Goal: Understand process/instructions: Learn how to perform a task or action

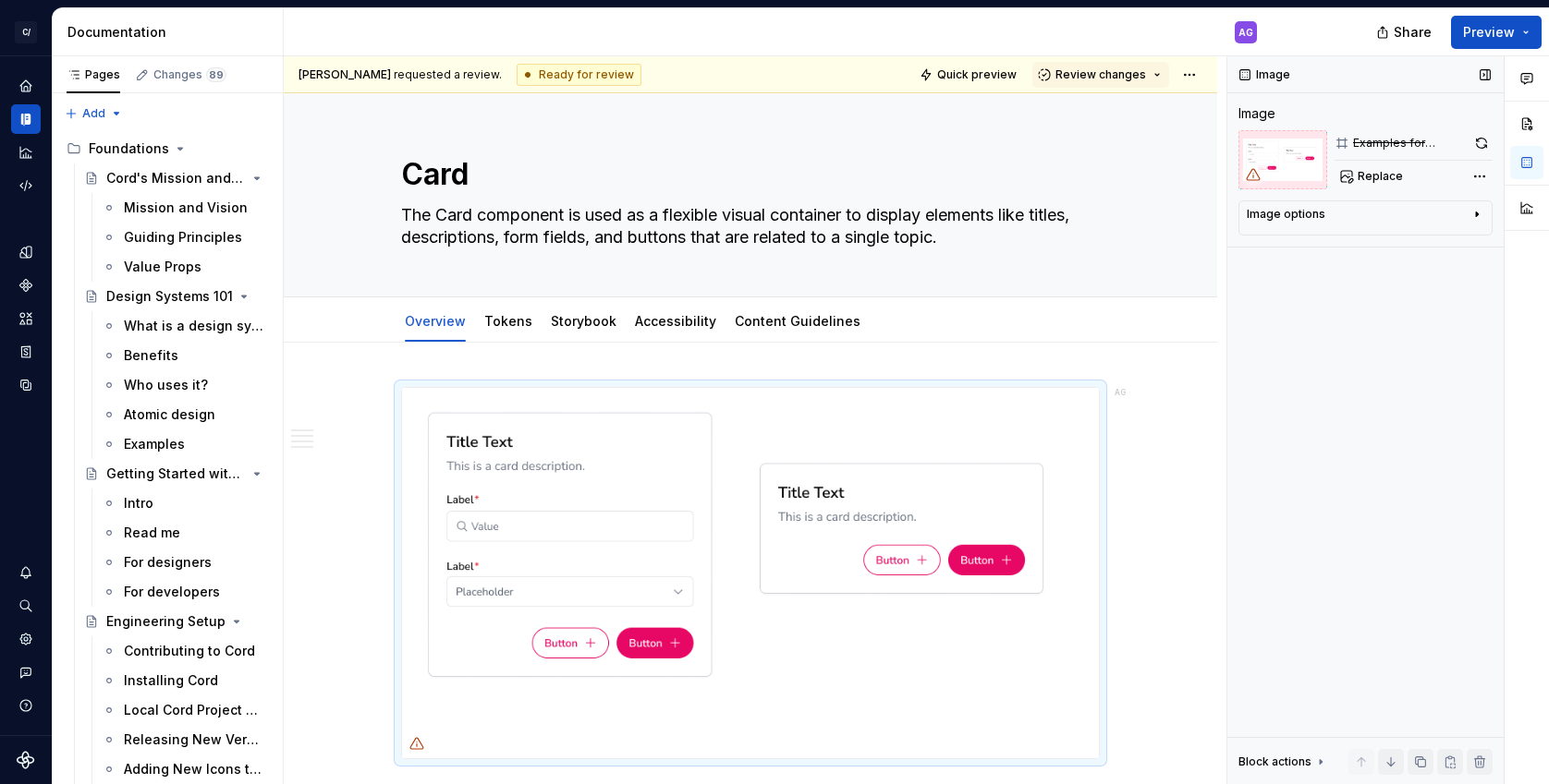
click at [1448, 431] on div "Image Image Examples for Supernova Replace Image options Alignment Caption Bloc…" at bounding box center [1365, 421] width 277 height 729
click at [1104, 73] on span "Review changes" at bounding box center [1101, 74] width 91 height 15
click at [1360, 395] on div "Image Image Examples for Supernova Replace Image options Alignment Caption Bloc…" at bounding box center [1365, 421] width 277 height 729
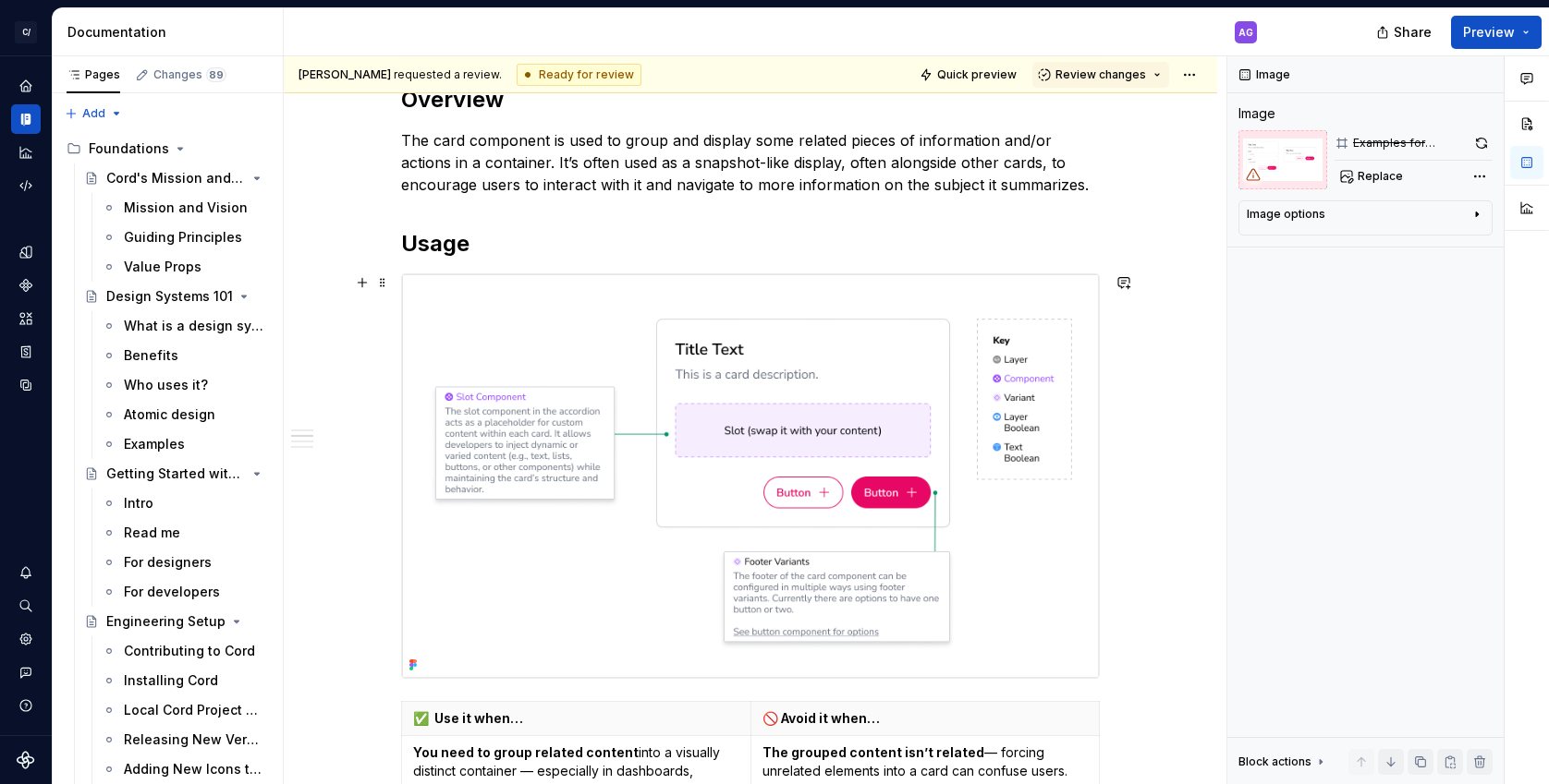
scroll to position [702, 0]
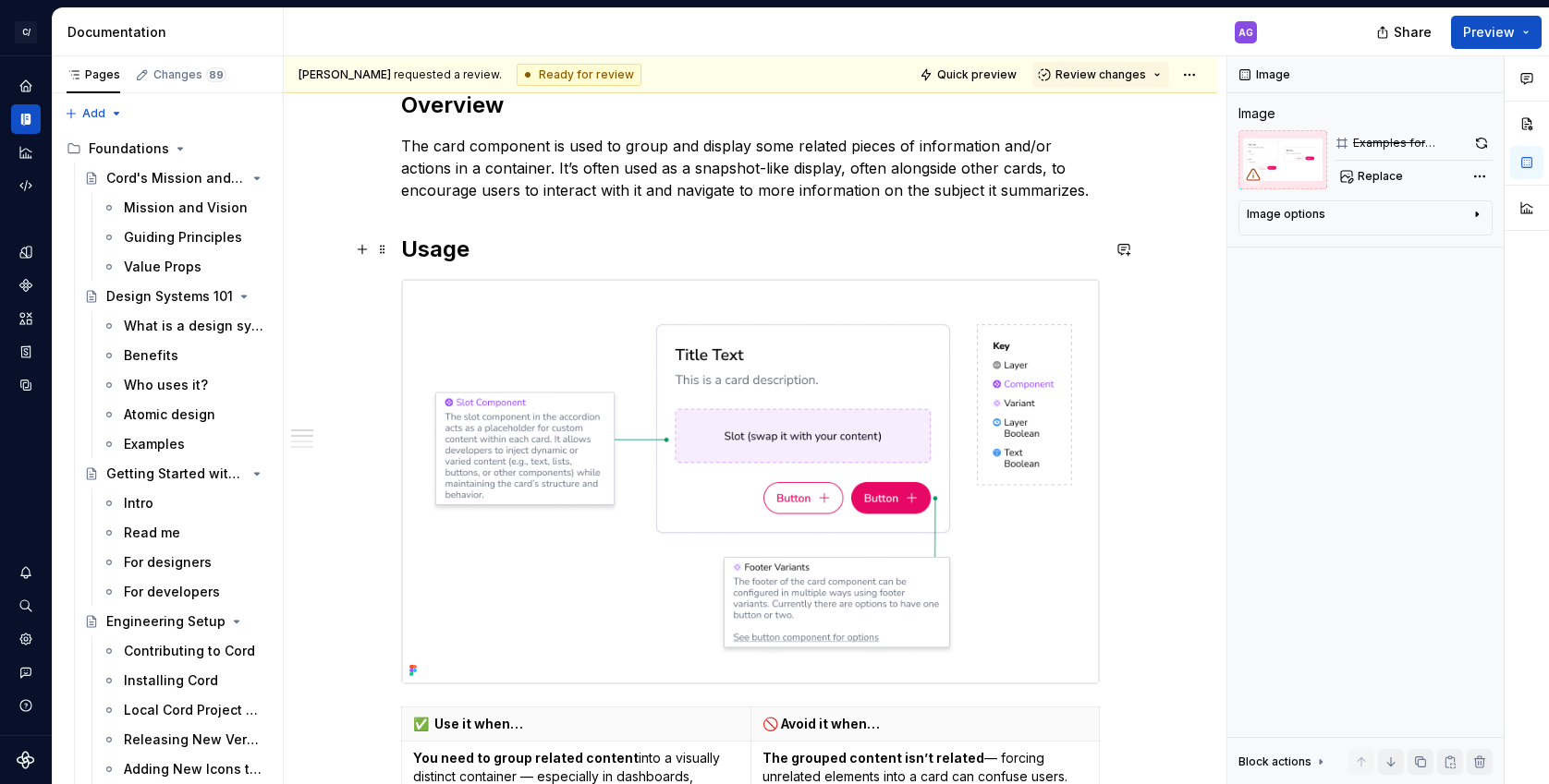
type textarea "*"
click at [453, 246] on h2 "Usage" at bounding box center [750, 250] width 698 height 30
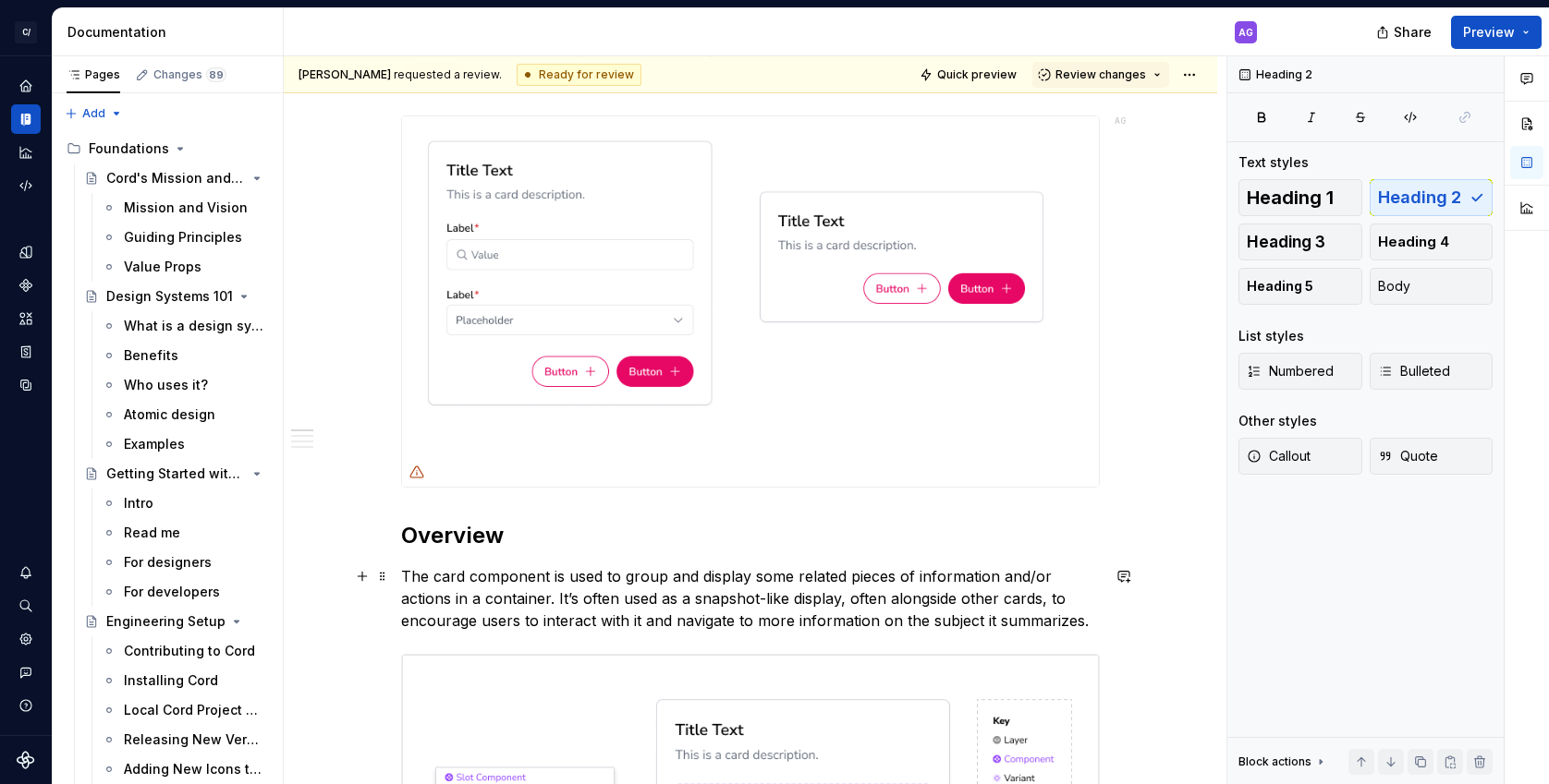
scroll to position [268, 0]
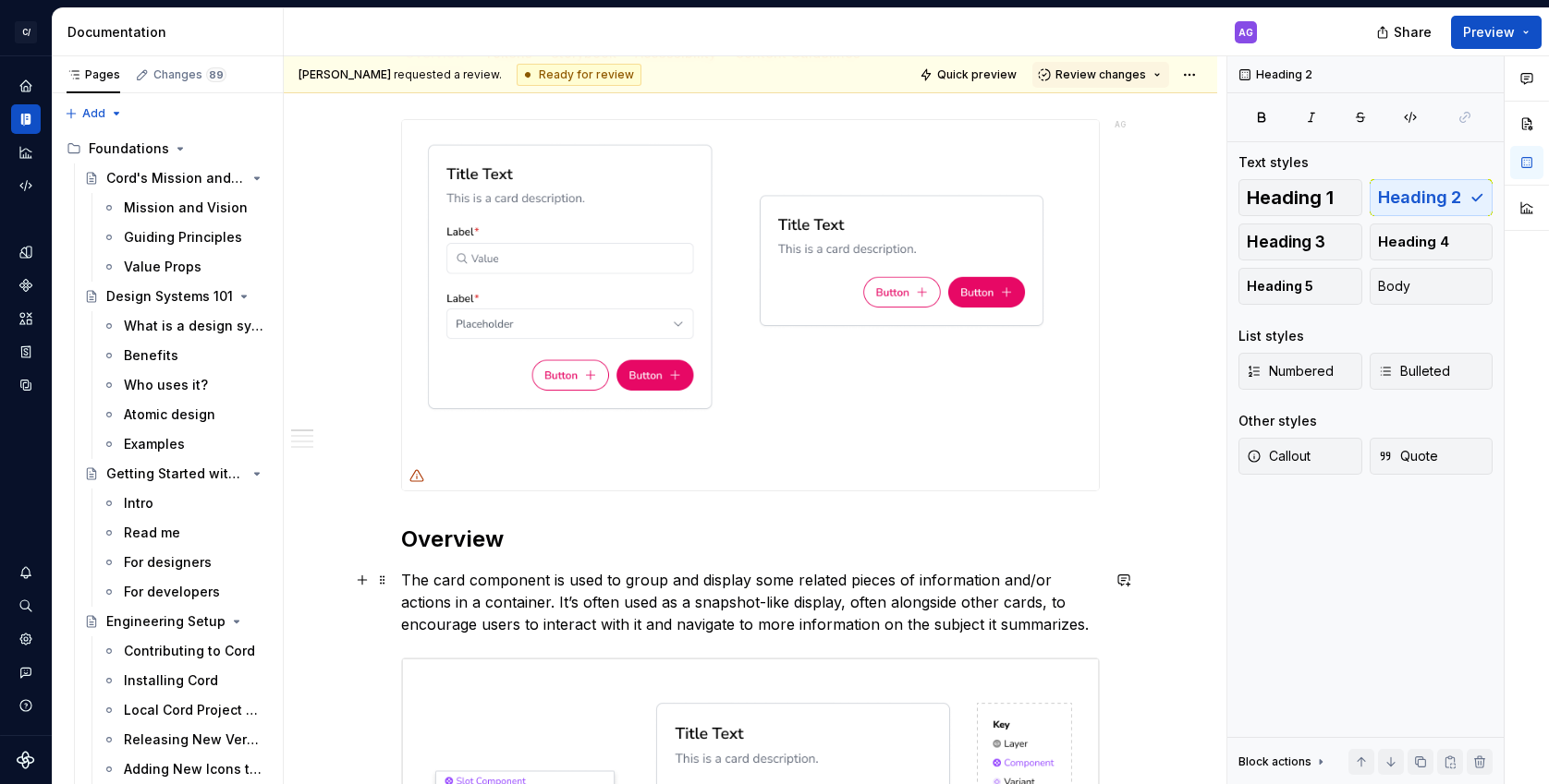
click at [932, 596] on p "The card component is used to group and display some related pieces of informat…" at bounding box center [750, 601] width 698 height 66
click at [831, 606] on p "The card component is used to group and display some related pieces of informat…" at bounding box center [750, 601] width 698 height 66
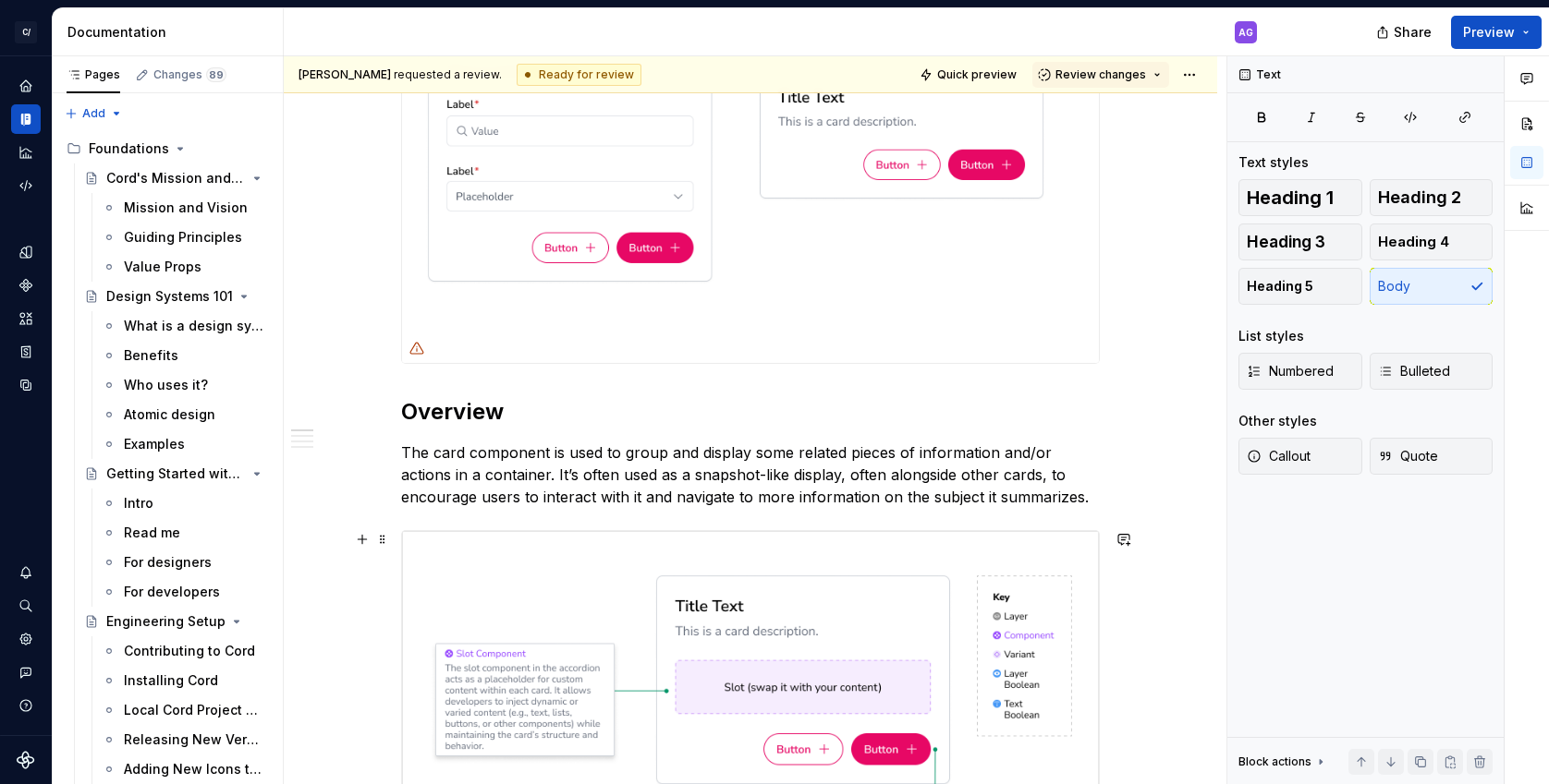
scroll to position [418, 0]
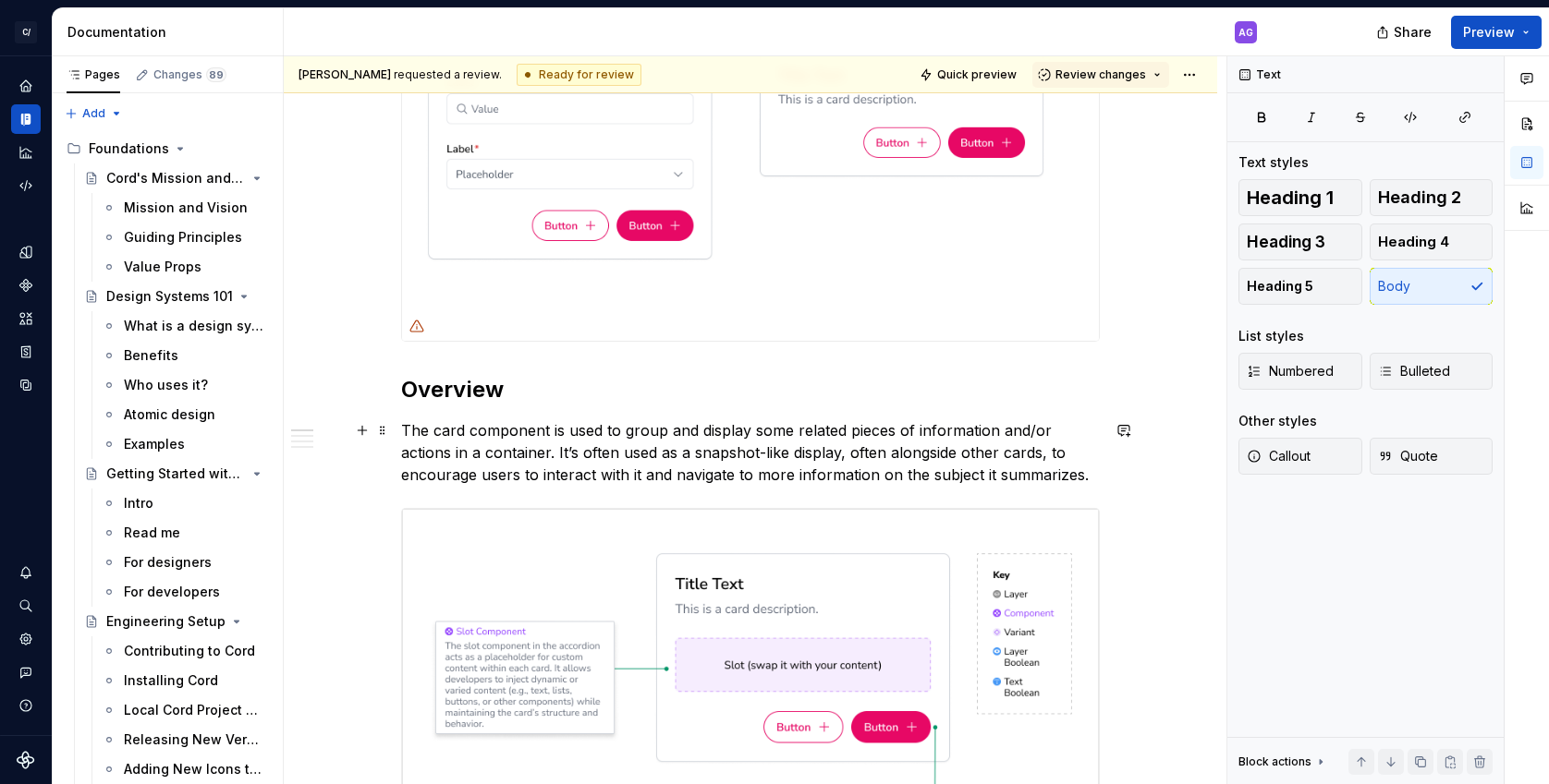
drag, startPoint x: 942, startPoint y: 449, endPoint x: 885, endPoint y: 455, distance: 57.3
click at [942, 449] on p "The card component is used to group and display some related pieces of informat…" at bounding box center [750, 452] width 698 height 66
click at [871, 456] on p "The card component is used to group and display some related pieces of informat…" at bounding box center [750, 452] width 698 height 66
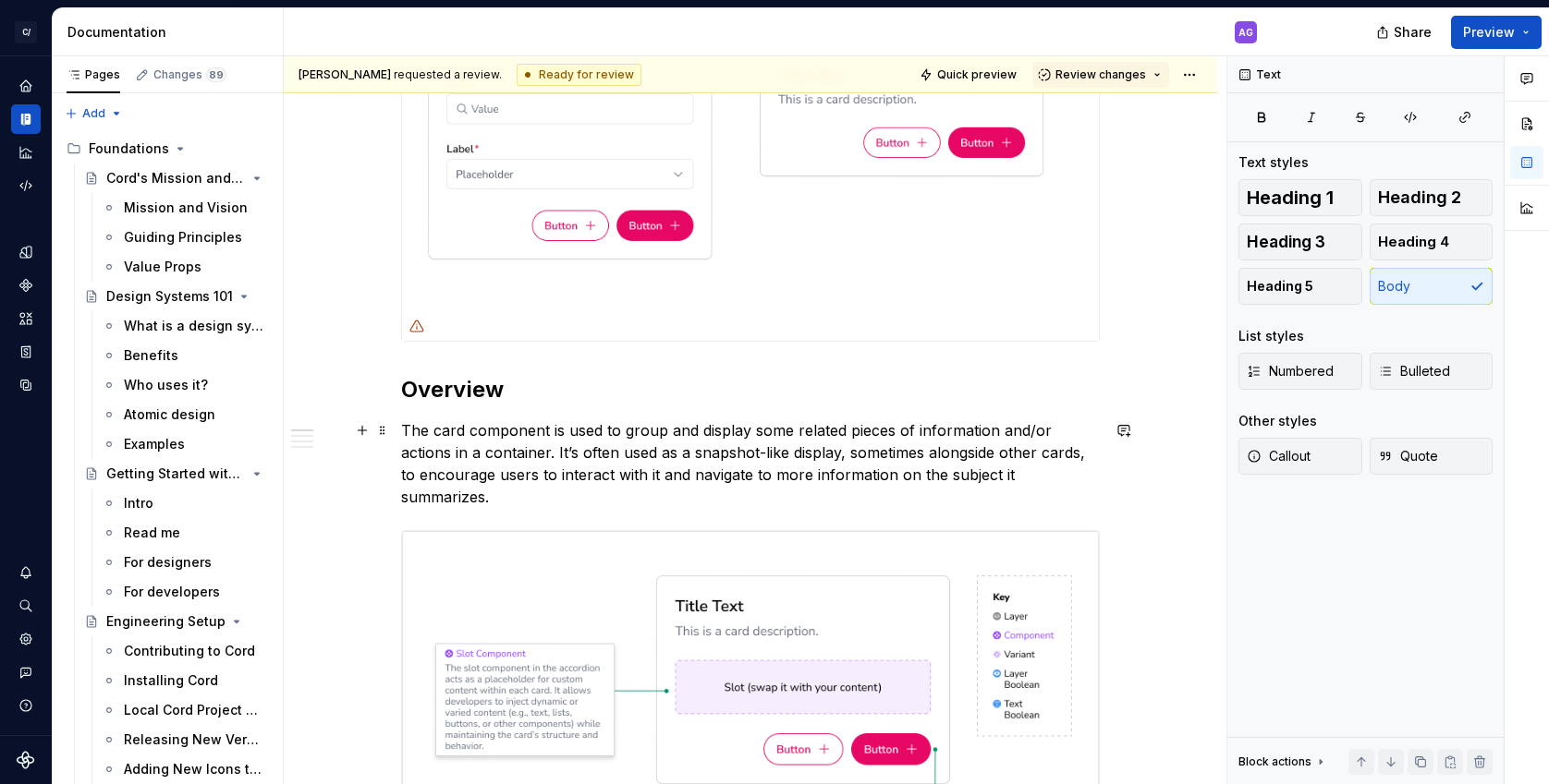
drag, startPoint x: 607, startPoint y: 496, endPoint x: 565, endPoint y: 496, distance: 42.0
click at [607, 496] on p "The card component is used to group and display some related pieces of informat…" at bounding box center [750, 464] width 698 height 89
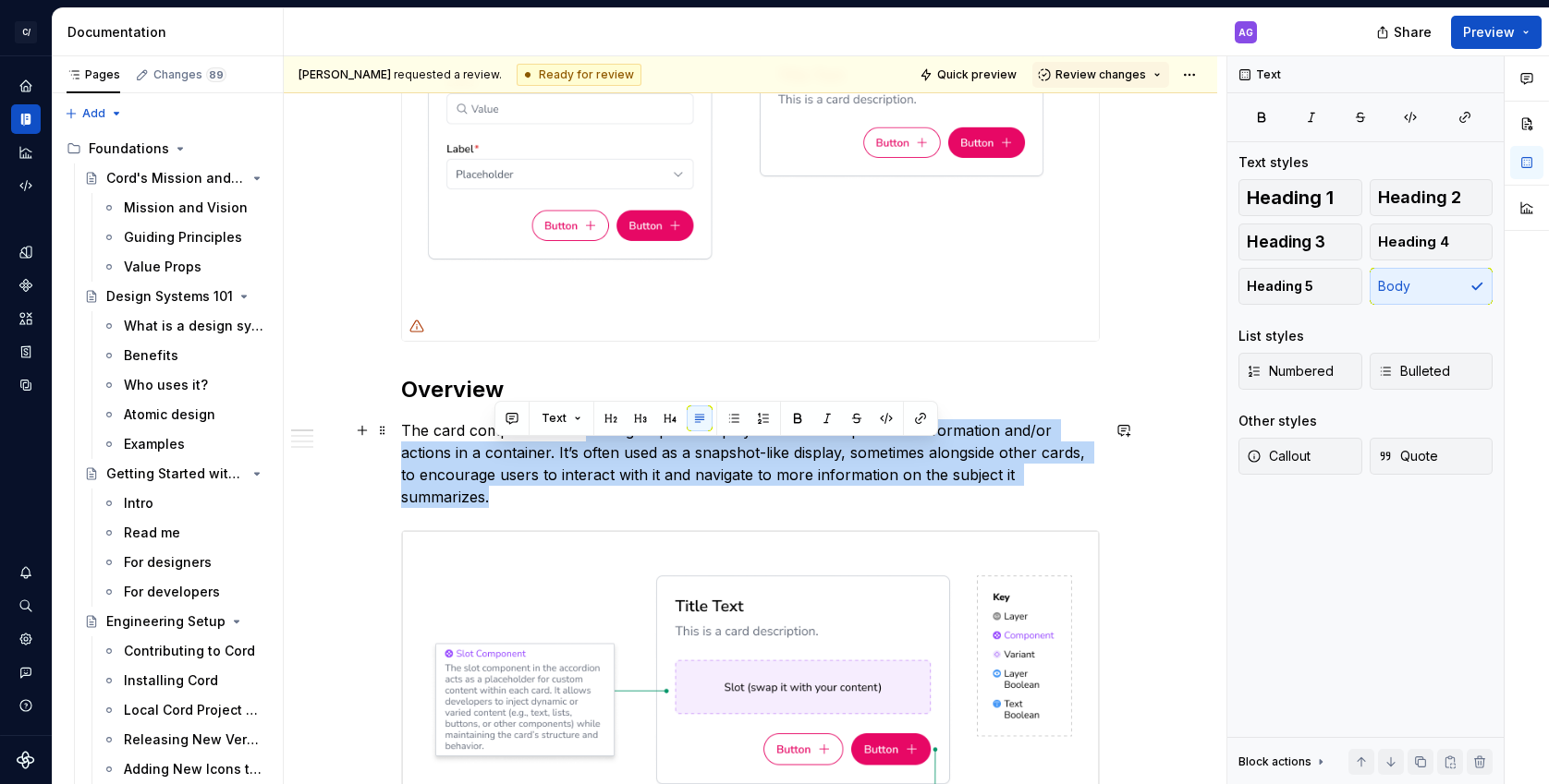
drag, startPoint x: 564, startPoint y: 493, endPoint x: 587, endPoint y: 440, distance: 57.8
click at [587, 440] on p "The card component is used to group and display some related pieces of informat…" at bounding box center [750, 464] width 698 height 89
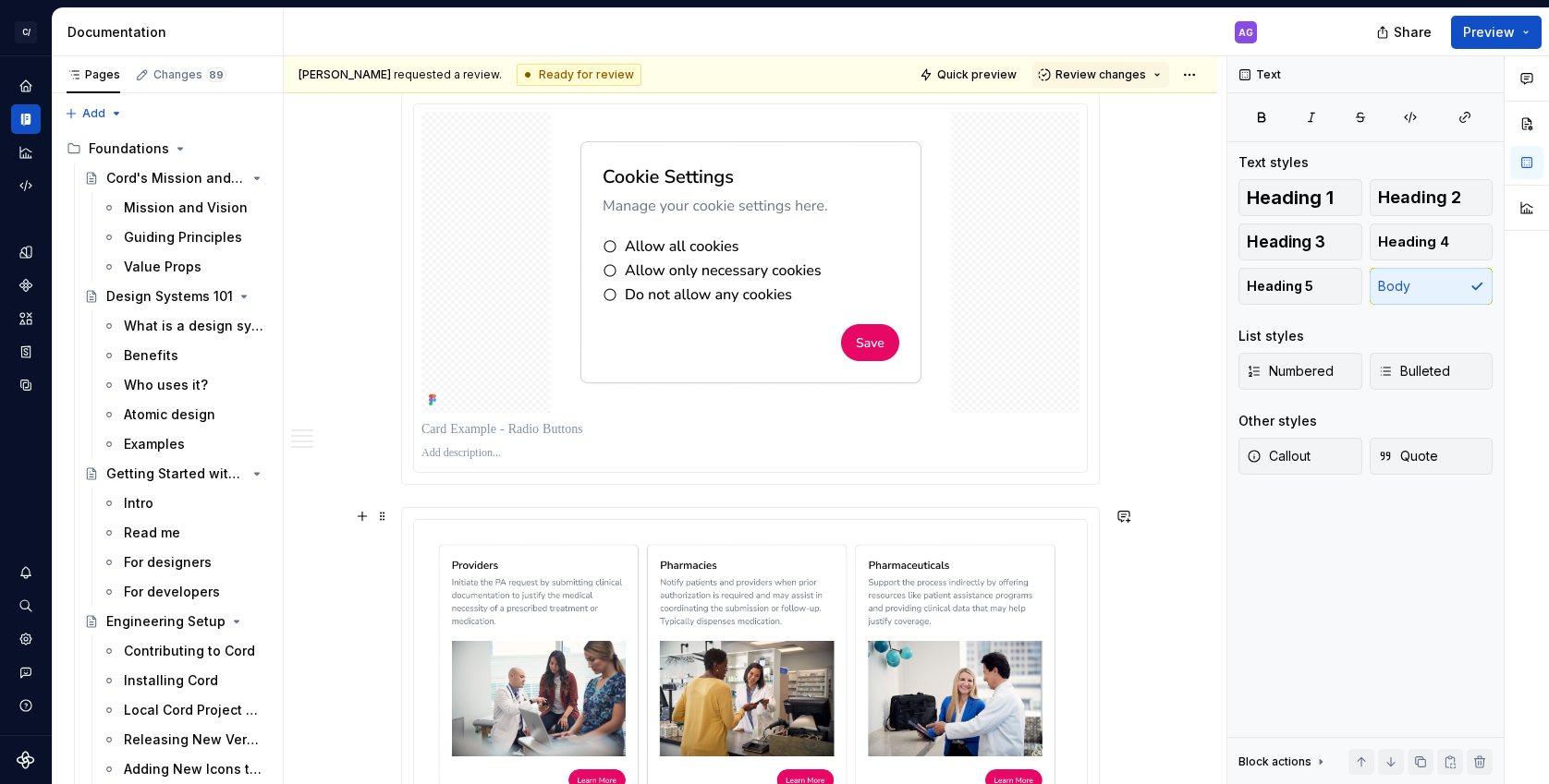
scroll to position [2916, 0]
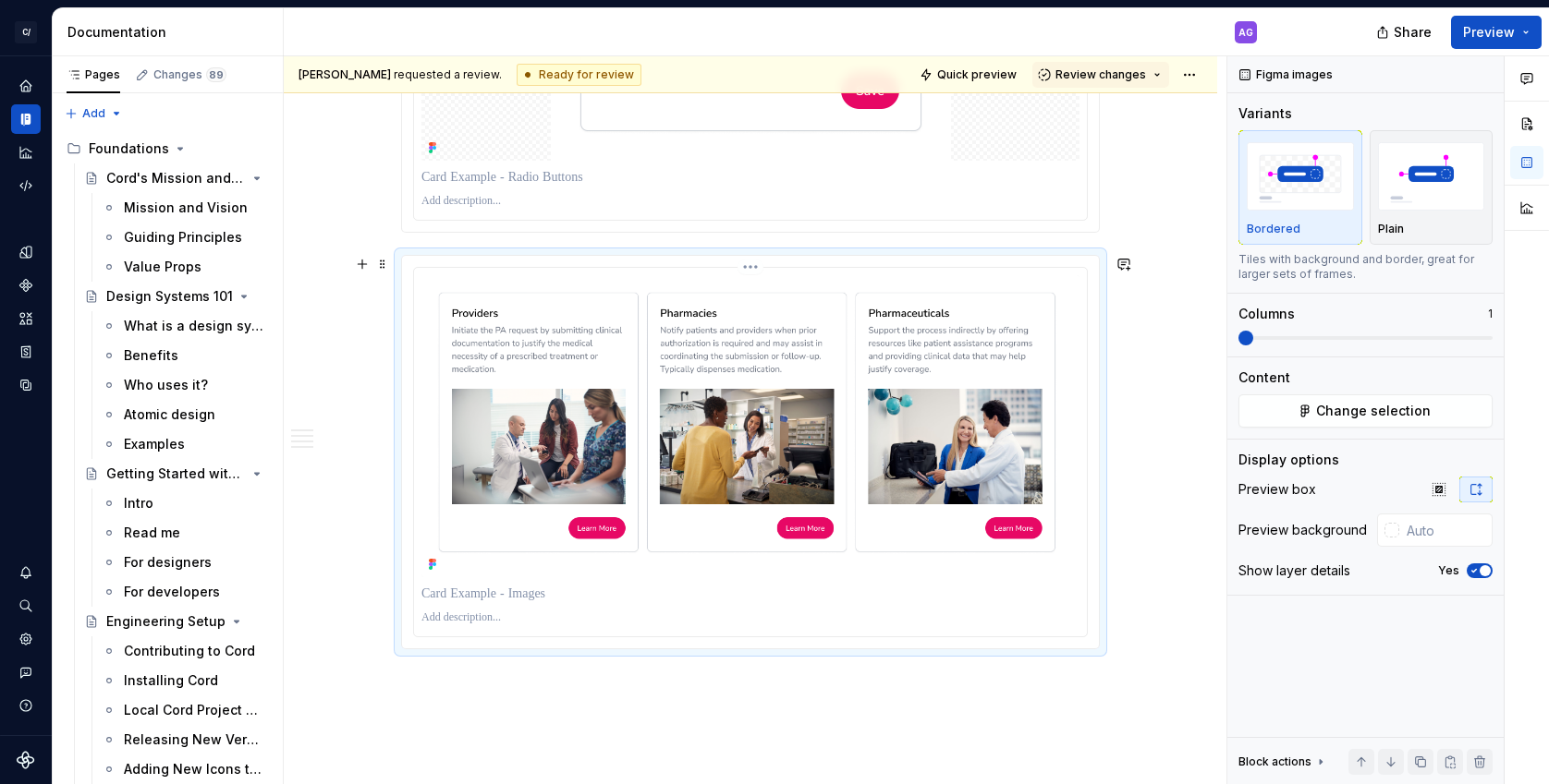
click at [994, 378] on img at bounding box center [750, 427] width 658 height 302
click at [1440, 424] on button "Change selection" at bounding box center [1364, 411] width 254 height 34
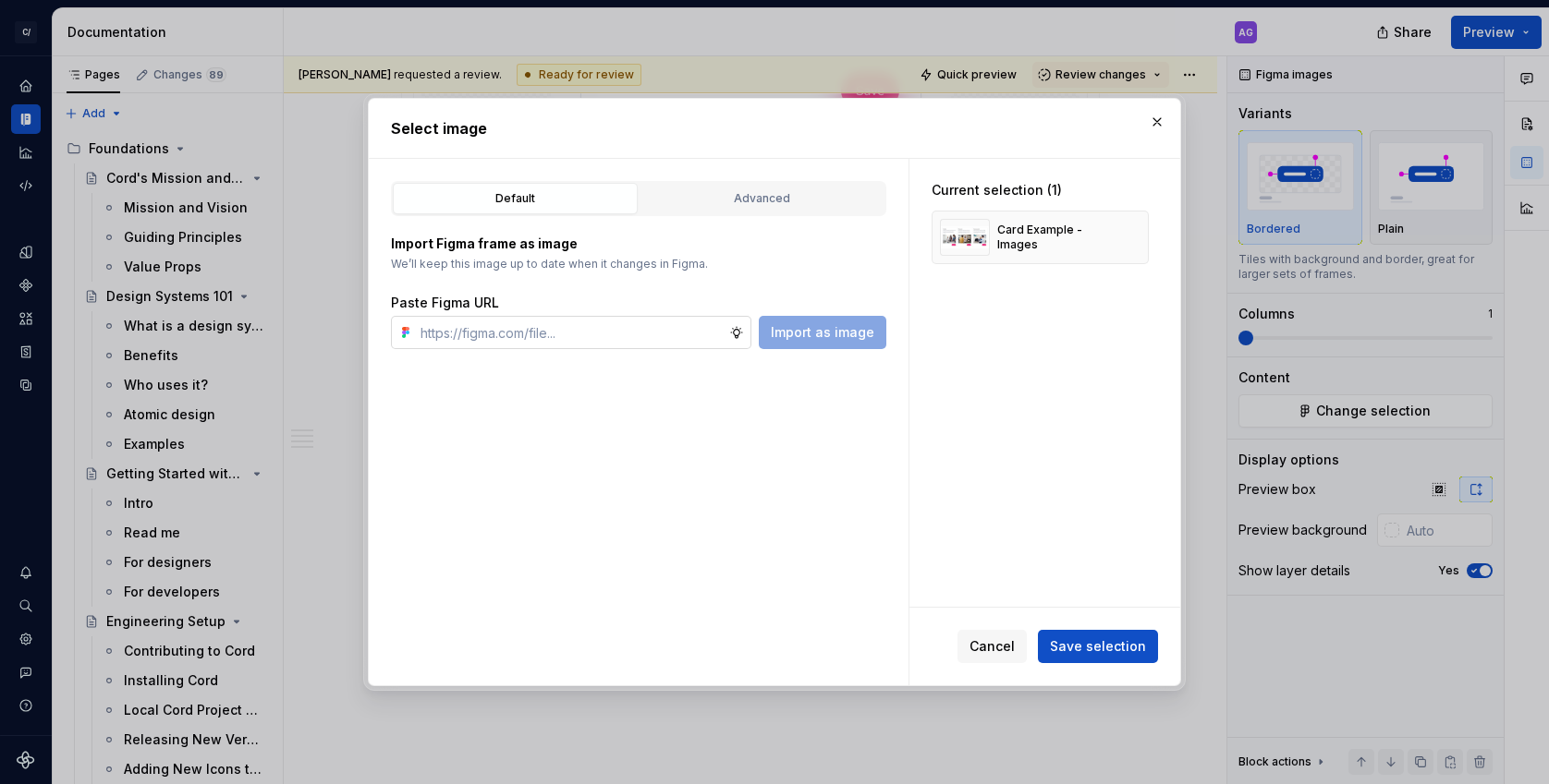
type textarea "*"
click at [595, 331] on input "text" at bounding box center [571, 333] width 316 height 34
type input "[URL][DOMAIN_NAME]"
click at [1134, 234] on button "button" at bounding box center [1127, 237] width 26 height 26
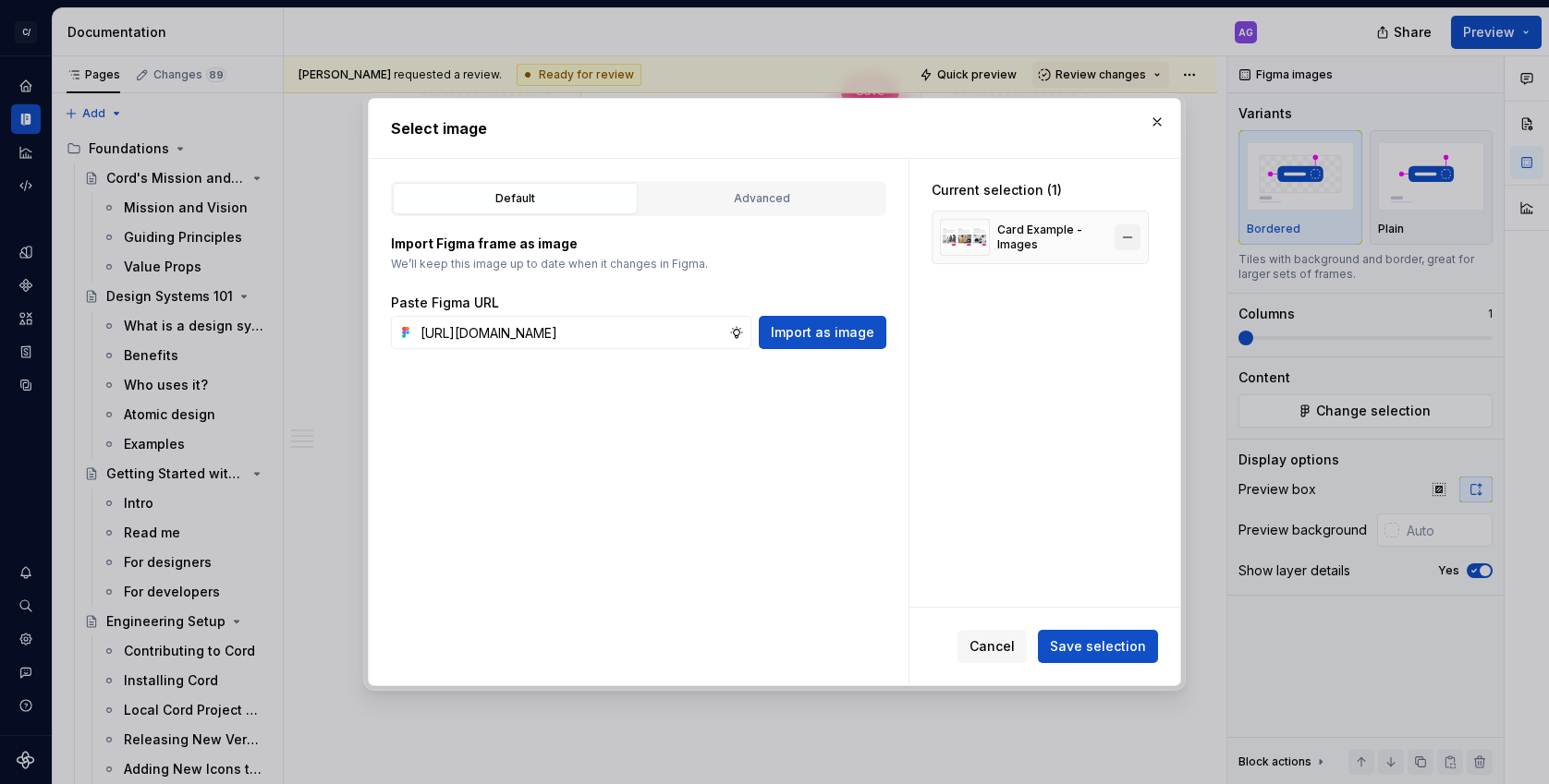
scroll to position [0, 0]
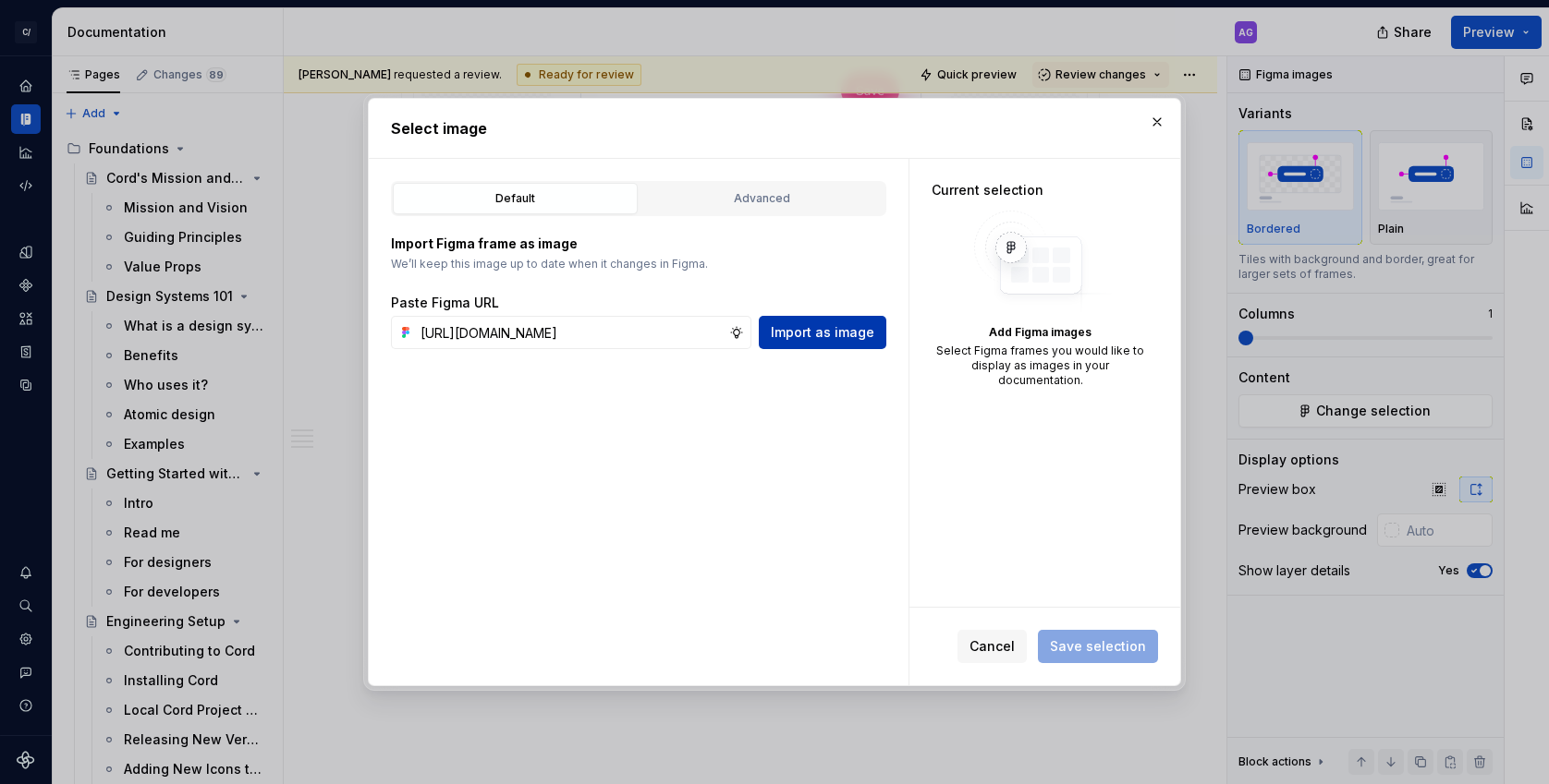
click at [799, 337] on span "Import as image" at bounding box center [822, 332] width 104 height 19
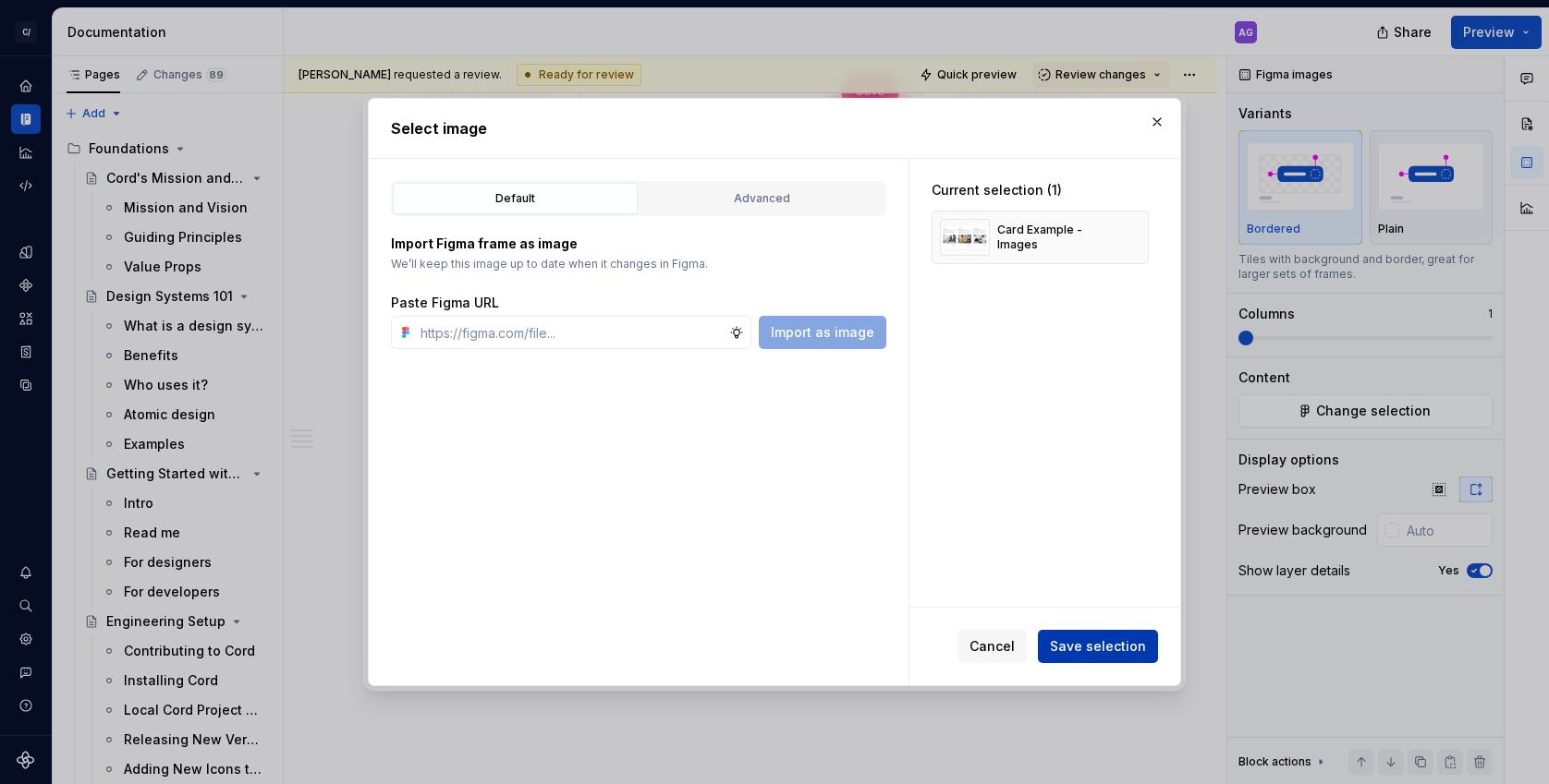
click at [1101, 641] on span "Save selection" at bounding box center [1097, 646] width 96 height 19
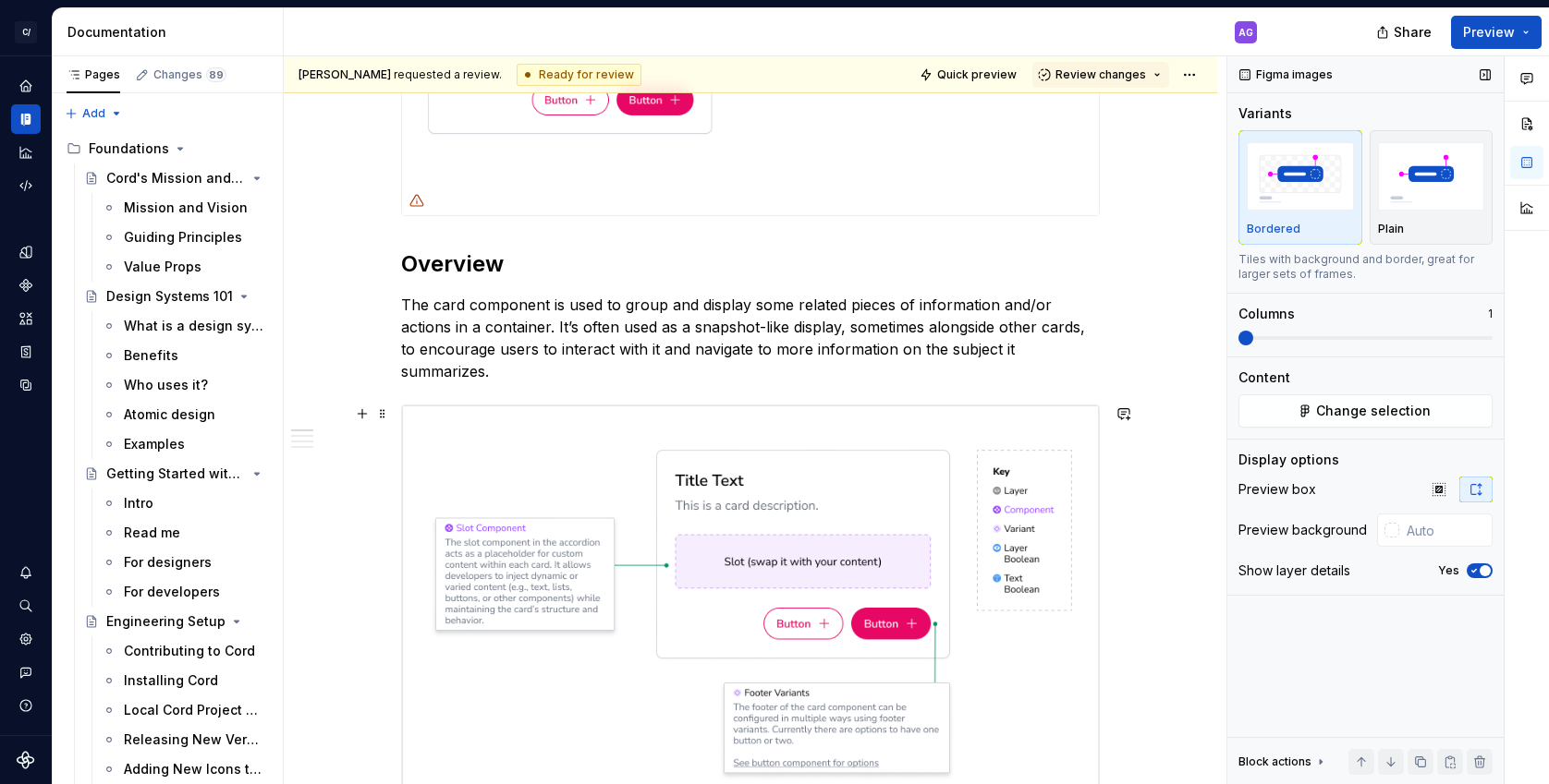
scroll to position [524, 0]
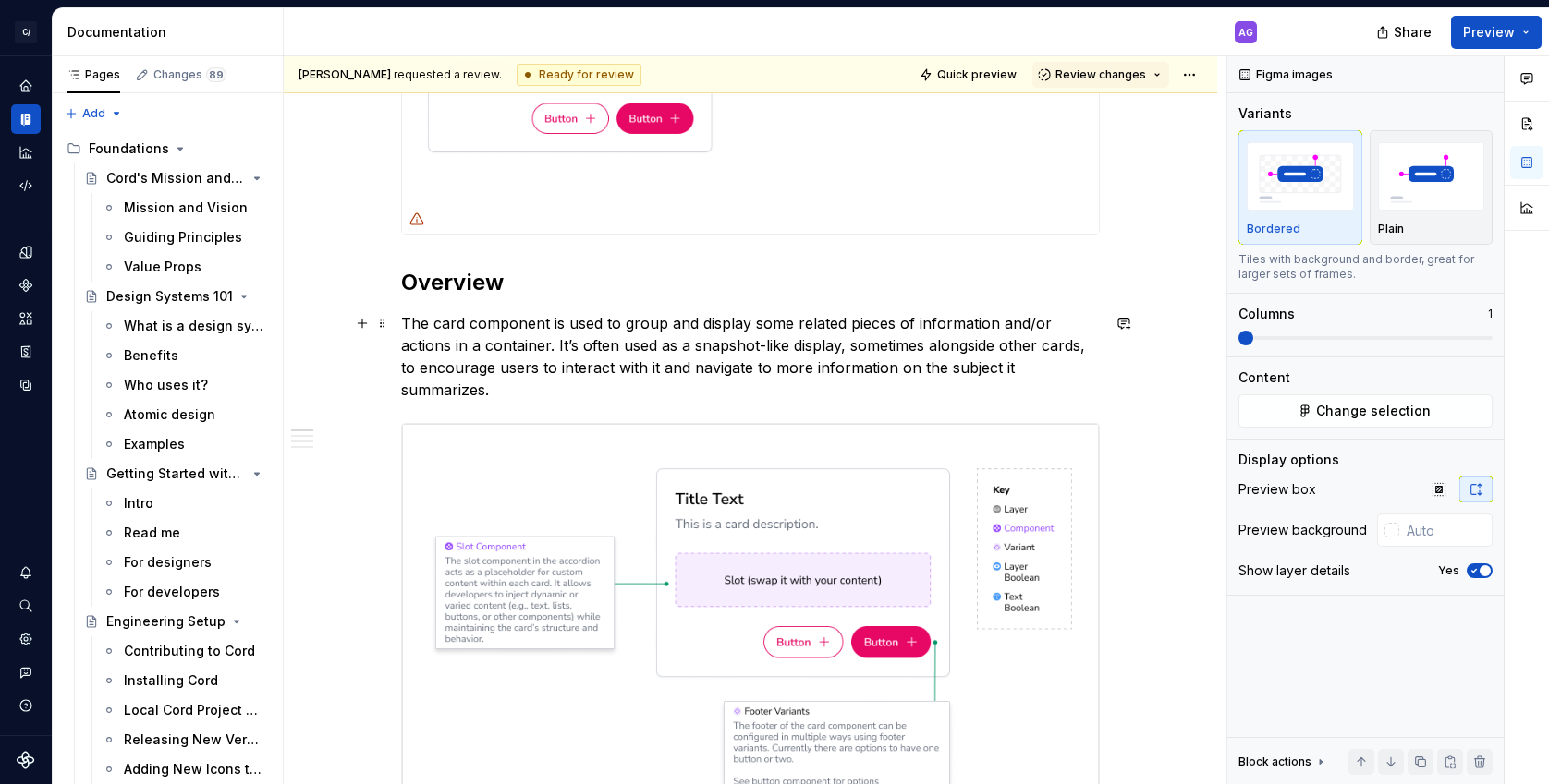
click at [673, 343] on p "The card component is used to group and display some related pieces of informat…" at bounding box center [750, 356] width 698 height 89
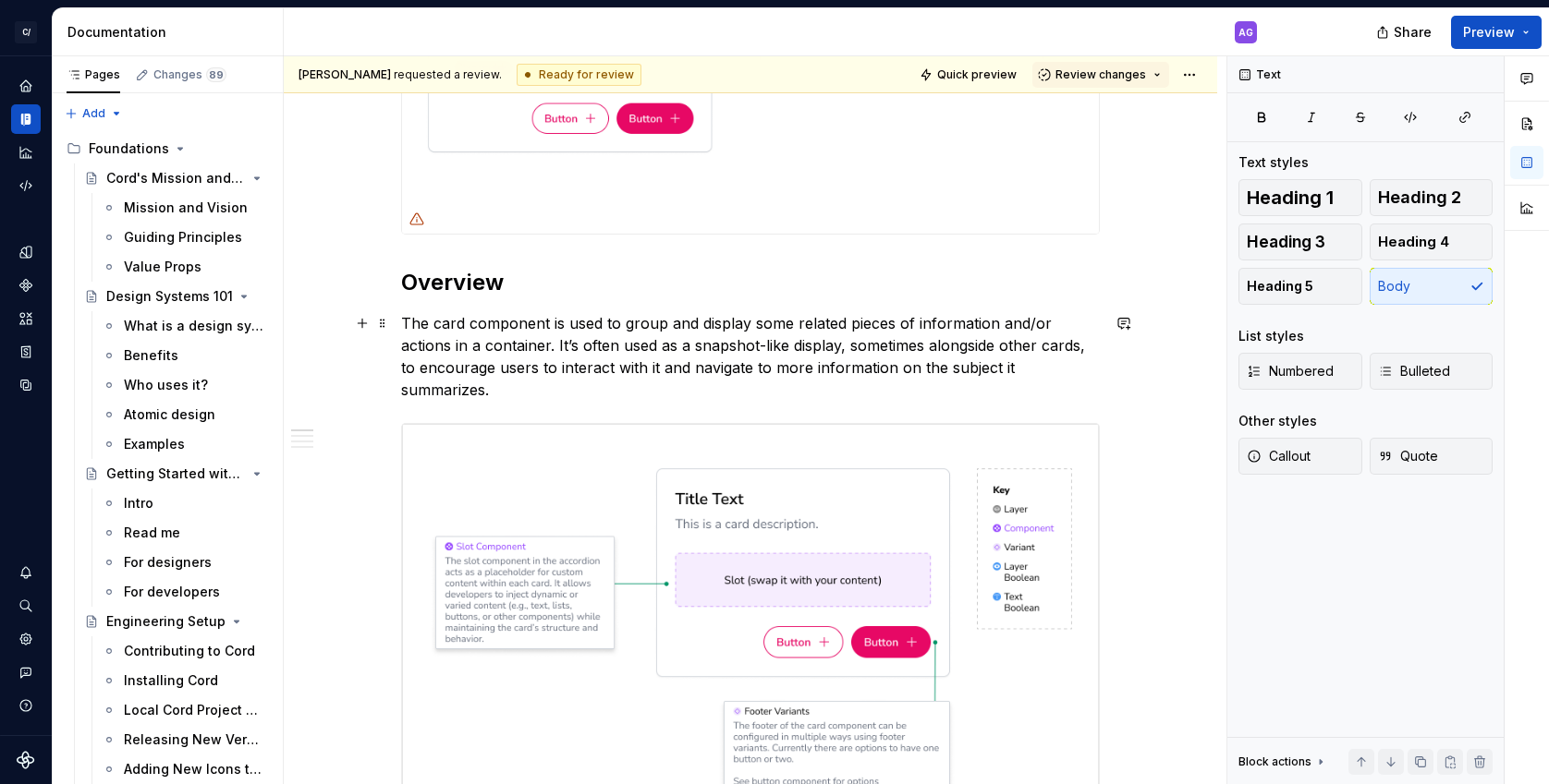
drag, startPoint x: 720, startPoint y: 363, endPoint x: 619, endPoint y: 376, distance: 101.8
click at [718, 362] on p "The card component is used to group and display some related pieces of informat…" at bounding box center [750, 356] width 698 height 89
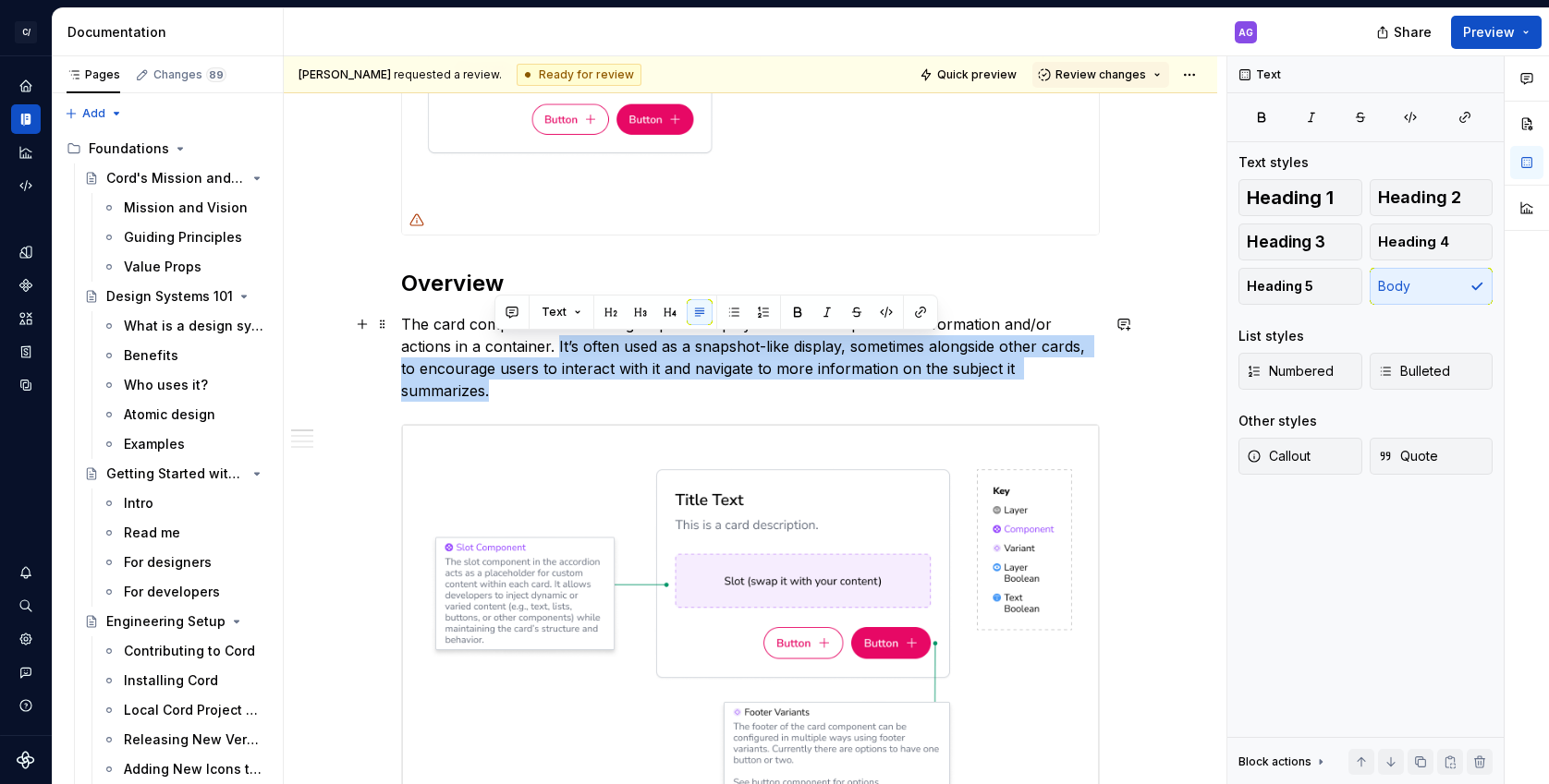
drag, startPoint x: 562, startPoint y: 346, endPoint x: 685, endPoint y: 381, distance: 127.9
click at [685, 381] on p "The card component is used to group and display some related pieces of informat…" at bounding box center [750, 357] width 698 height 89
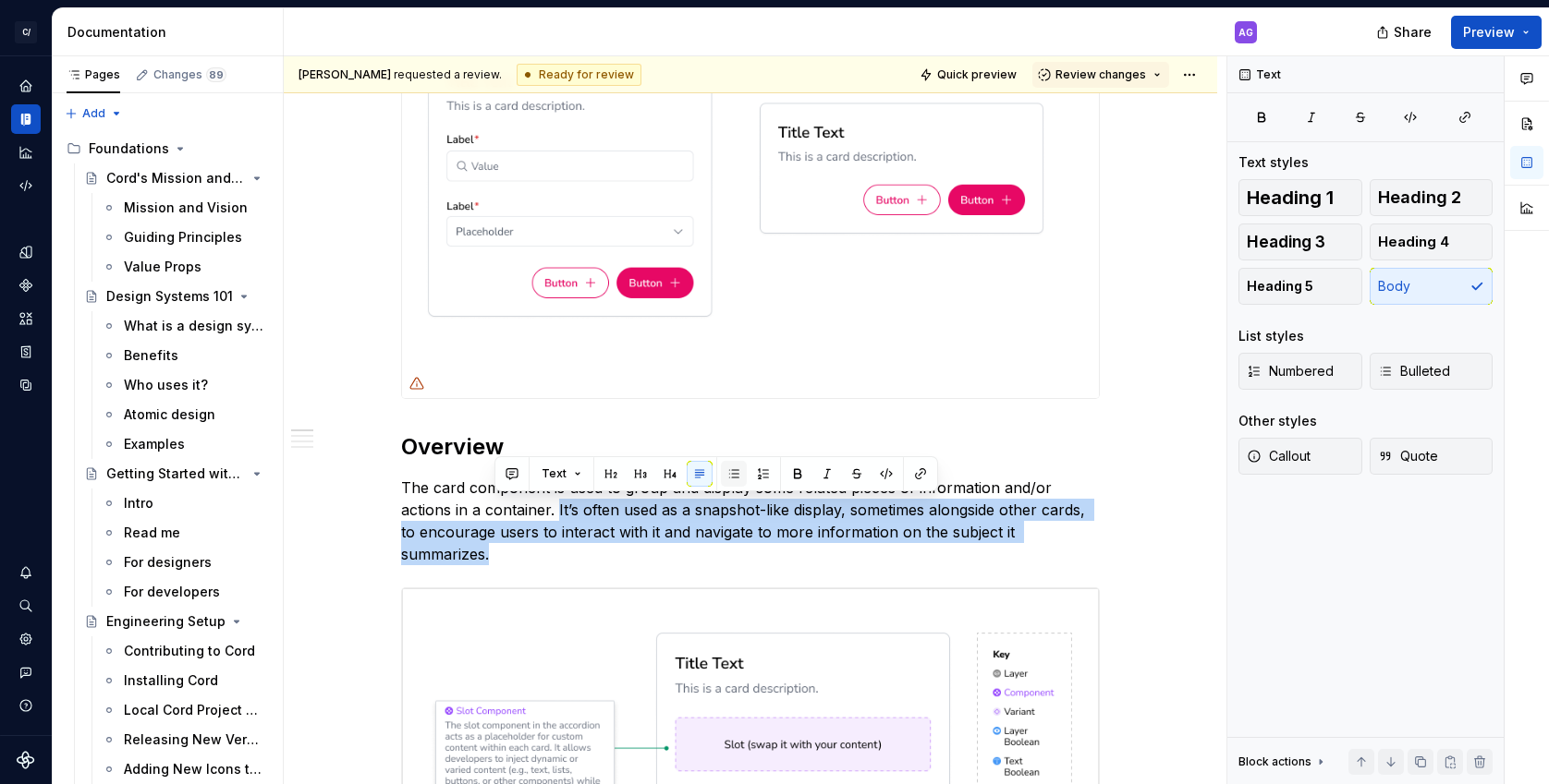
scroll to position [354, 0]
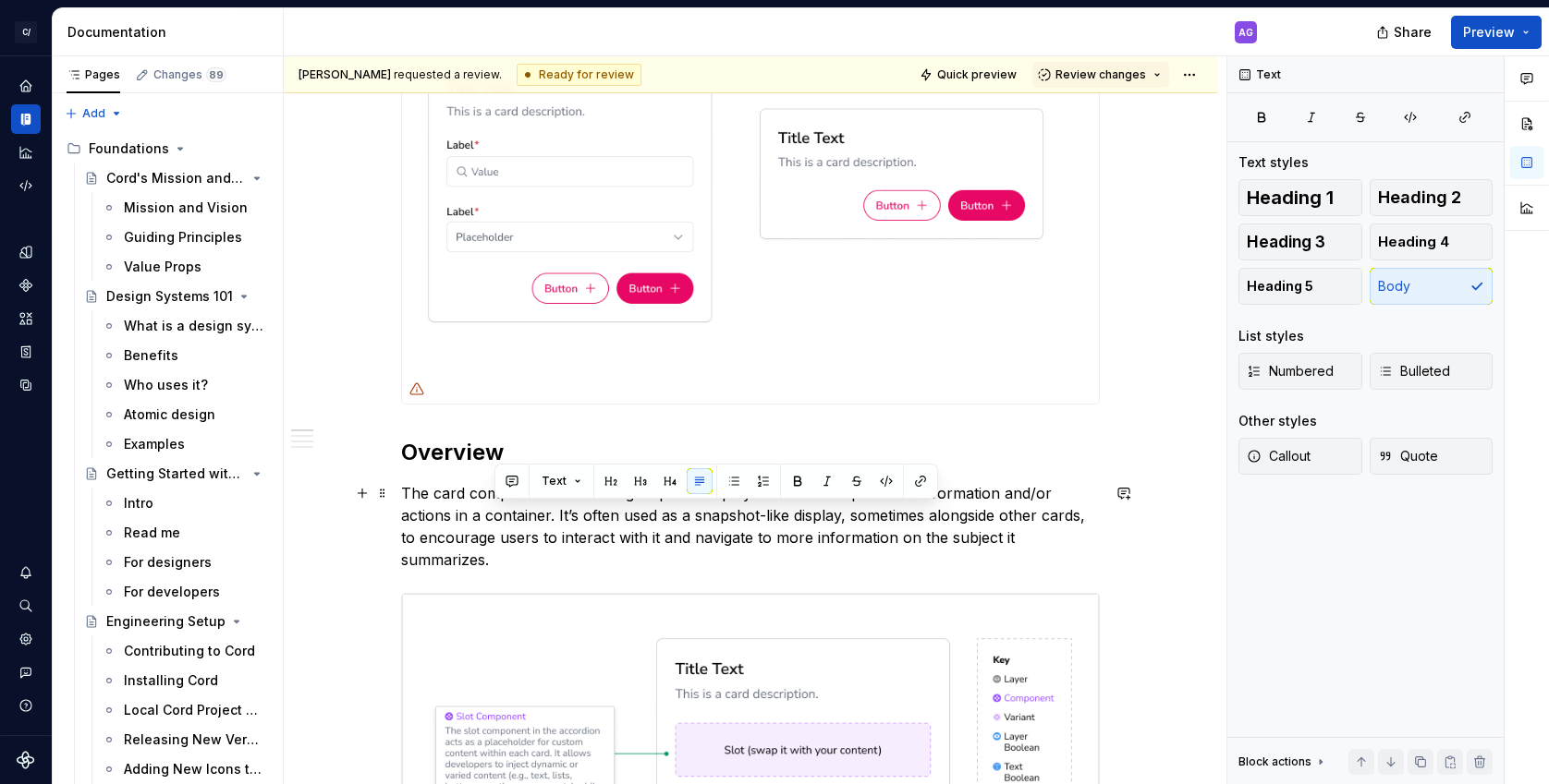
click at [733, 536] on p "The card component is used to group and display some related pieces of informat…" at bounding box center [750, 526] width 698 height 89
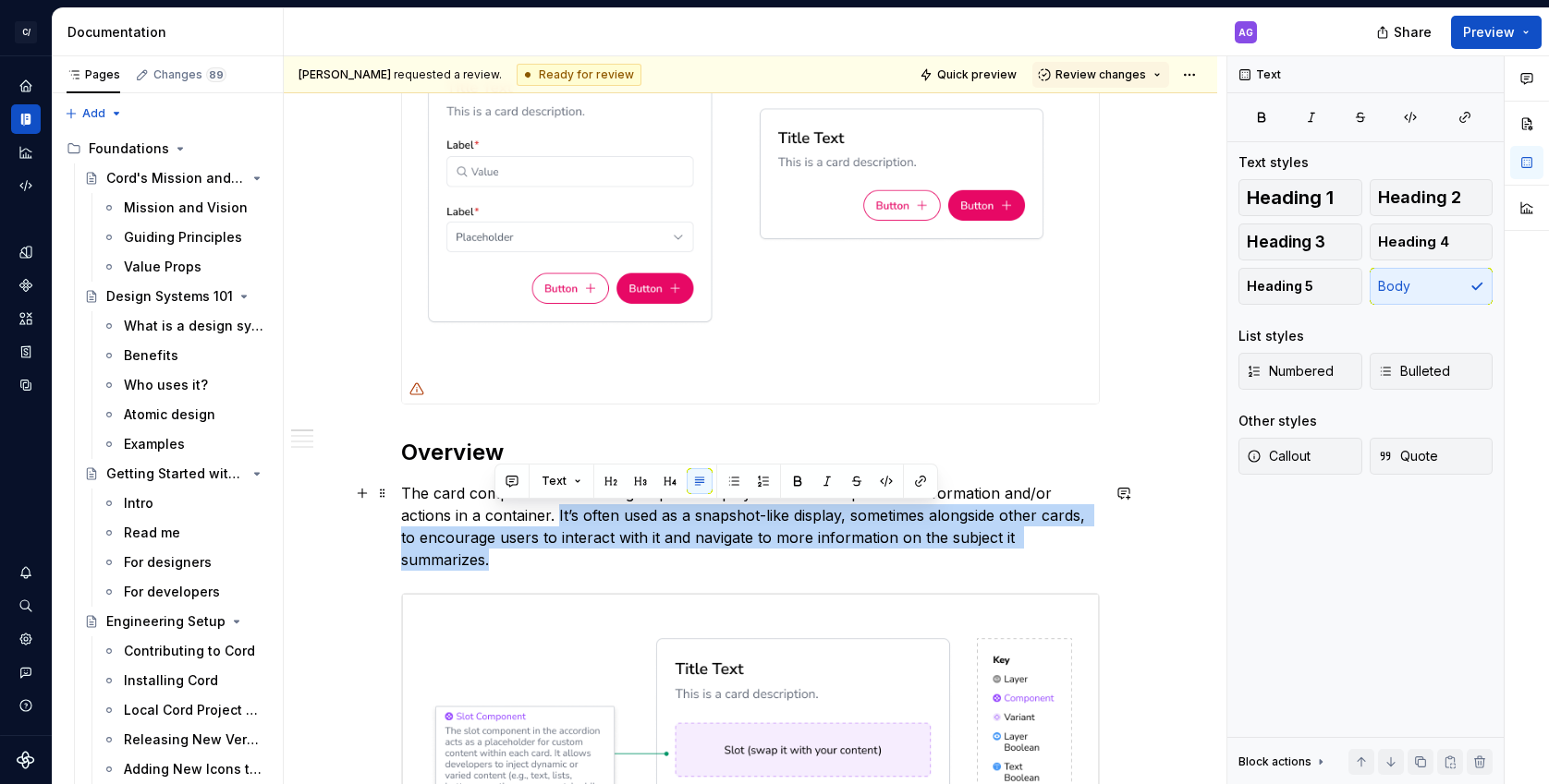
drag, startPoint x: 562, startPoint y: 514, endPoint x: 774, endPoint y: 566, distance: 218.3
click at [772, 568] on p "The card component is used to group and display some related pieces of informat…" at bounding box center [750, 526] width 698 height 89
click at [755, 534] on p "The card component is used to group and display some related pieces of informat…" at bounding box center [750, 526] width 698 height 89
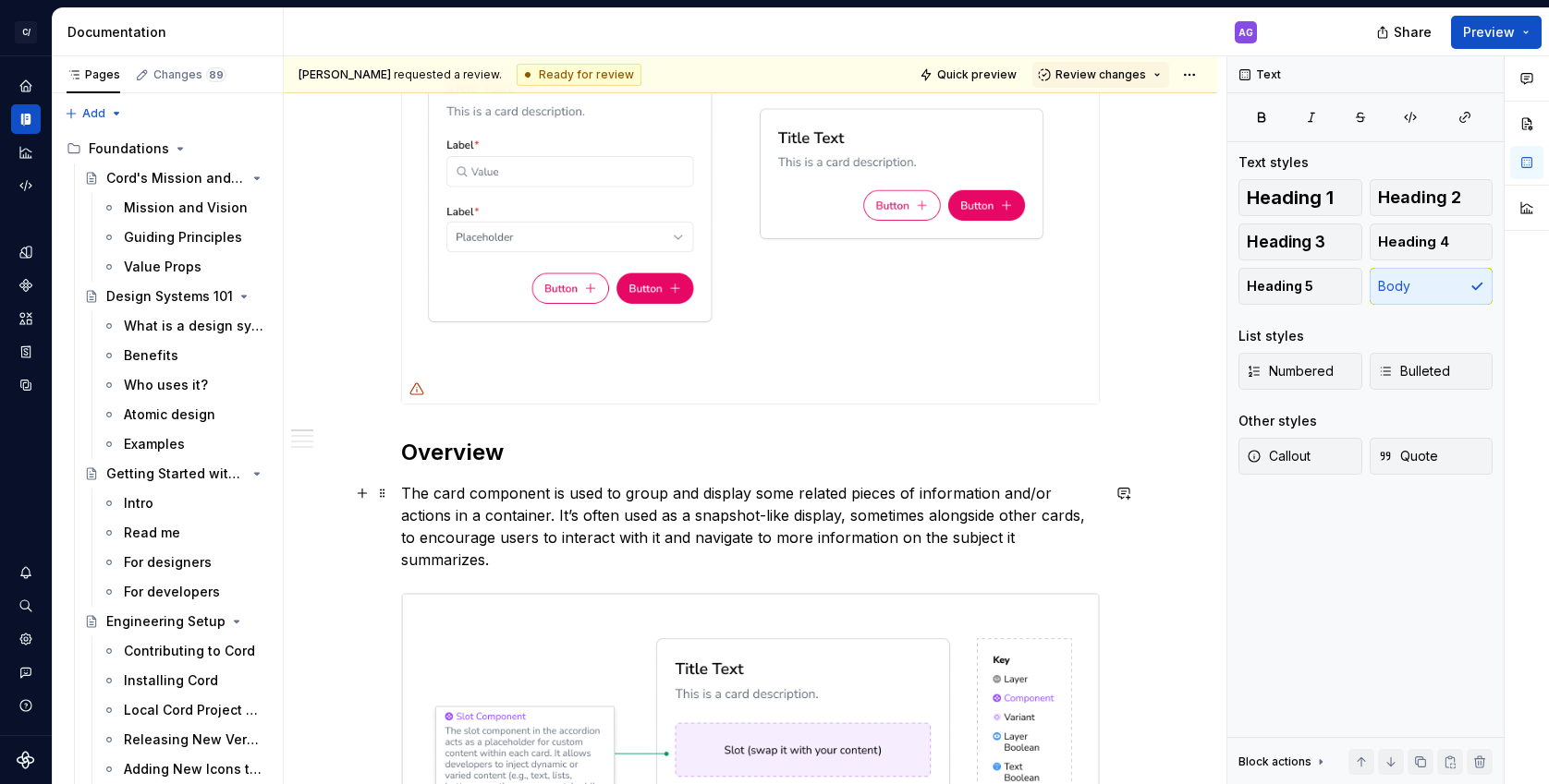
click at [641, 509] on p "The card component is used to group and display some related pieces of informat…" at bounding box center [750, 526] width 698 height 89
drag, startPoint x: 783, startPoint y: 550, endPoint x: 695, endPoint y: 535, distance: 89.3
click at [783, 550] on p "The card component is used to group and display some related pieces of informat…" at bounding box center [750, 526] width 698 height 89
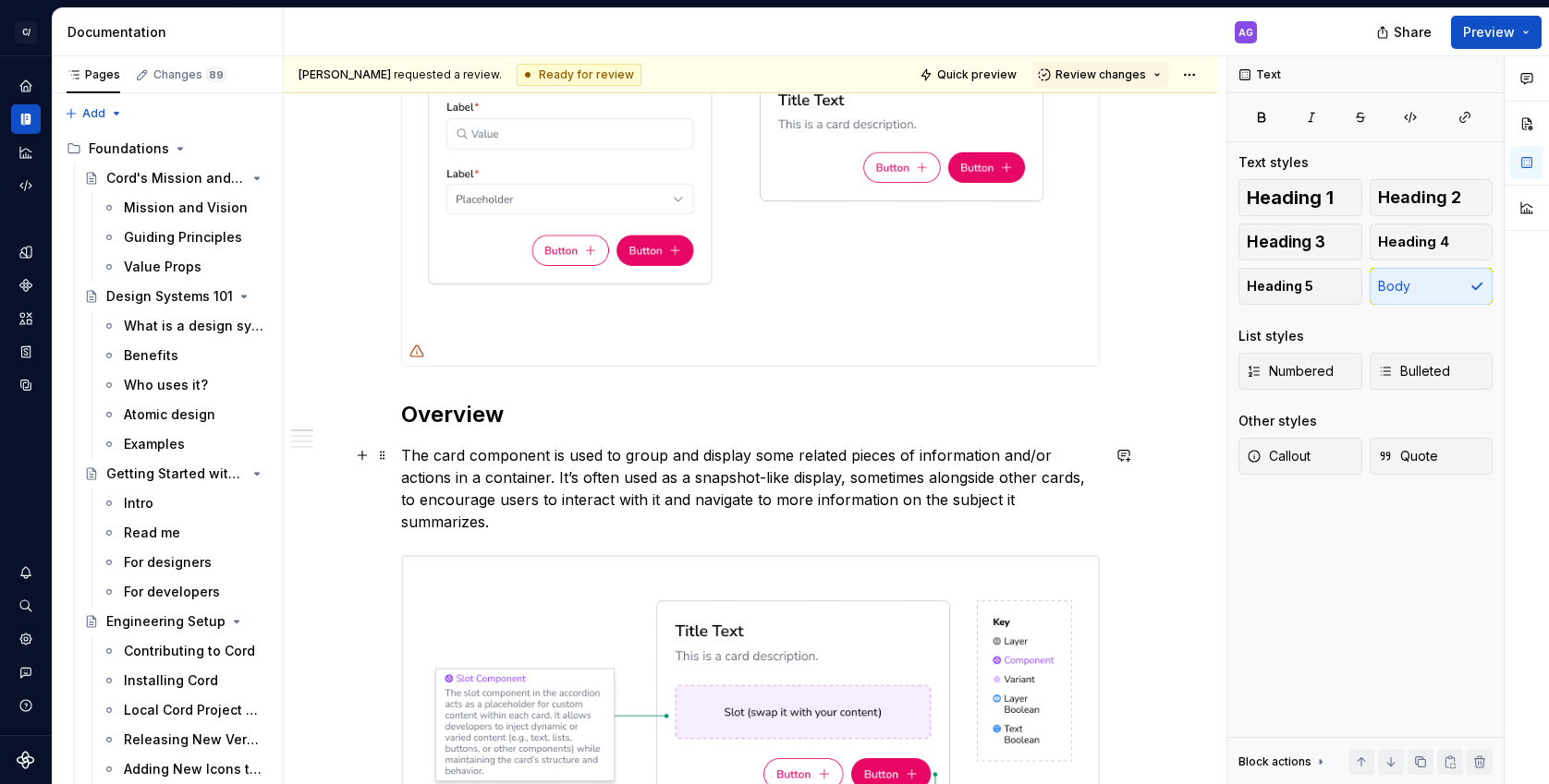
click at [764, 496] on p "The card component is used to group and display some related pieces of informat…" at bounding box center [750, 489] width 698 height 89
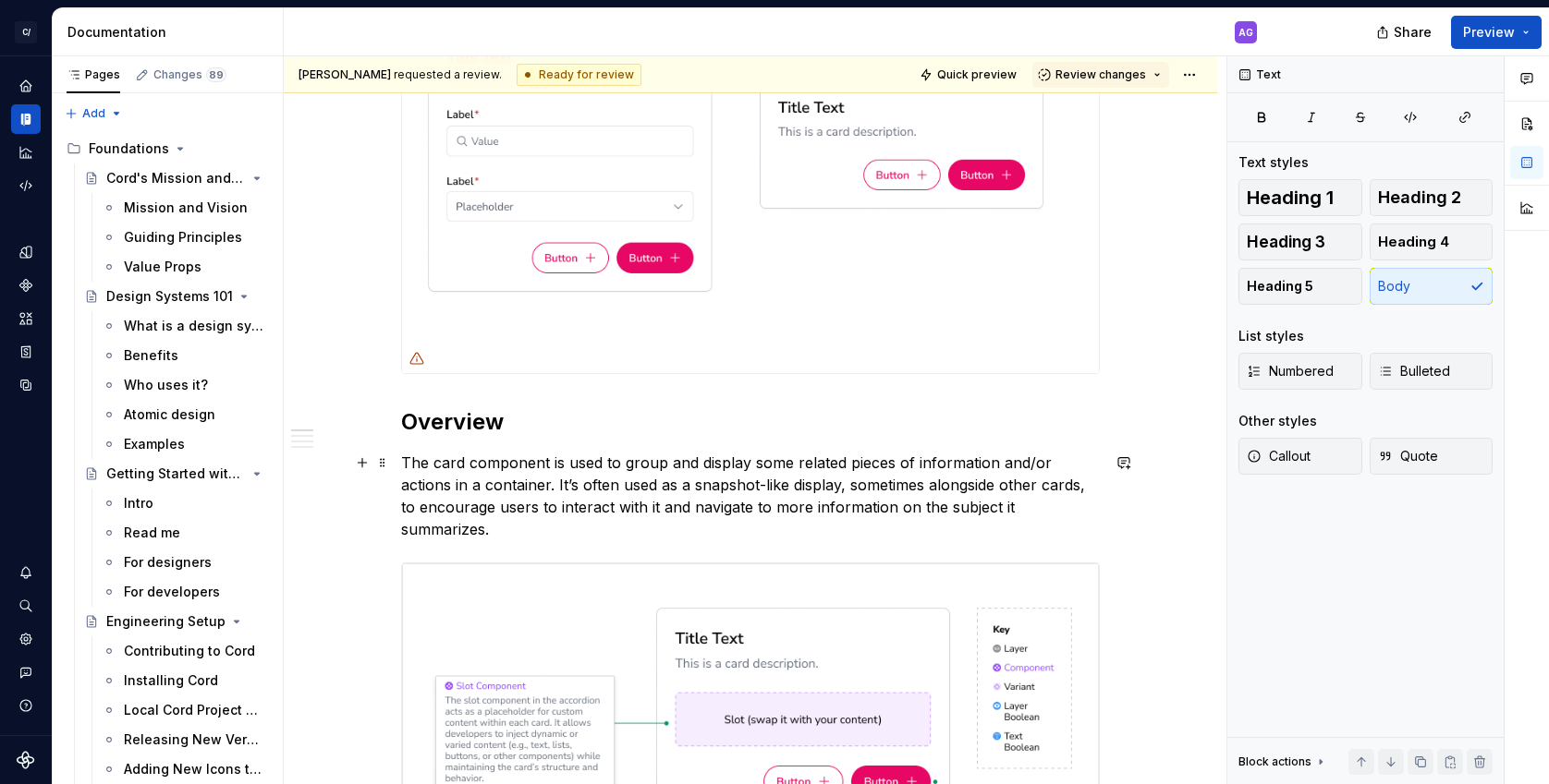
click at [723, 465] on p "The card component is used to group and display some related pieces of informat…" at bounding box center [750, 496] width 698 height 89
drag, startPoint x: 564, startPoint y: 483, endPoint x: 1024, endPoint y: 499, distance: 460.3
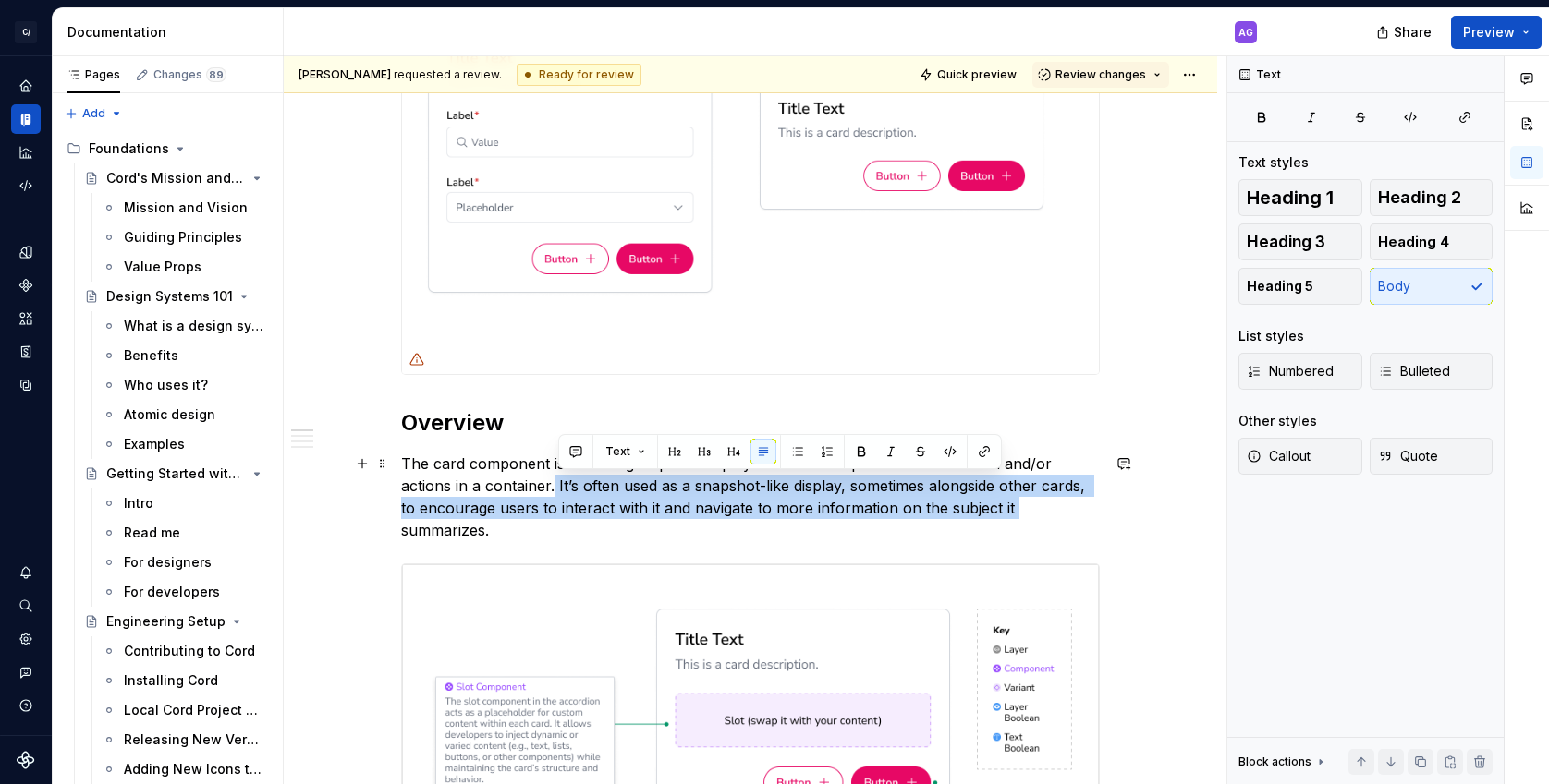
drag, startPoint x: 600, startPoint y: 489, endPoint x: 1051, endPoint y: 514, distance: 451.7
click at [1051, 514] on p "The card component is used to group and display some related pieces of informat…" at bounding box center [750, 497] width 698 height 89
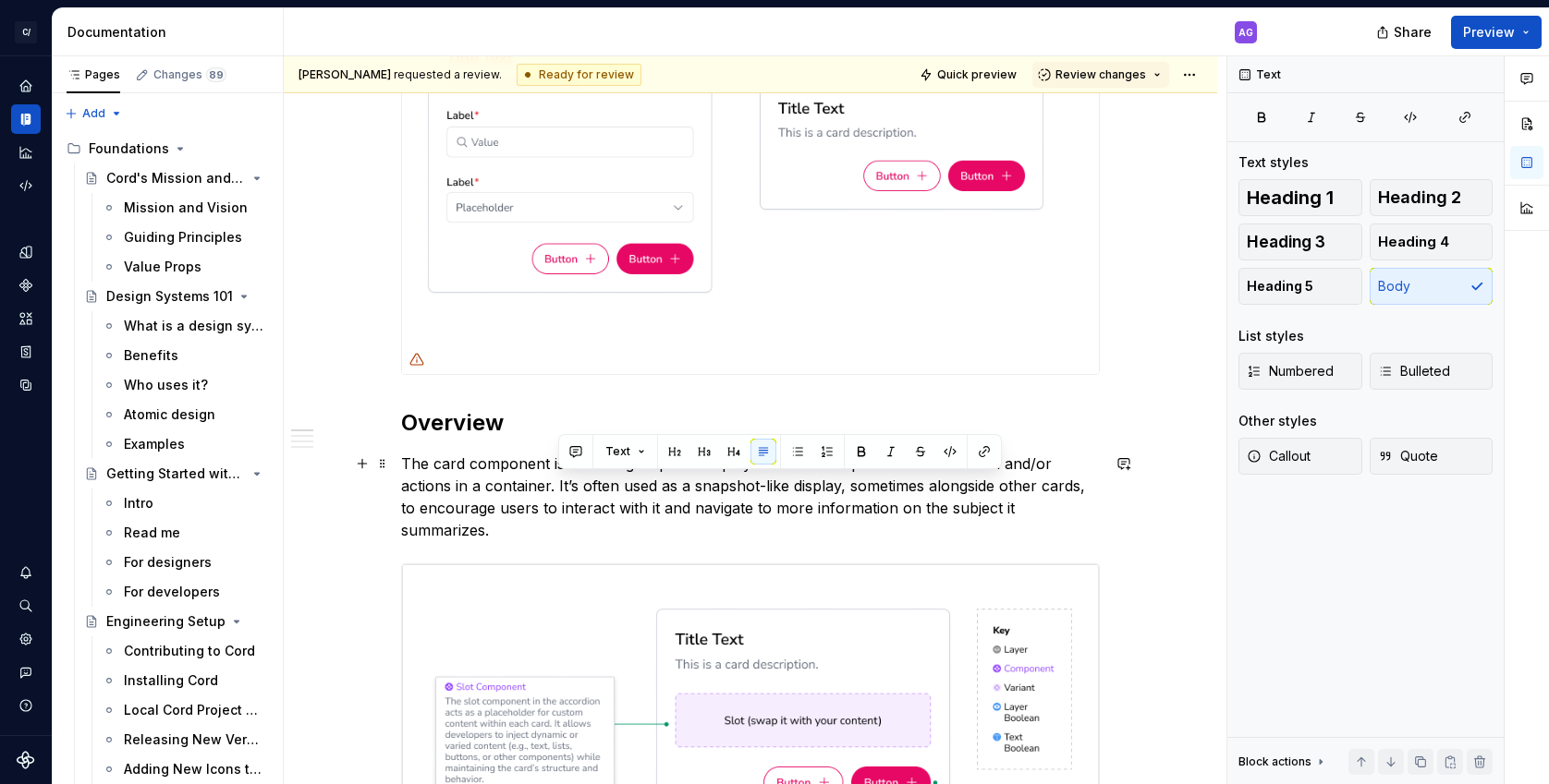
click at [547, 520] on p "The card component is used to group and display some related pieces of informat…" at bounding box center [750, 497] width 698 height 89
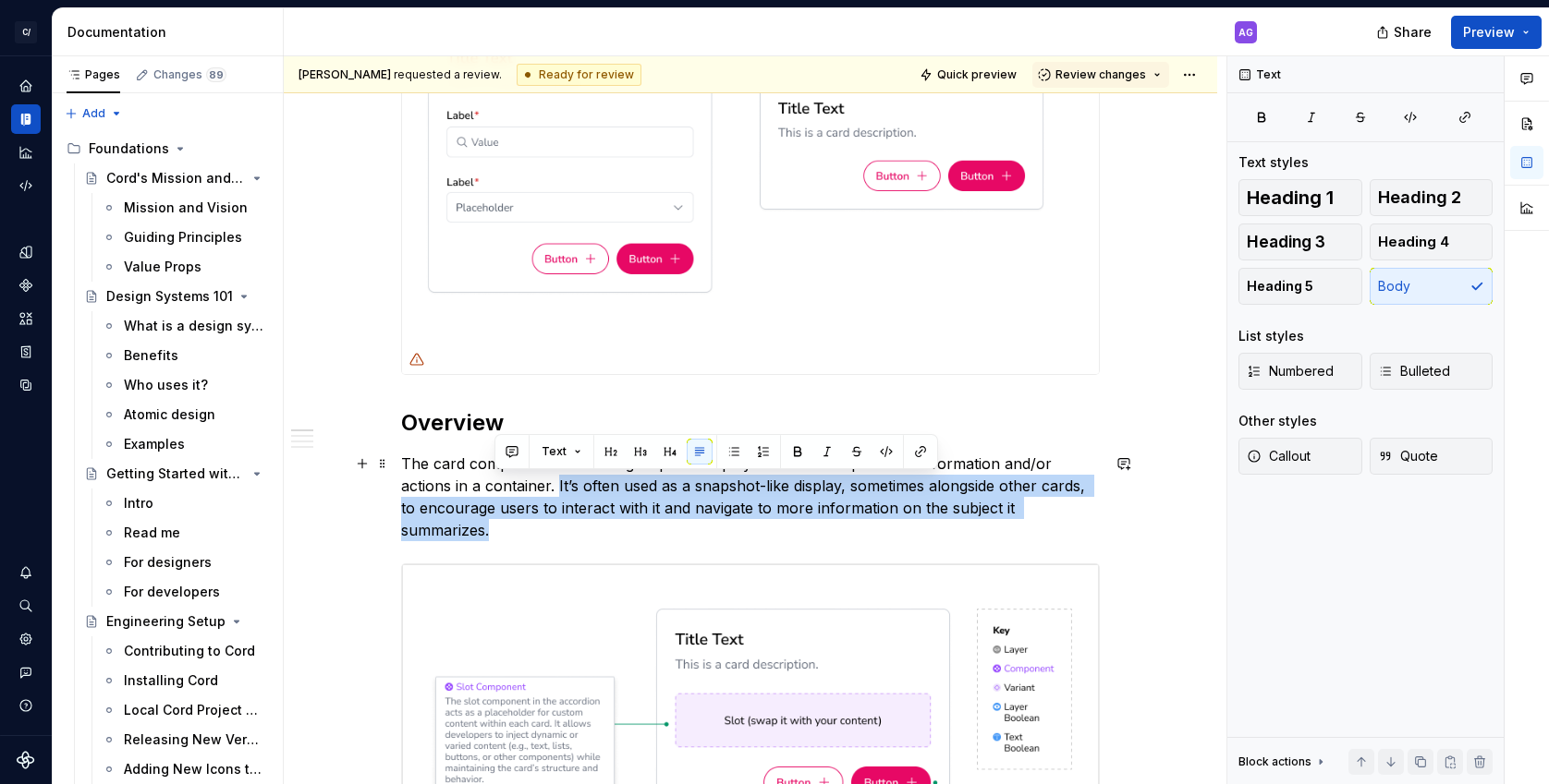
drag, startPoint x: 592, startPoint y: 520, endPoint x: 562, endPoint y: 489, distance: 43.1
click at [562, 489] on p "The card component is used to group and display some related pieces of informat…" at bounding box center [750, 497] width 698 height 89
click at [936, 501] on p "The card component is used to group and display some related pieces of informat…" at bounding box center [750, 497] width 698 height 89
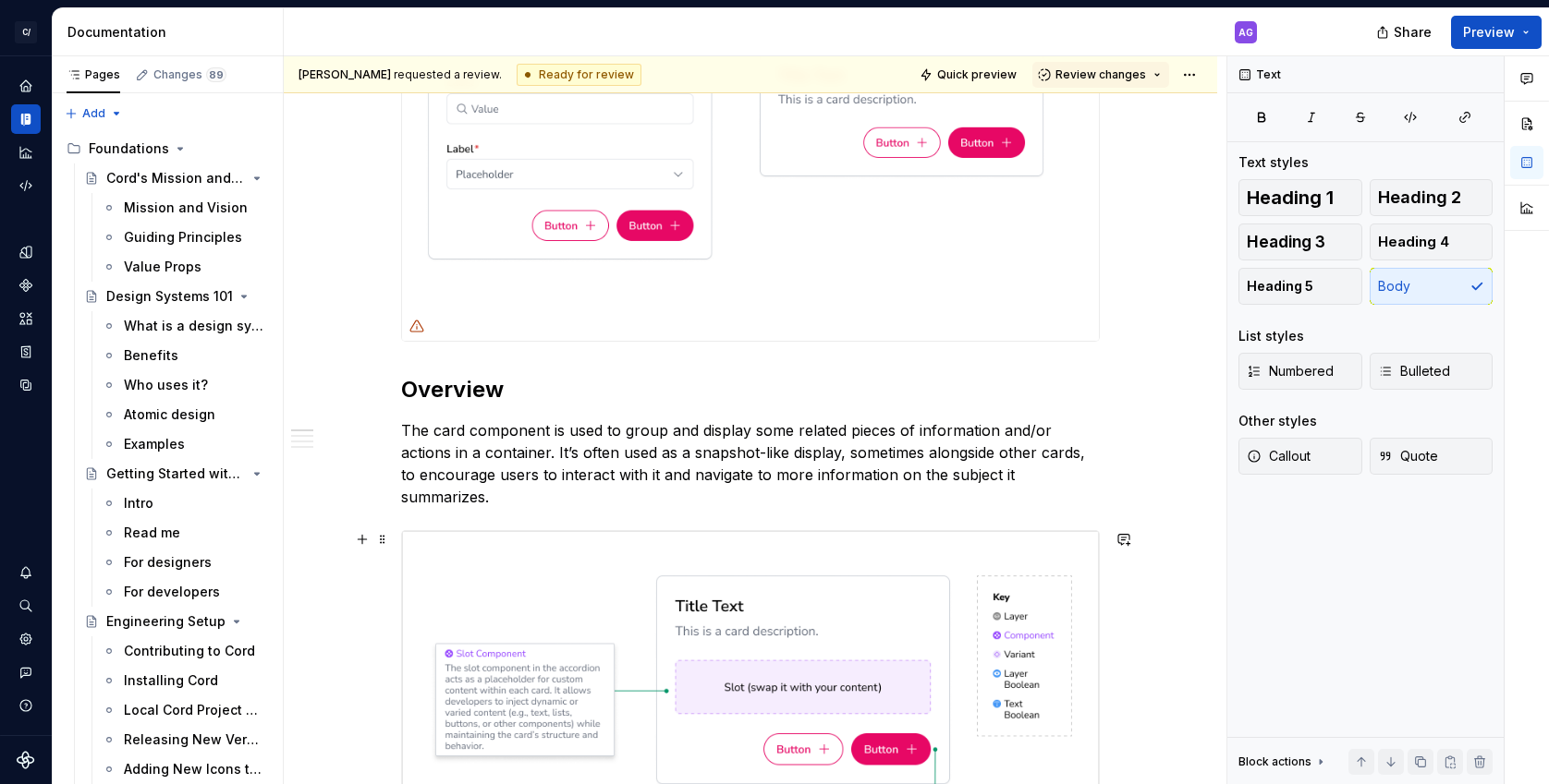
scroll to position [436, 0]
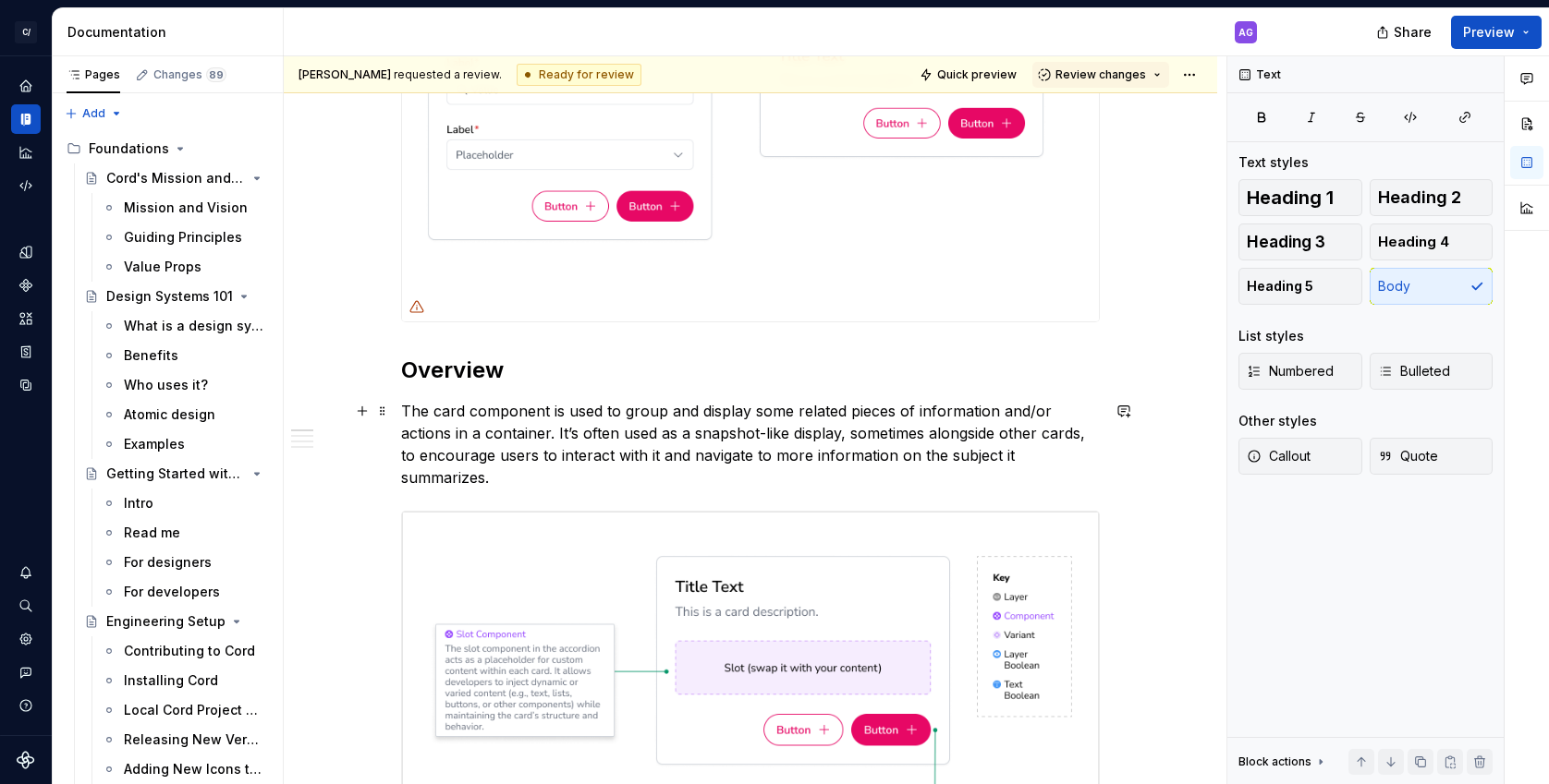
click at [553, 445] on p "The card component is used to group and display some related pieces of informat…" at bounding box center [750, 444] width 698 height 89
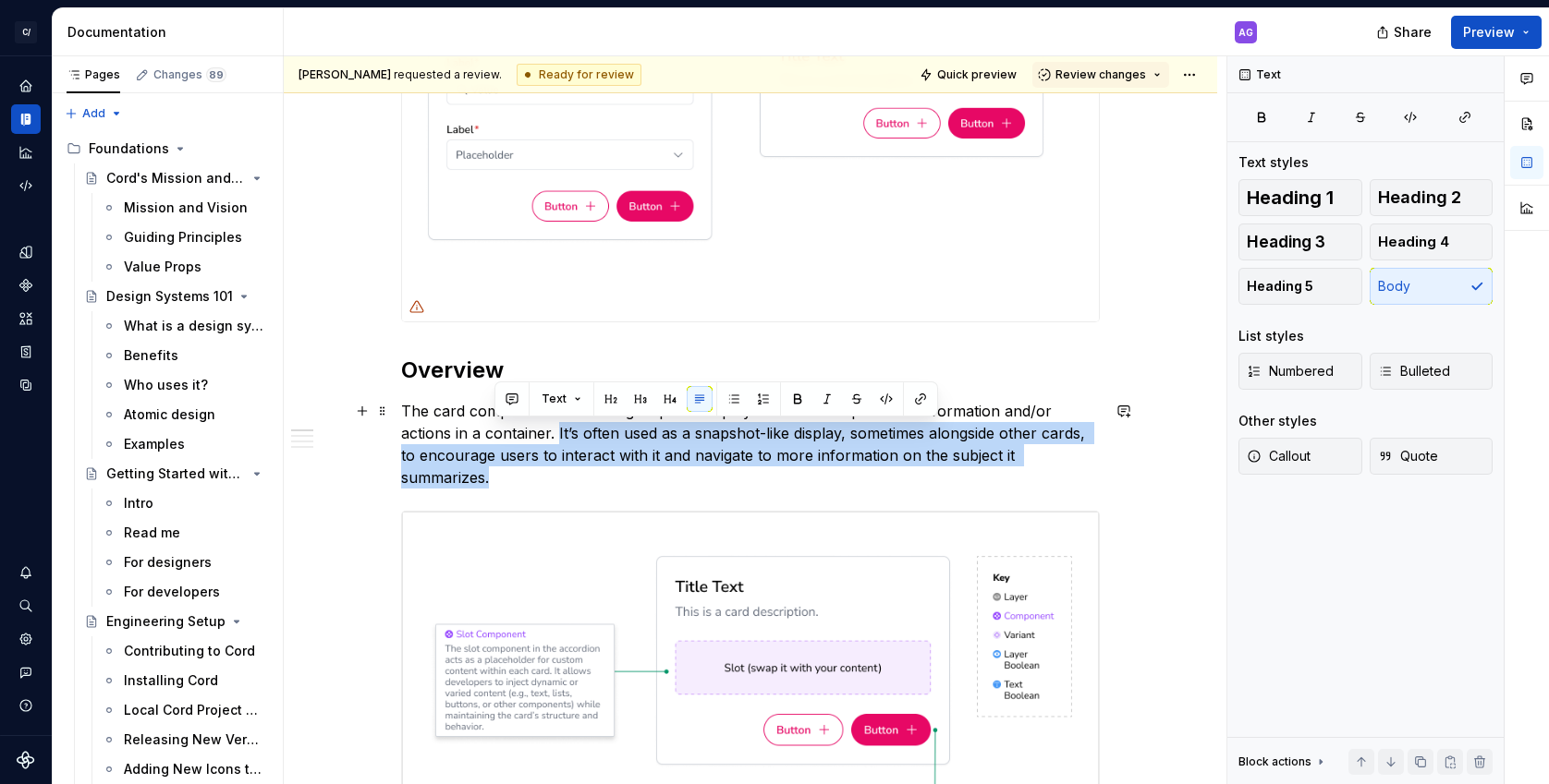
drag, startPoint x: 601, startPoint y: 472, endPoint x: 563, endPoint y: 437, distance: 51.7
click at [563, 438] on p "The card component is used to group and display some related pieces of informat…" at bounding box center [750, 444] width 698 height 89
click at [726, 440] on p "The card component is used to group and display some related pieces of informat…" at bounding box center [750, 444] width 698 height 89
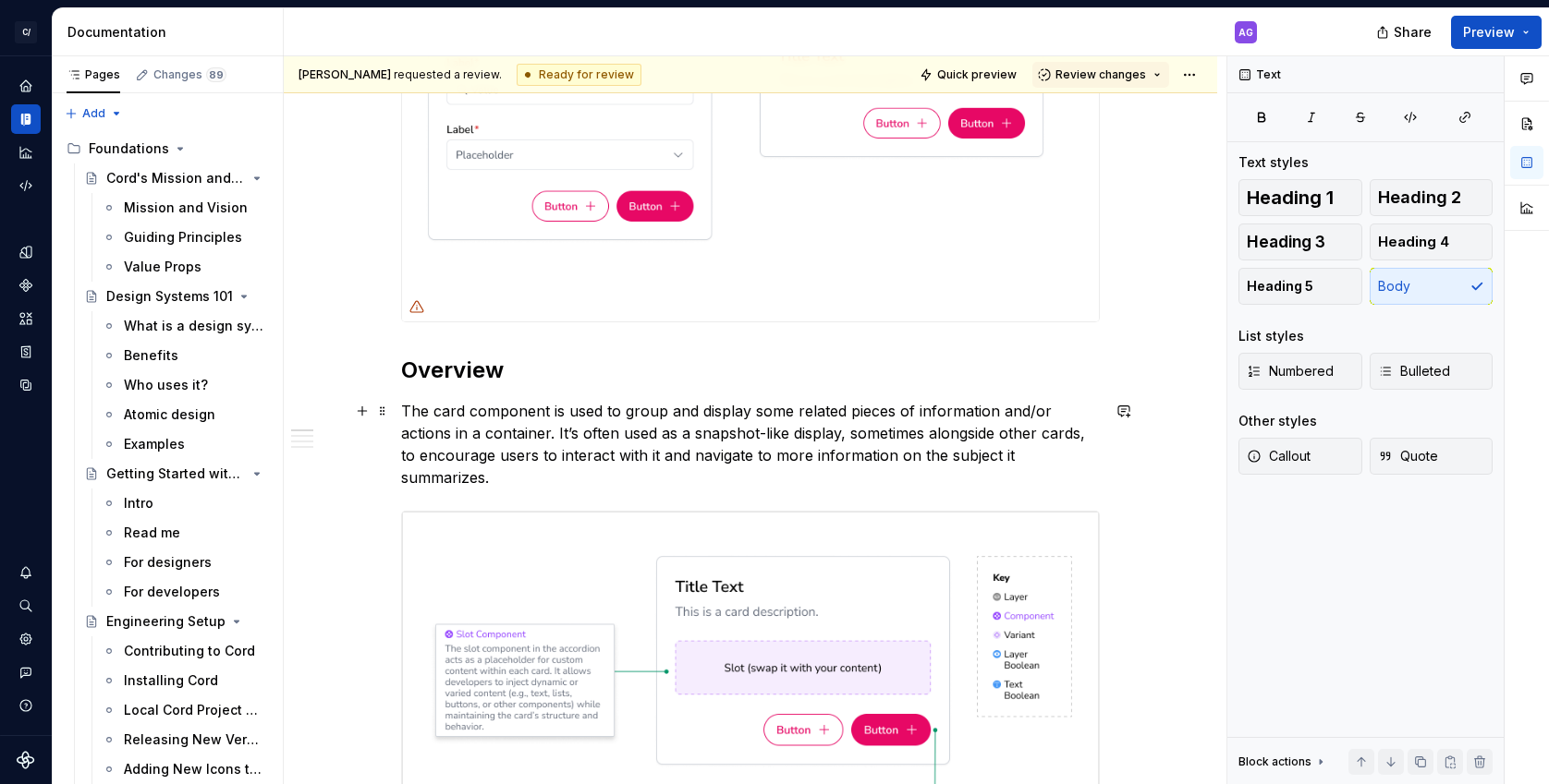
click at [709, 436] on p "The card component is used to group and display some related pieces of informat…" at bounding box center [750, 444] width 698 height 89
drag, startPoint x: 697, startPoint y: 433, endPoint x: 831, endPoint y: 438, distance: 134.1
click at [831, 438] on p "The card component is used to group and display some related pieces of informat…" at bounding box center [750, 444] width 698 height 89
drag, startPoint x: 745, startPoint y: 446, endPoint x: 735, endPoint y: 444, distance: 10.2
click at [744, 446] on p "The card component is used to group and display some related pieces of informat…" at bounding box center [750, 444] width 698 height 89
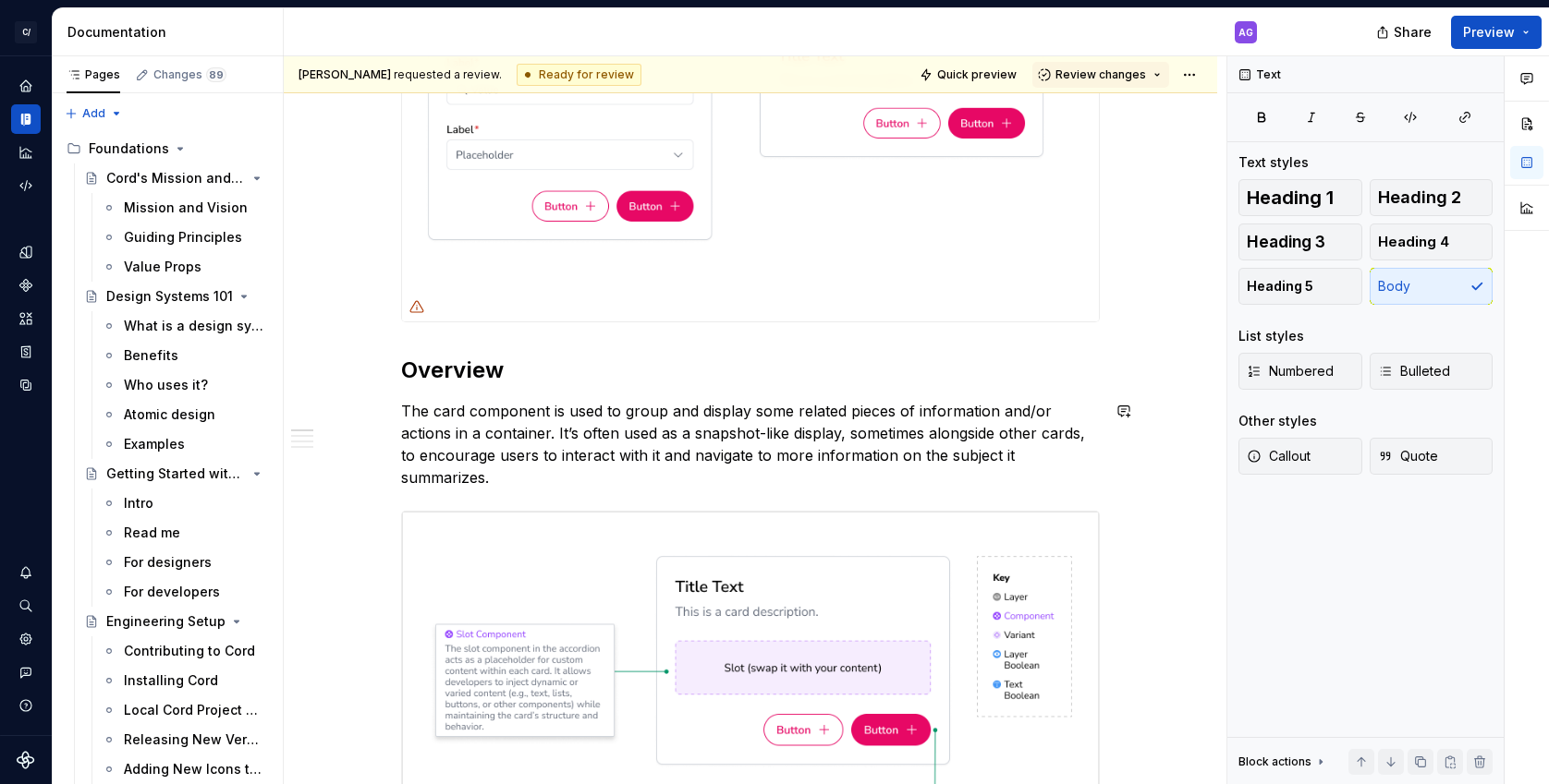
click at [698, 434] on p "The card component is used to group and display some related pieces of informat…" at bounding box center [750, 444] width 698 height 89
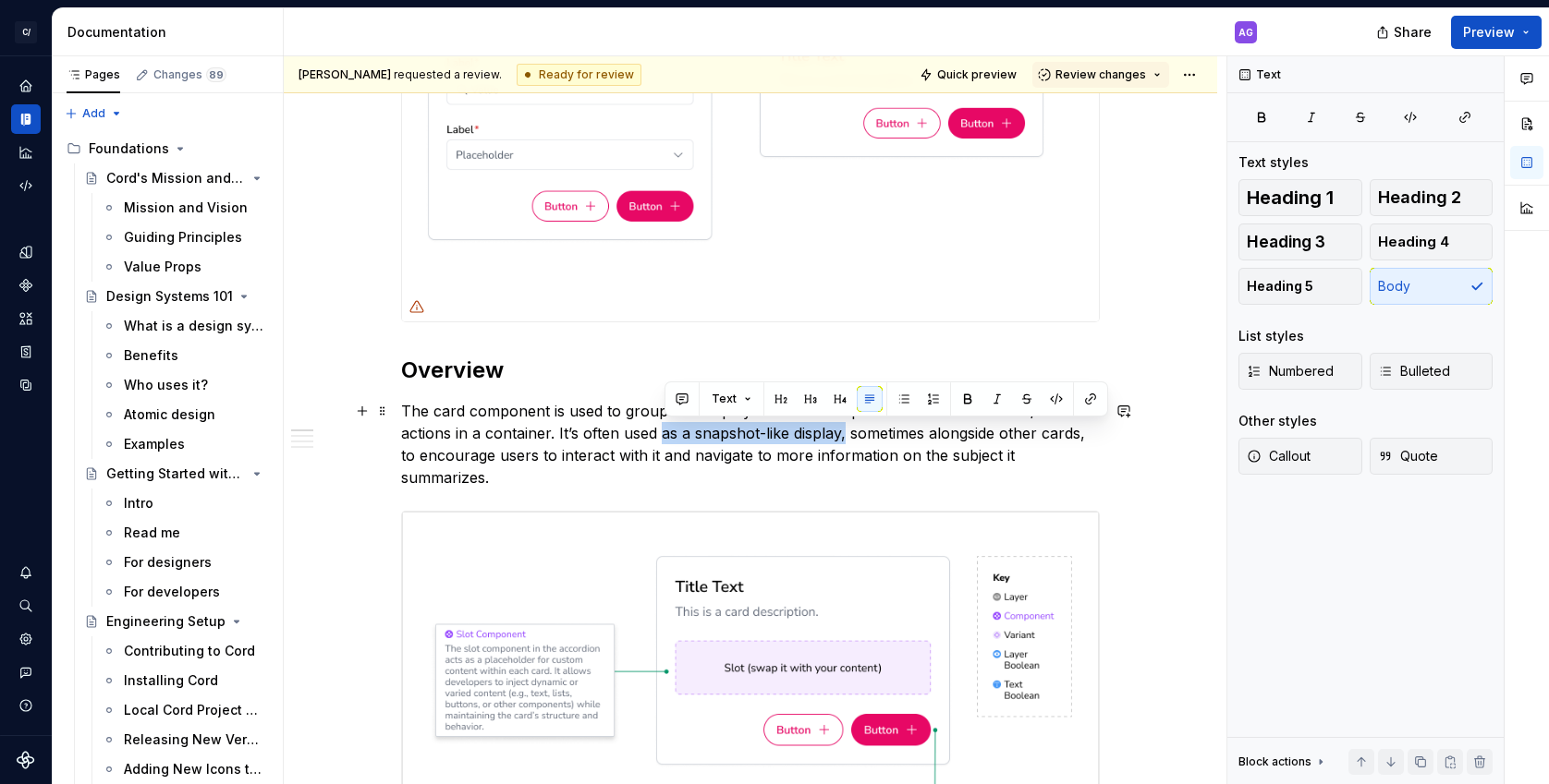
drag, startPoint x: 687, startPoint y: 434, endPoint x: 851, endPoint y: 432, distance: 164.0
click at [851, 432] on p "The card component is used to group and display some related pieces of informat…" at bounding box center [750, 444] width 698 height 89
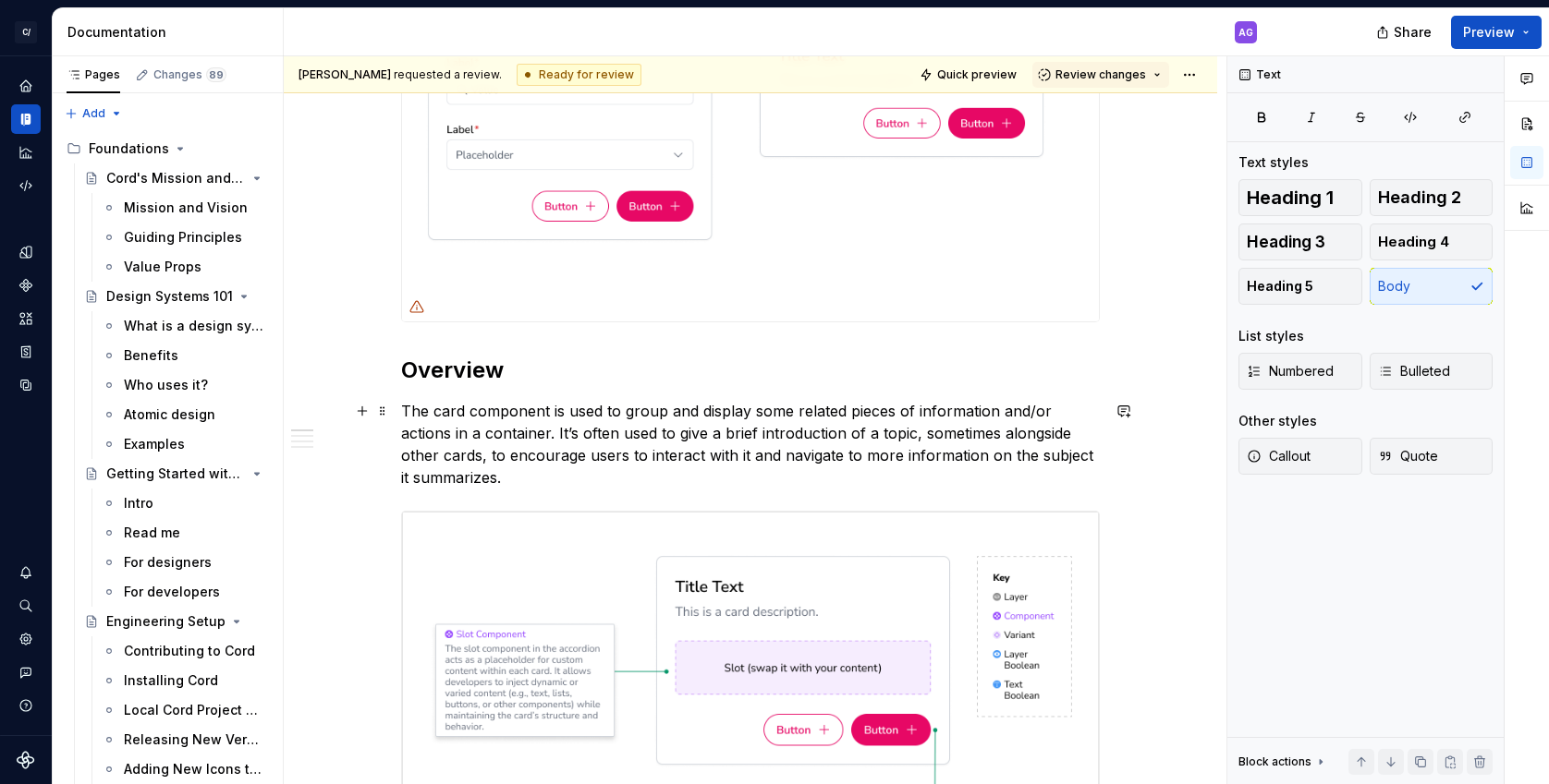
click at [620, 467] on p "The card component is used to group and display some related pieces of informat…" at bounding box center [750, 444] width 698 height 89
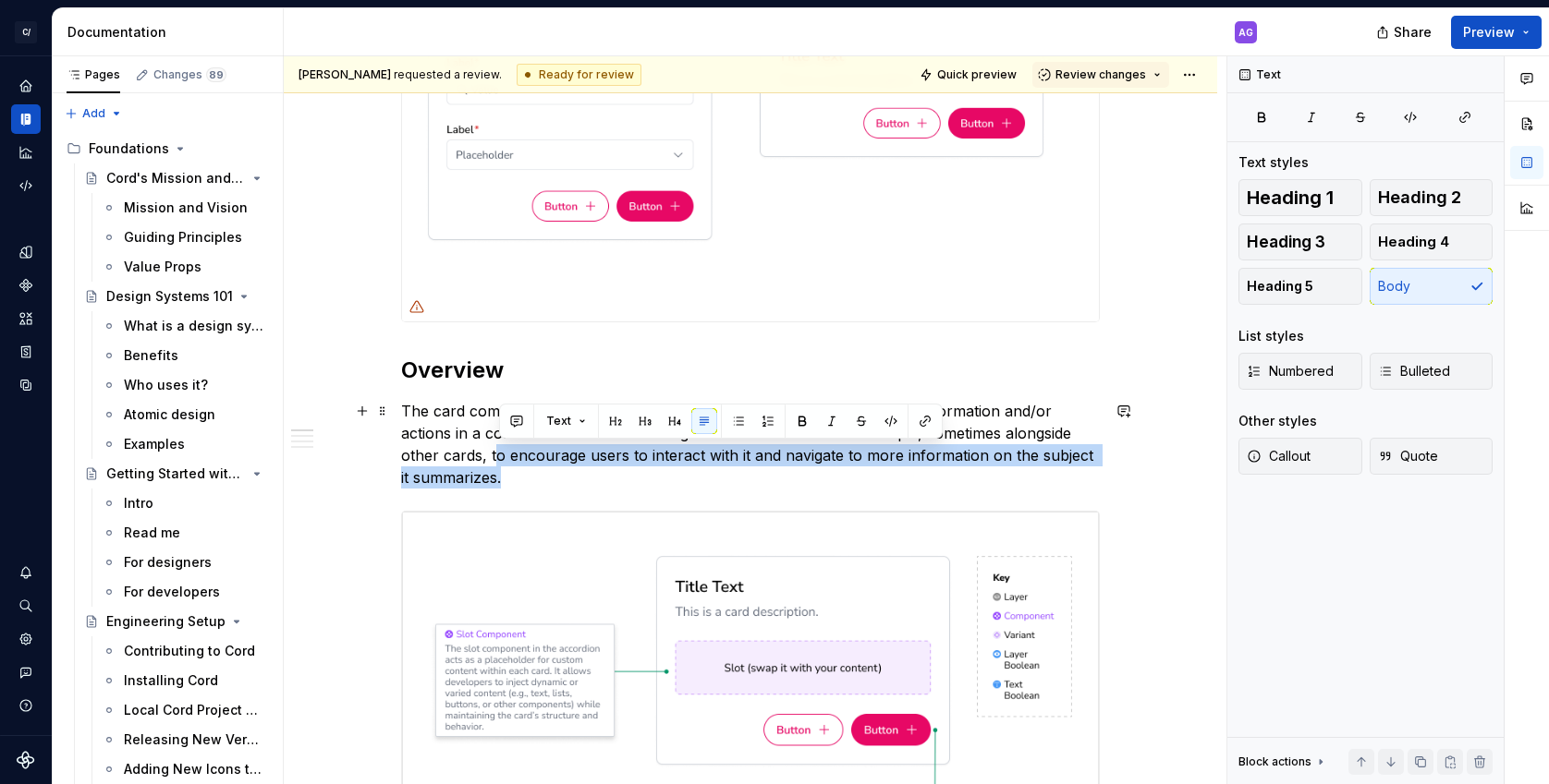
drag, startPoint x: 558, startPoint y: 476, endPoint x: 497, endPoint y: 464, distance: 62.2
click at [497, 464] on p "The card component is used to group and display some related pieces of informat…" at bounding box center [750, 444] width 698 height 89
click at [562, 479] on p "The card component is used to group and display some related pieces of informat…" at bounding box center [750, 444] width 698 height 89
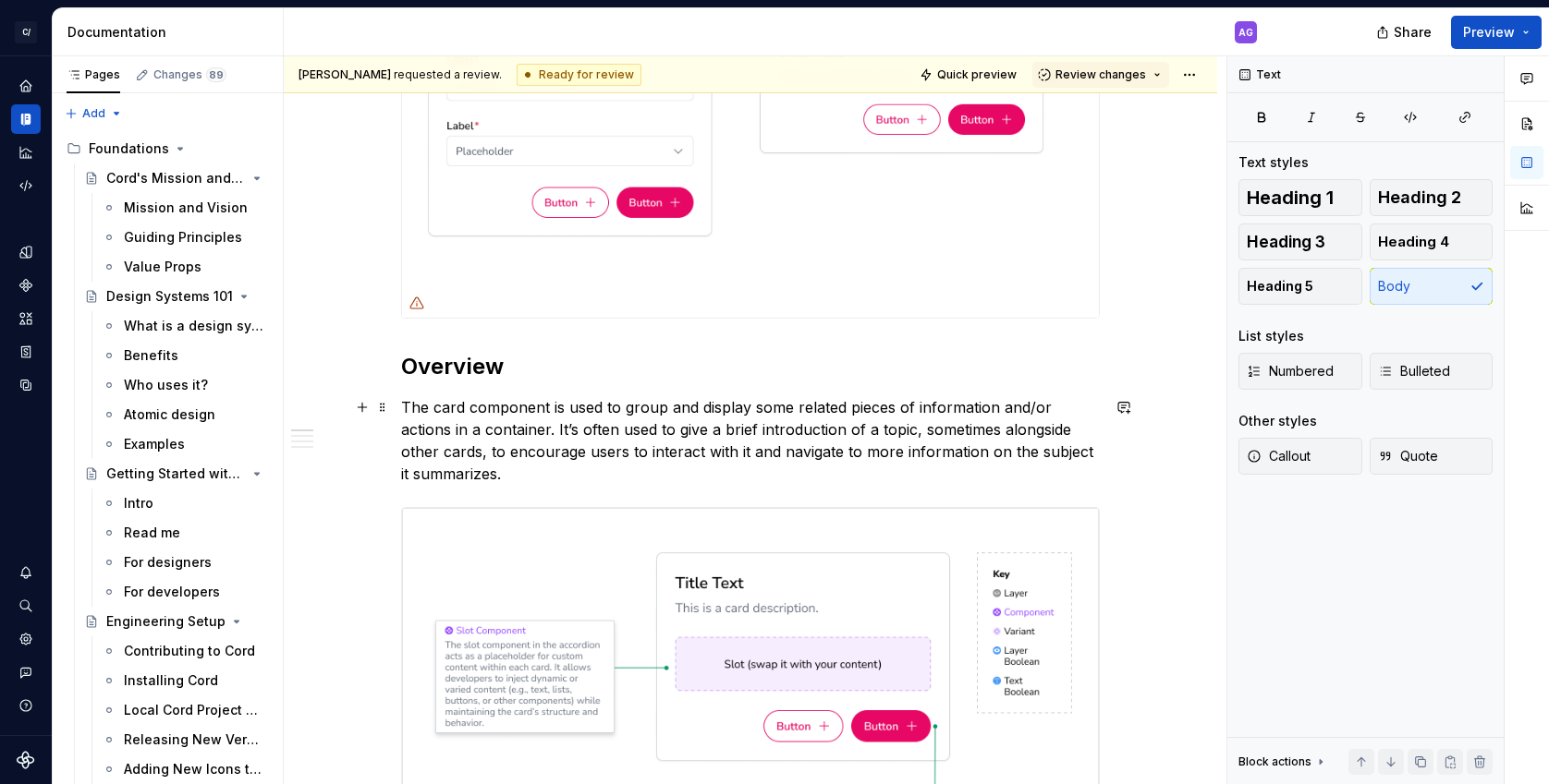
drag, startPoint x: 507, startPoint y: 461, endPoint x: 493, endPoint y: 454, distance: 15.7
click at [507, 460] on p "The card component is used to group and display some related pieces of informat…" at bounding box center [750, 440] width 698 height 89
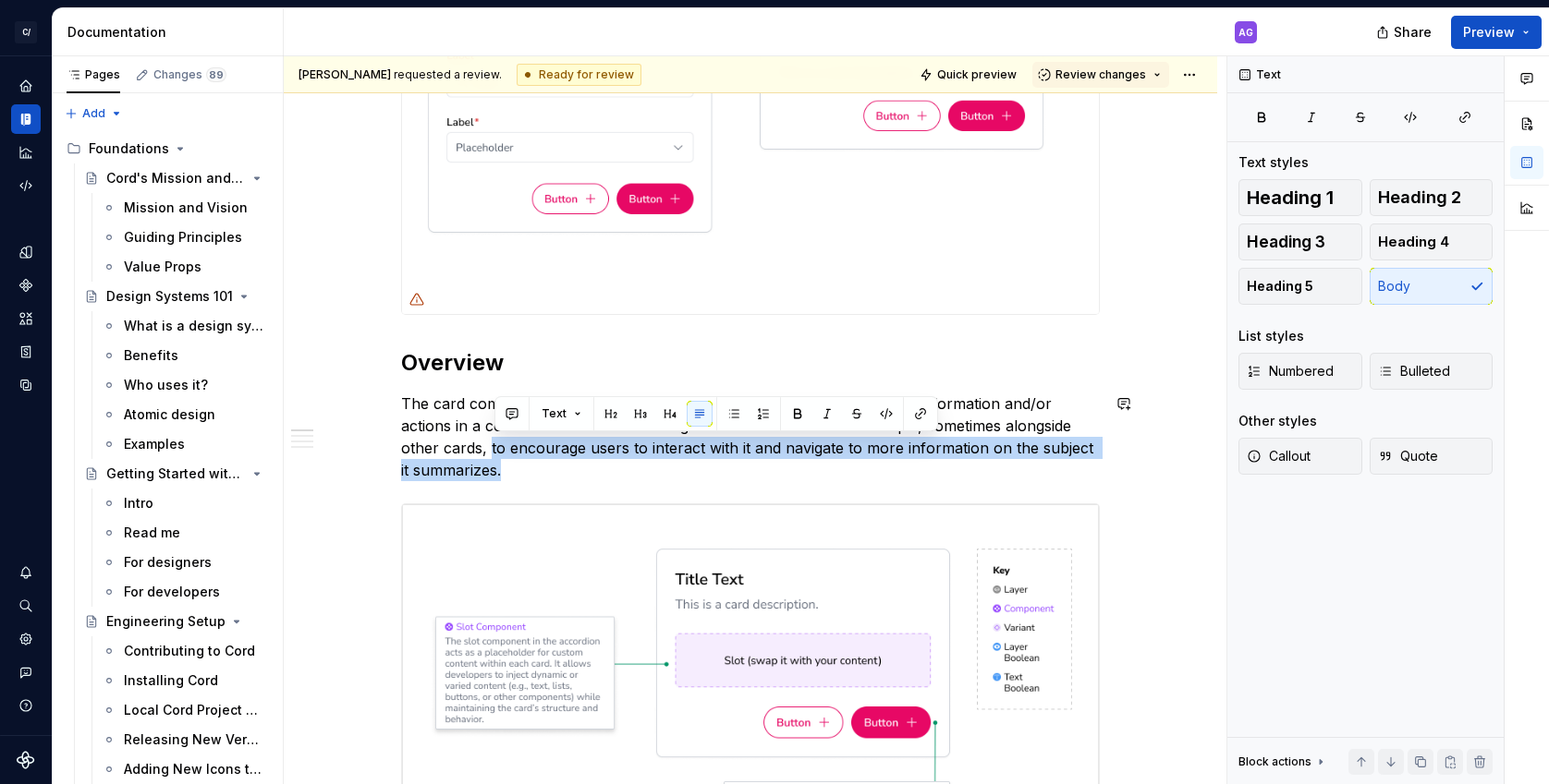
drag, startPoint x: 516, startPoint y: 453, endPoint x: 724, endPoint y: 487, distance: 210.8
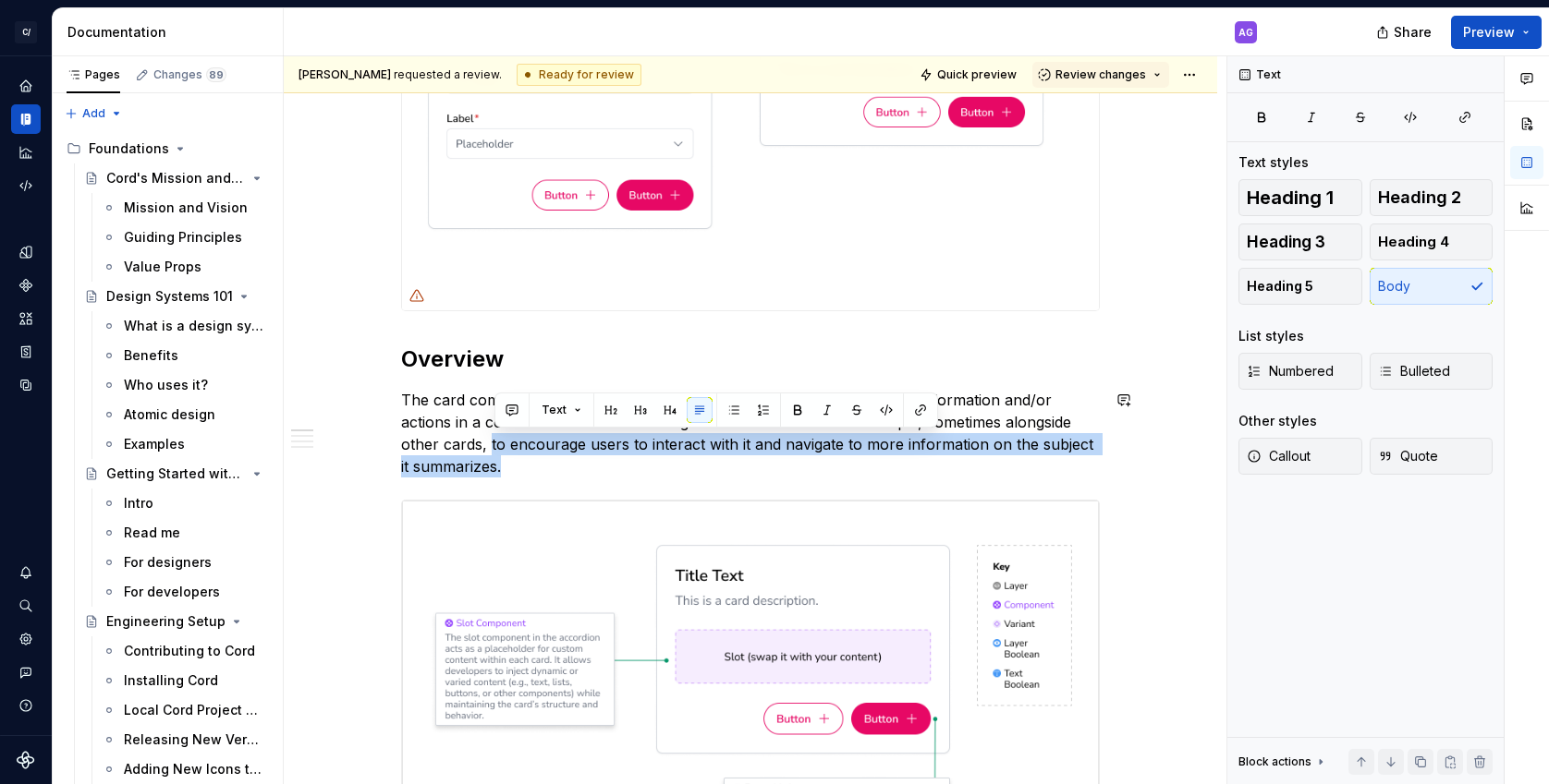
click at [732, 476] on p "The card component is used to group and display some related pieces of informat…" at bounding box center [750, 433] width 698 height 89
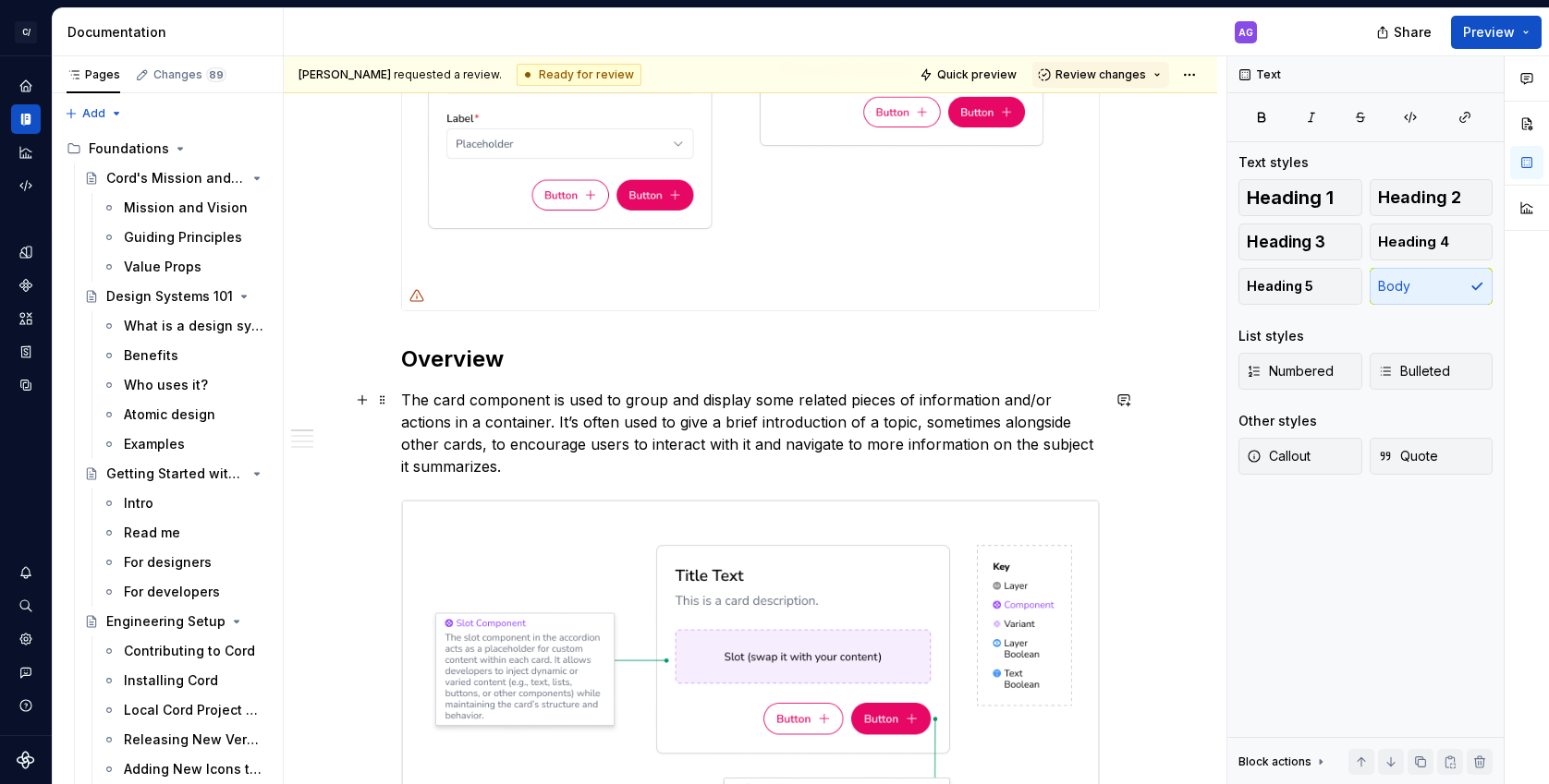
click at [578, 456] on p "The card component is used to group and display some related pieces of informat…" at bounding box center [750, 433] width 698 height 89
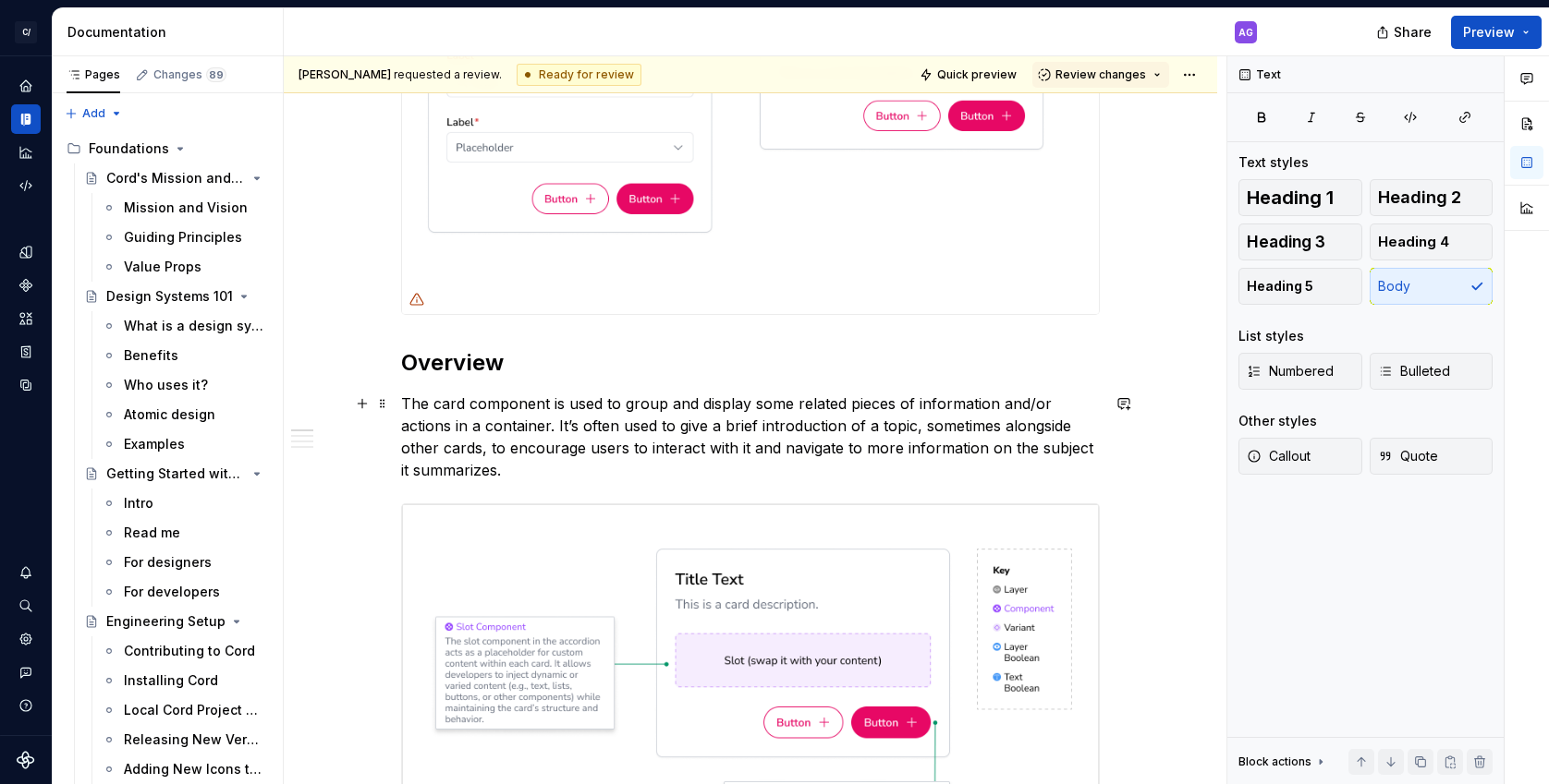
scroll to position [439, 0]
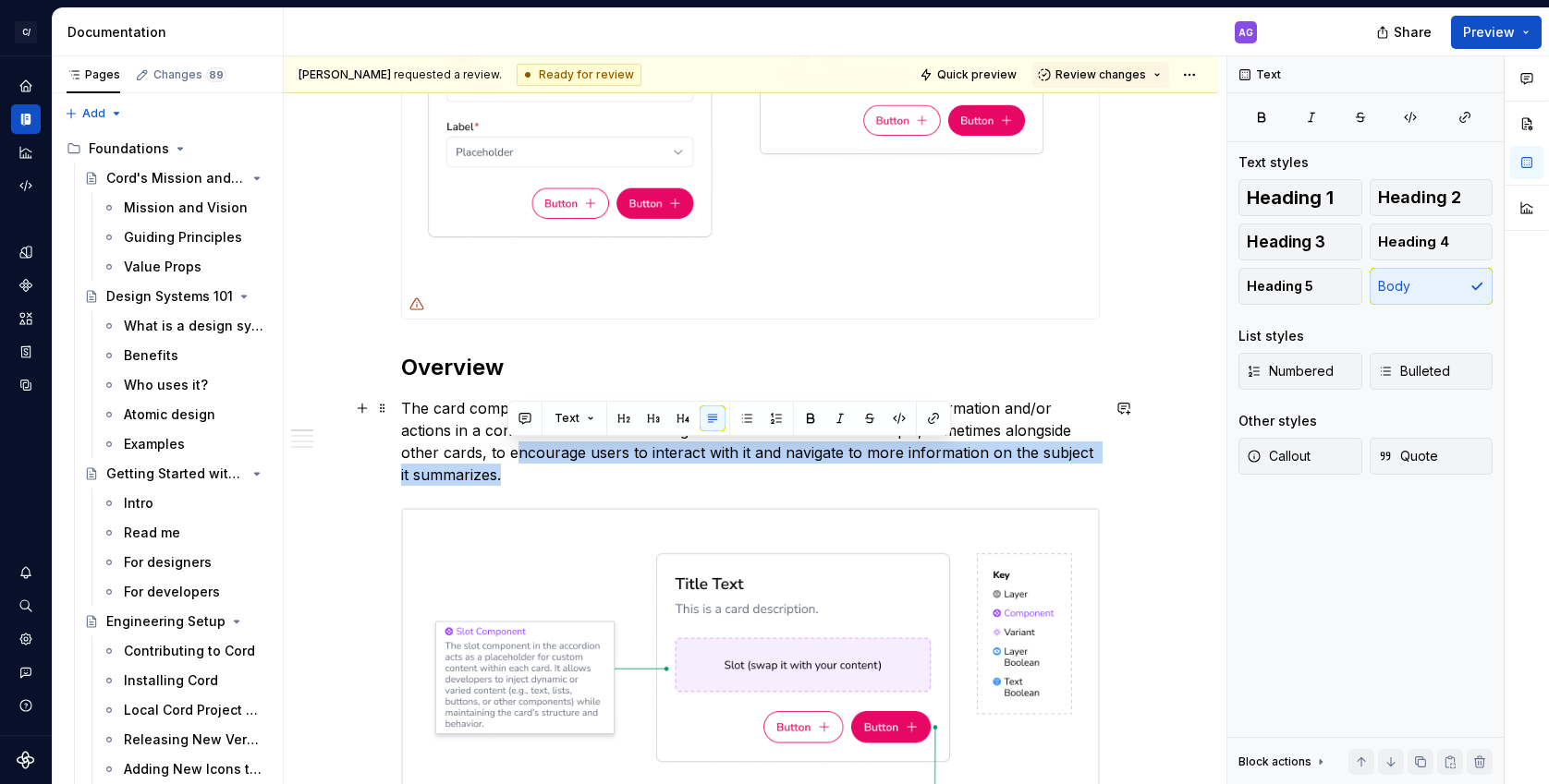
click at [521, 459] on p "The card component is used to group and display some related pieces of informat…" at bounding box center [750, 441] width 698 height 89
click at [1086, 447] on p "The card component is used to group and display some related pieces of informat…" at bounding box center [750, 441] width 698 height 89
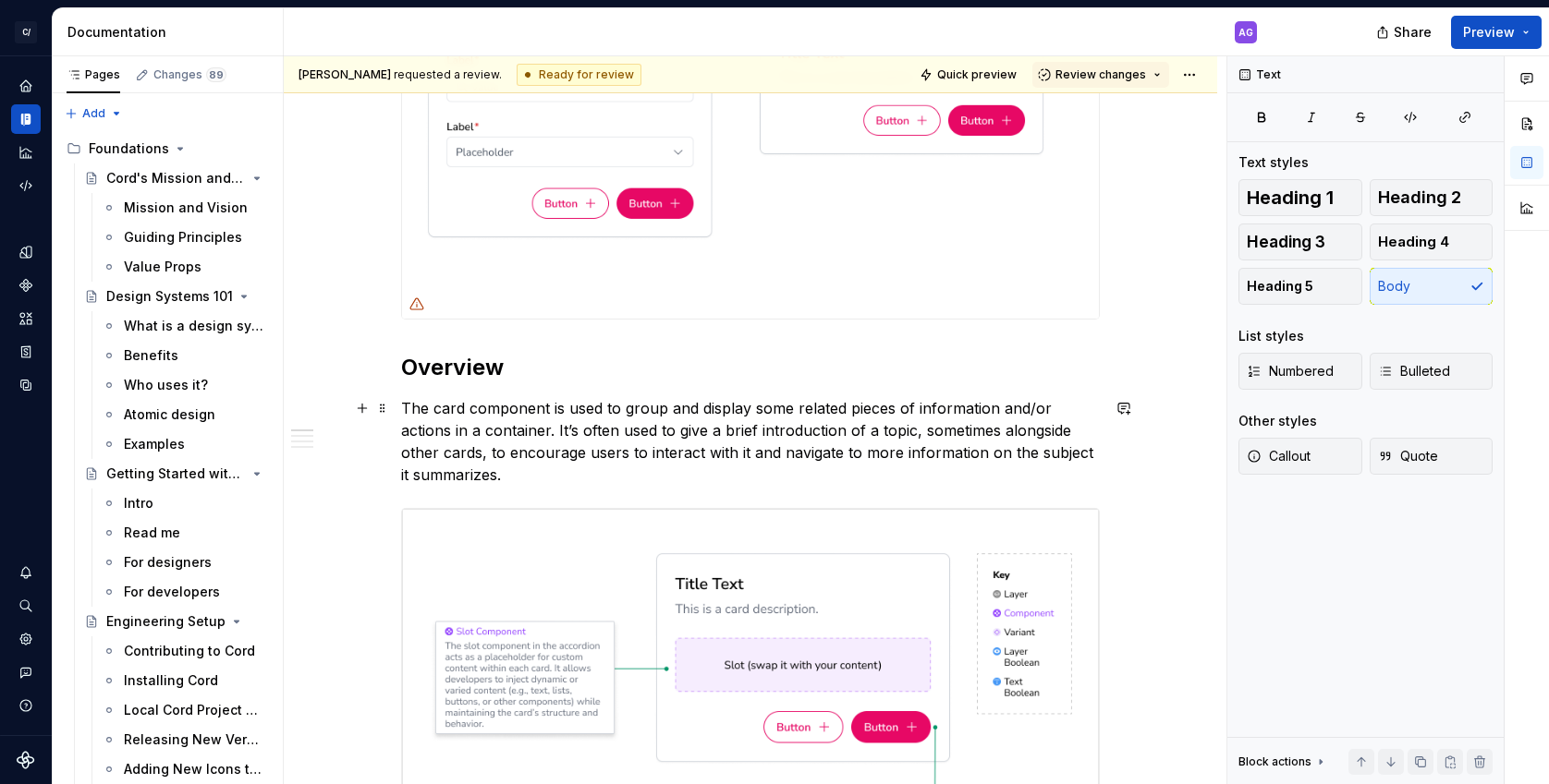
click at [561, 431] on p "The card component is used to group and display some related pieces of informat…" at bounding box center [750, 441] width 698 height 89
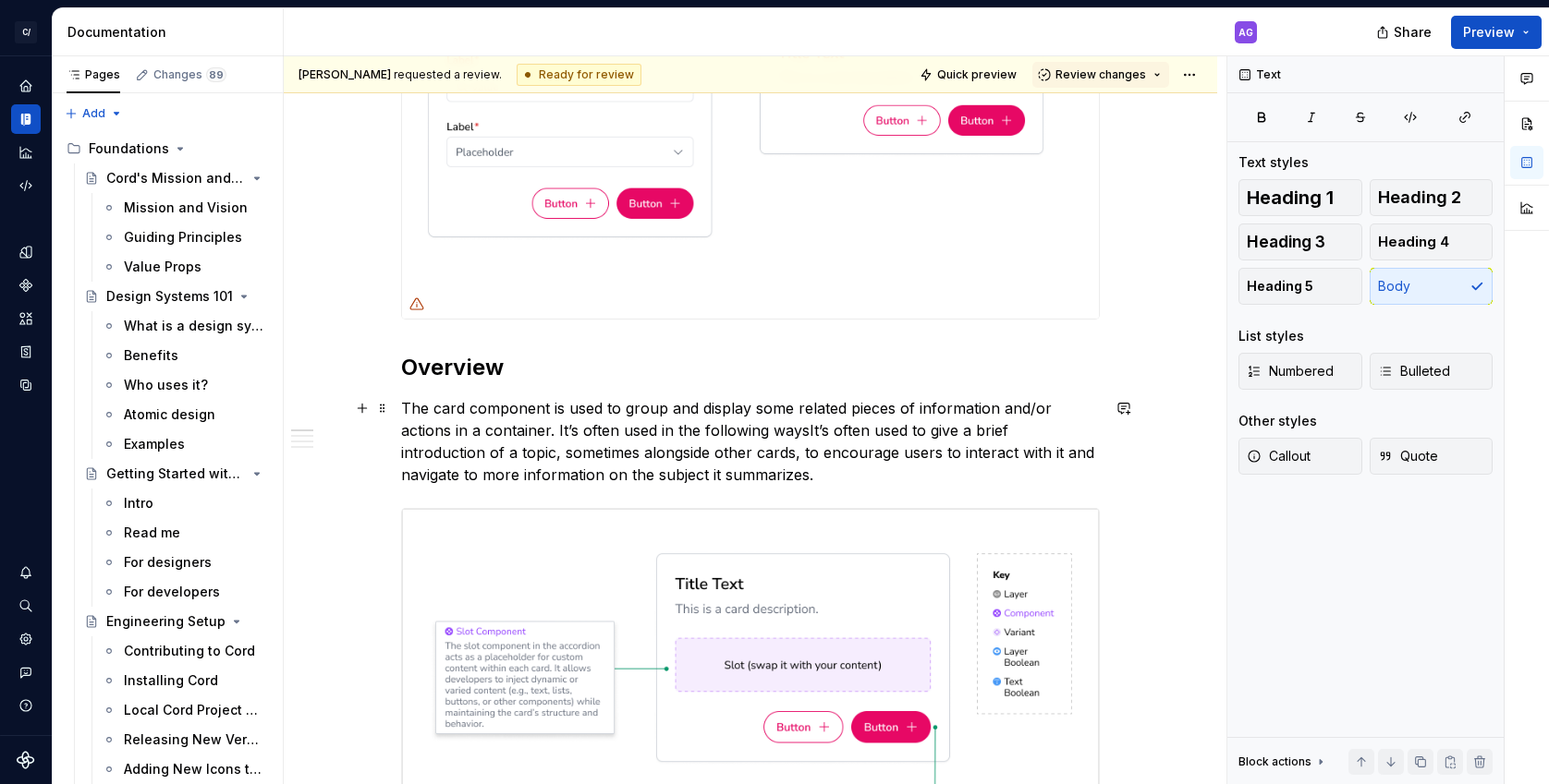
click at [661, 431] on p "The card component is used to group and display some related pieces of informat…" at bounding box center [750, 441] width 698 height 89
click at [970, 429] on p "The card component is used to group and display some related pieces of informat…" at bounding box center [750, 441] width 698 height 89
click at [977, 431] on p "The card component is used to group and display some related pieces of informat…" at bounding box center [750, 441] width 698 height 89
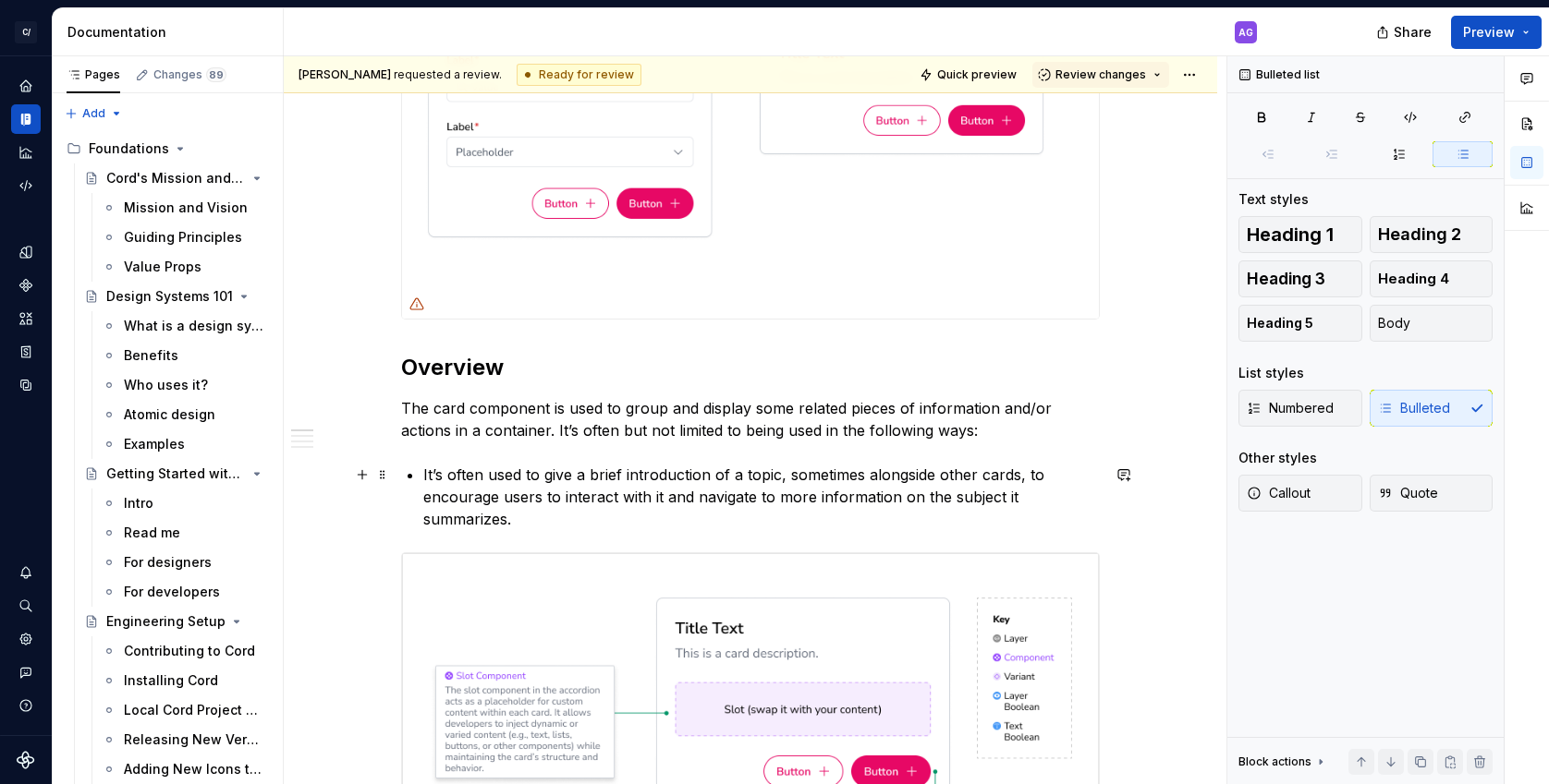
click at [513, 487] on p "It’s often used to give a brief introduction of a topic, sometimes alongside ot…" at bounding box center [761, 497] width 677 height 66
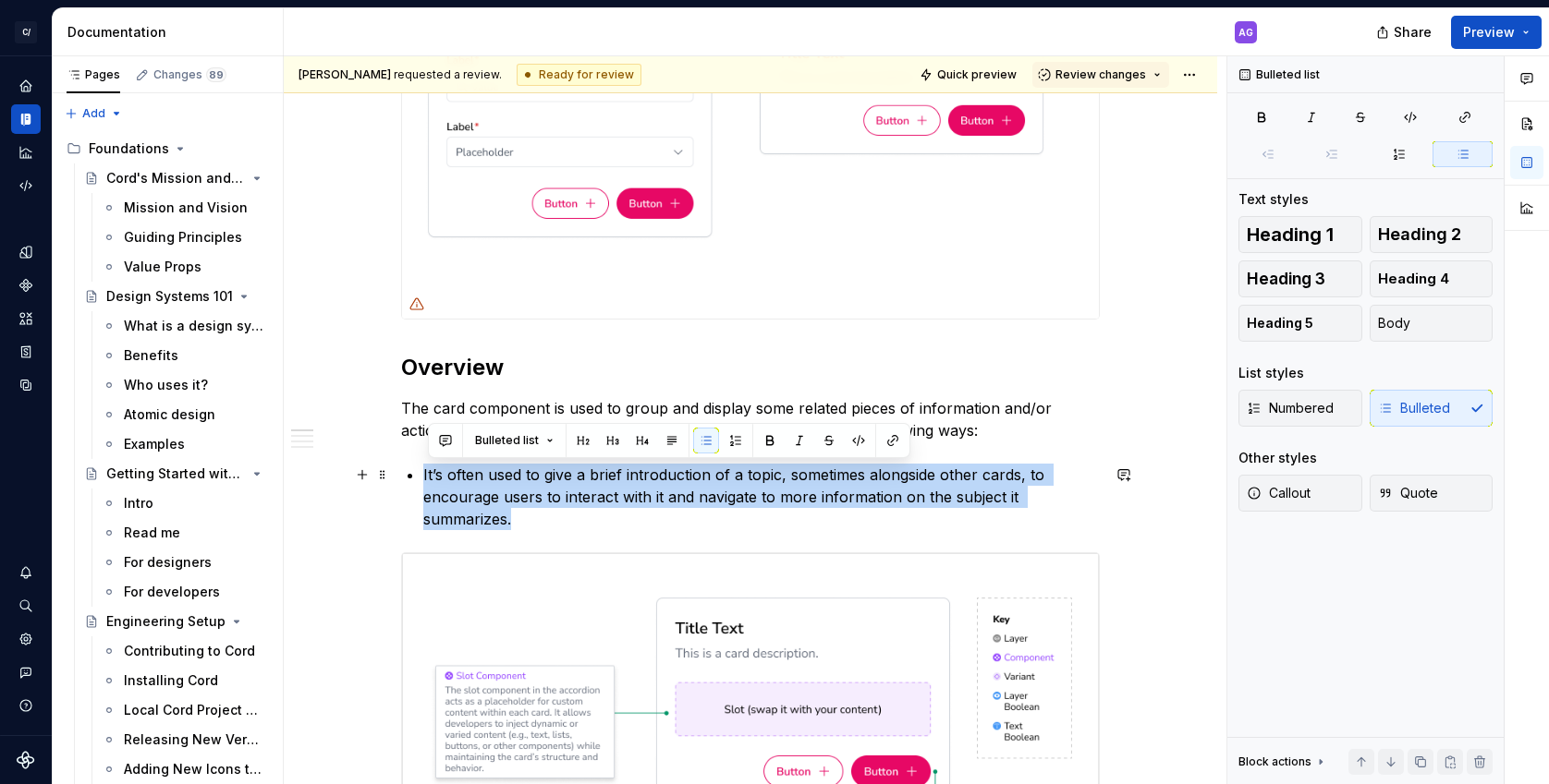
drag, startPoint x: 426, startPoint y: 475, endPoint x: 691, endPoint y: 508, distance: 267.0
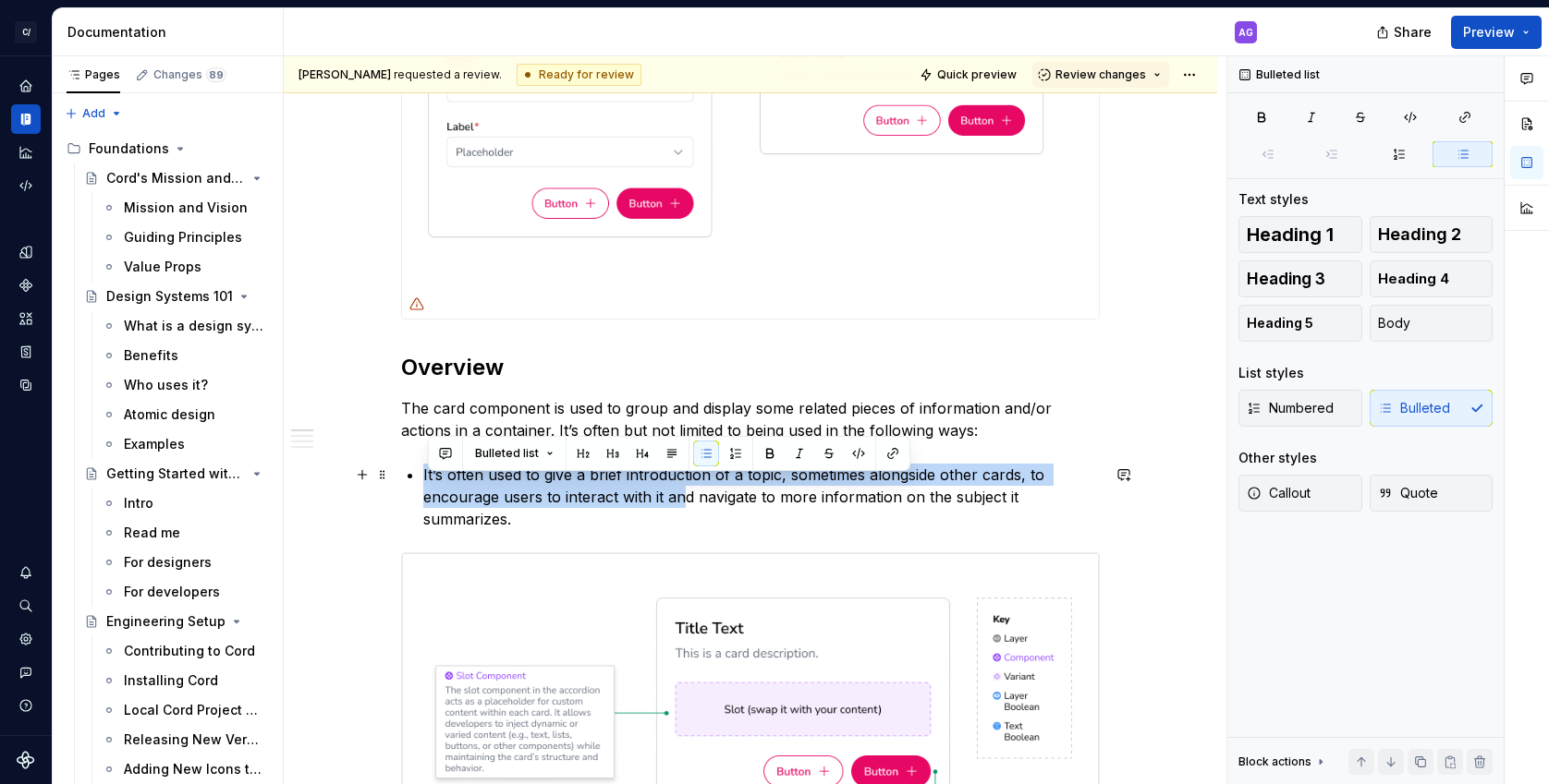
scroll to position [425, 0]
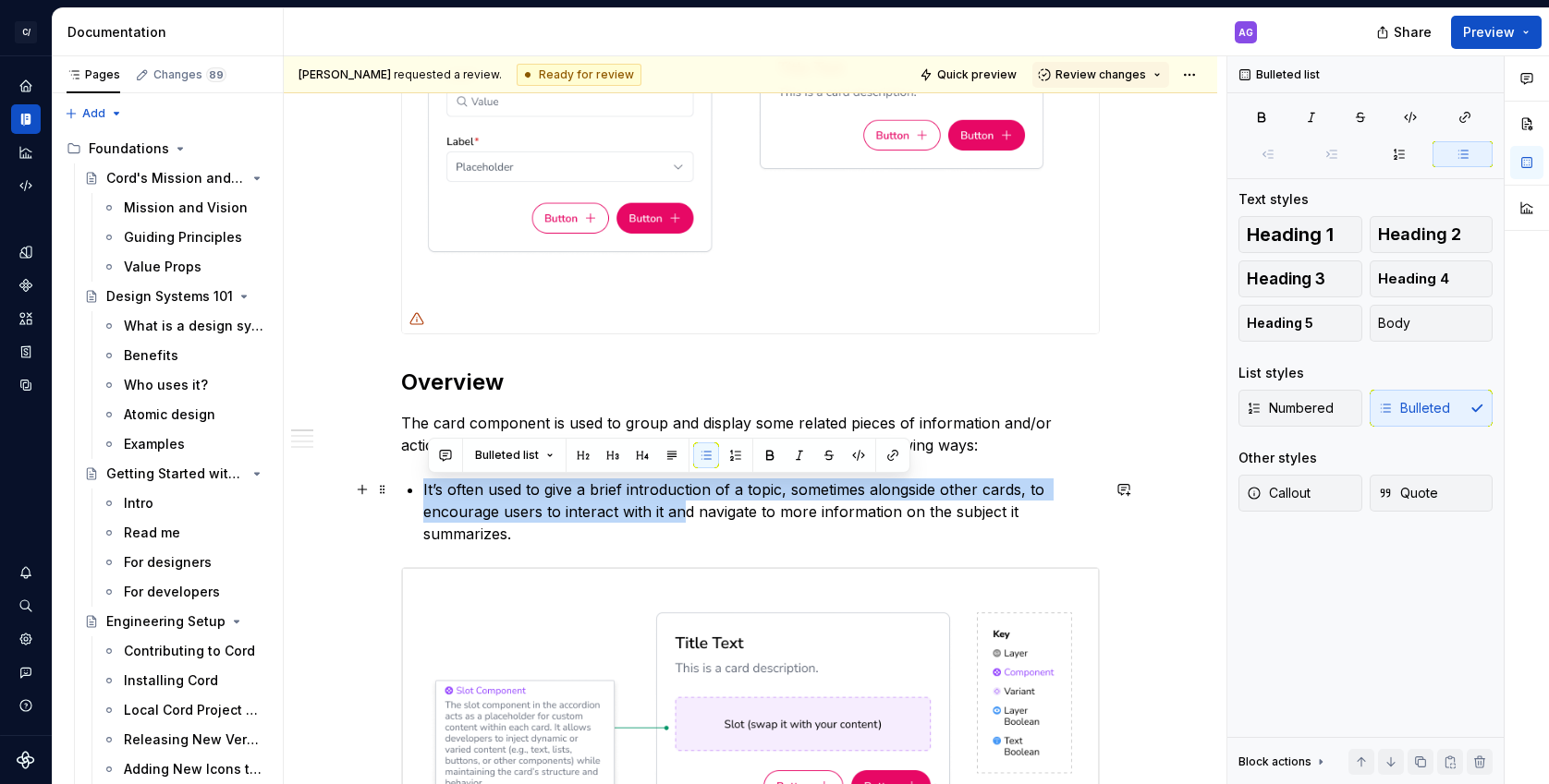
drag, startPoint x: 435, startPoint y: 521, endPoint x: 417, endPoint y: 501, distance: 26.9
click at [434, 519] on p "It’s often used to give a brief introduction of a topic, sometimes alongside ot…" at bounding box center [761, 510] width 677 height 66
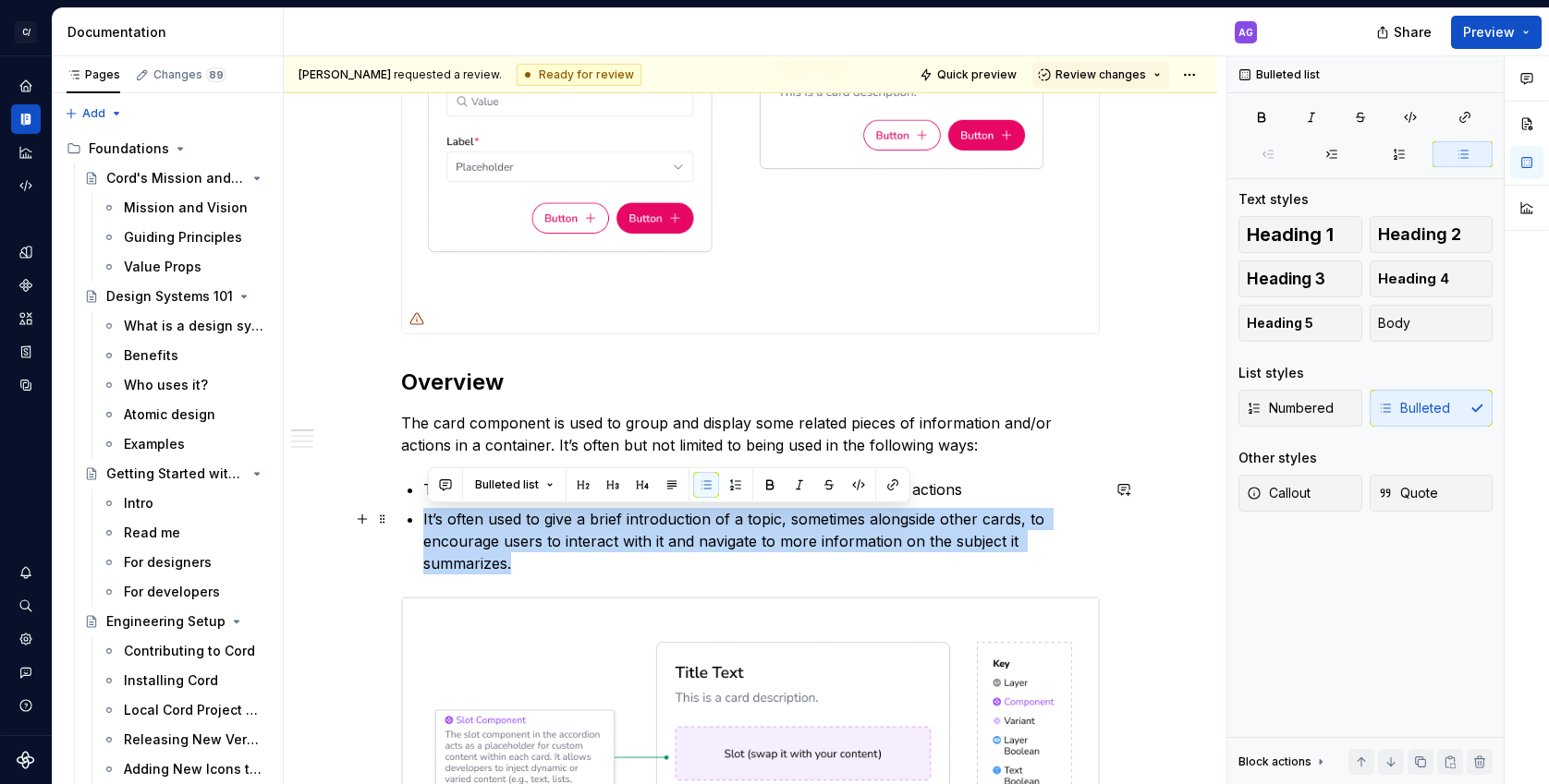
drag, startPoint x: 426, startPoint y: 518, endPoint x: 593, endPoint y: 571, distance: 175.2
click at [993, 526] on p "It’s often used to give a brief introduction of a topic, sometimes alongside ot…" at bounding box center [761, 540] width 677 height 66
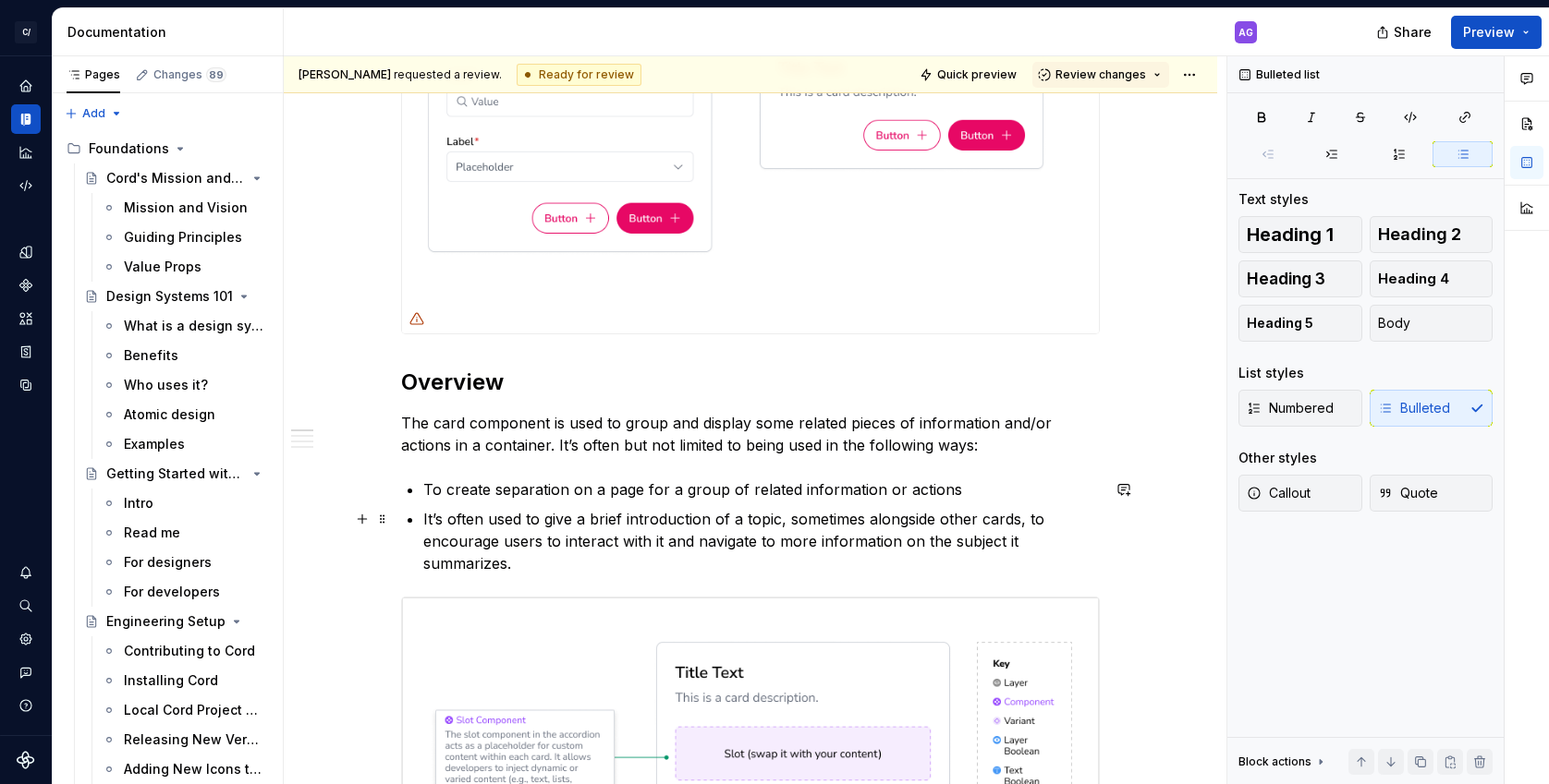
drag, startPoint x: 514, startPoint y: 513, endPoint x: 529, endPoint y: 557, distance: 46.5
click at [514, 515] on p "It’s often used to give a brief introduction of a topic, sometimes alongside ot…" at bounding box center [761, 540] width 677 height 66
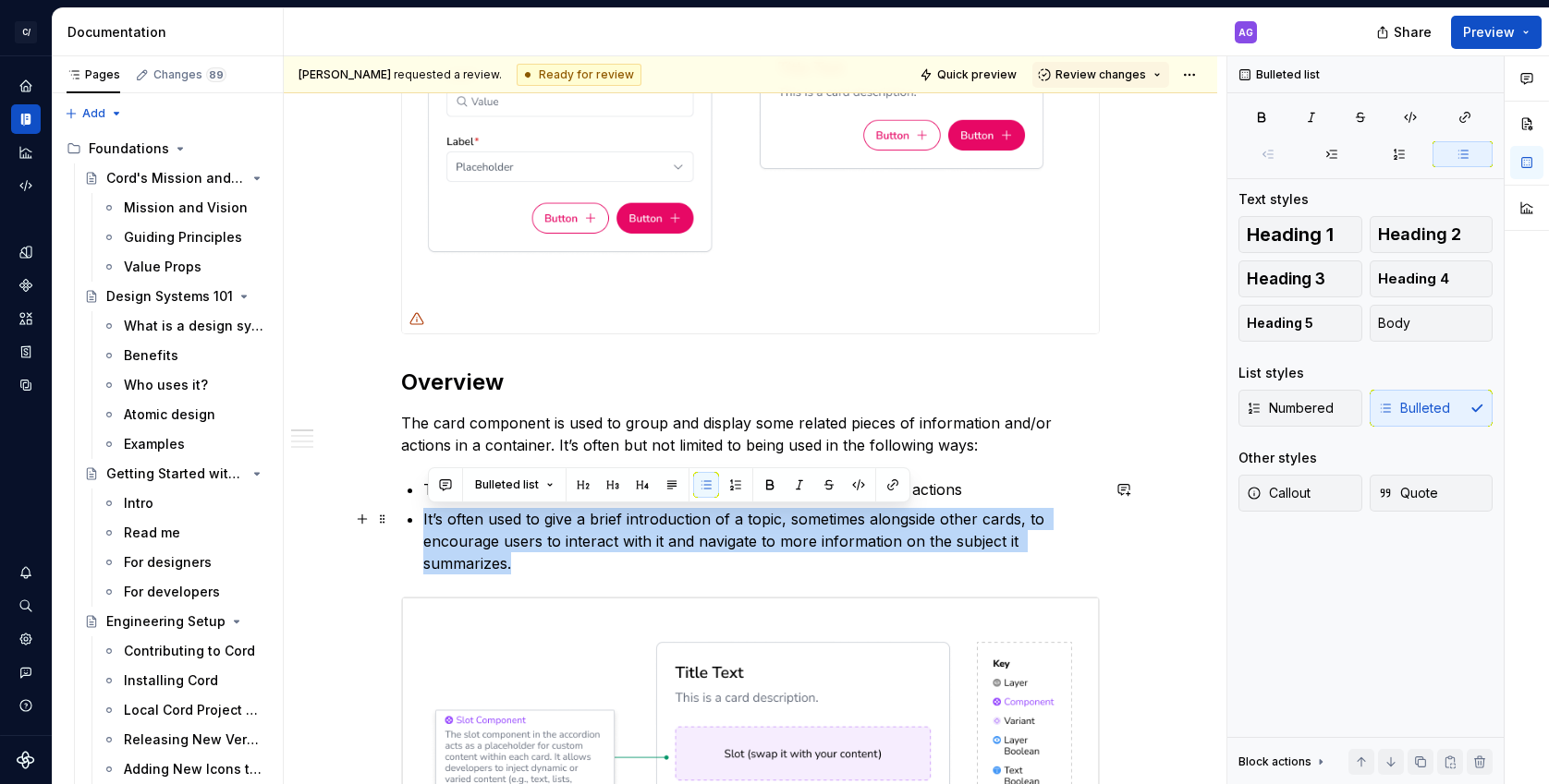
drag, startPoint x: 469, startPoint y: 549, endPoint x: 427, endPoint y: 521, distance: 50.5
click at [427, 521] on p "It’s often used to give a brief introduction of a topic, sometimes alongside ot…" at bounding box center [761, 540] width 677 height 66
click at [581, 542] on p "It’s often used to give a brief introduction of a topic, sometimes alongside ot…" at bounding box center [761, 540] width 677 height 66
drag, startPoint x: 427, startPoint y: 517, endPoint x: 573, endPoint y: 560, distance: 152.2
click at [573, 560] on p "It’s often used to give a brief introduction of a topic, sometimes alongside ot…" at bounding box center [761, 540] width 677 height 66
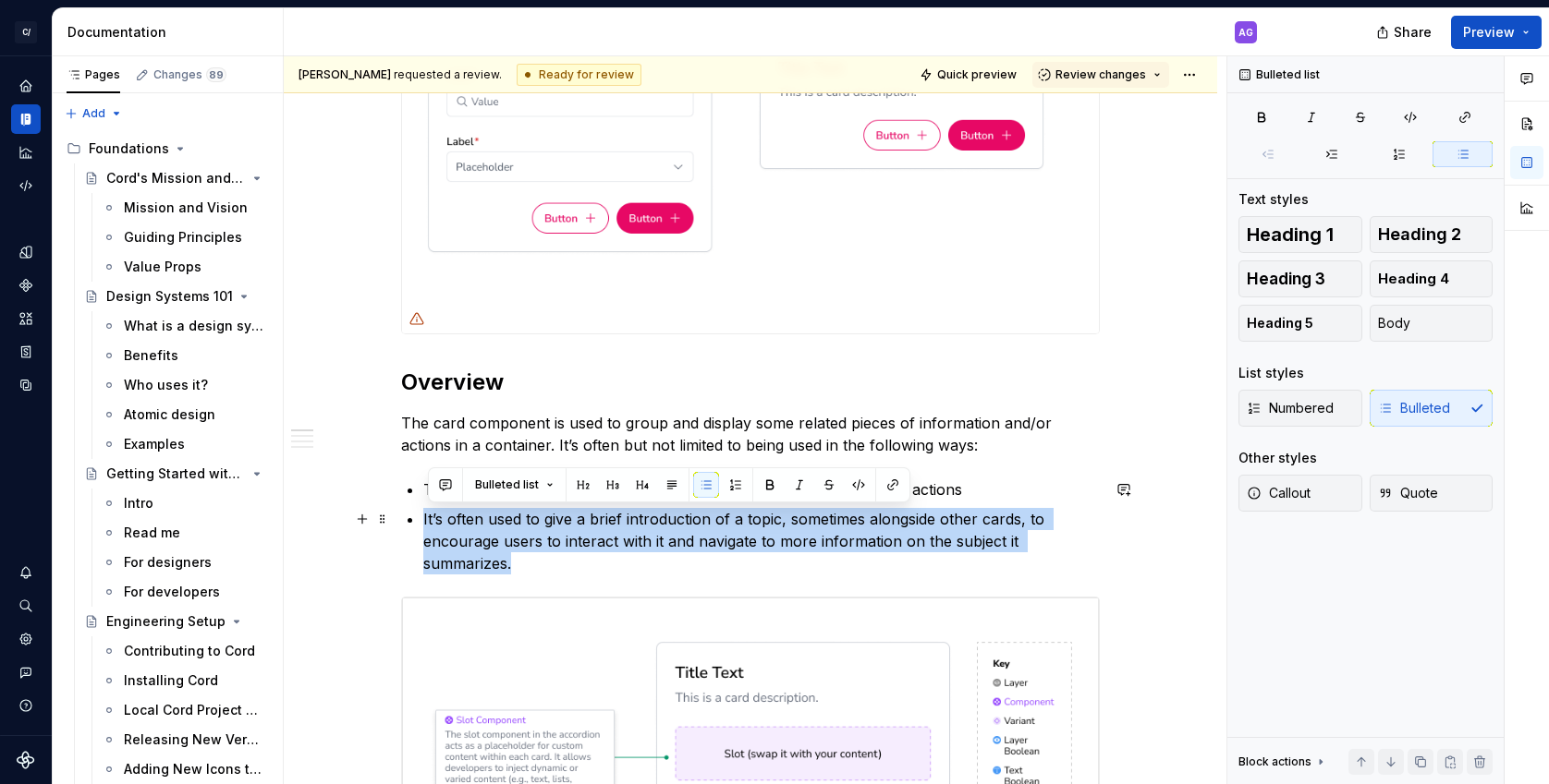
drag, startPoint x: 529, startPoint y: 553, endPoint x: 425, endPoint y: 516, distance: 110.4
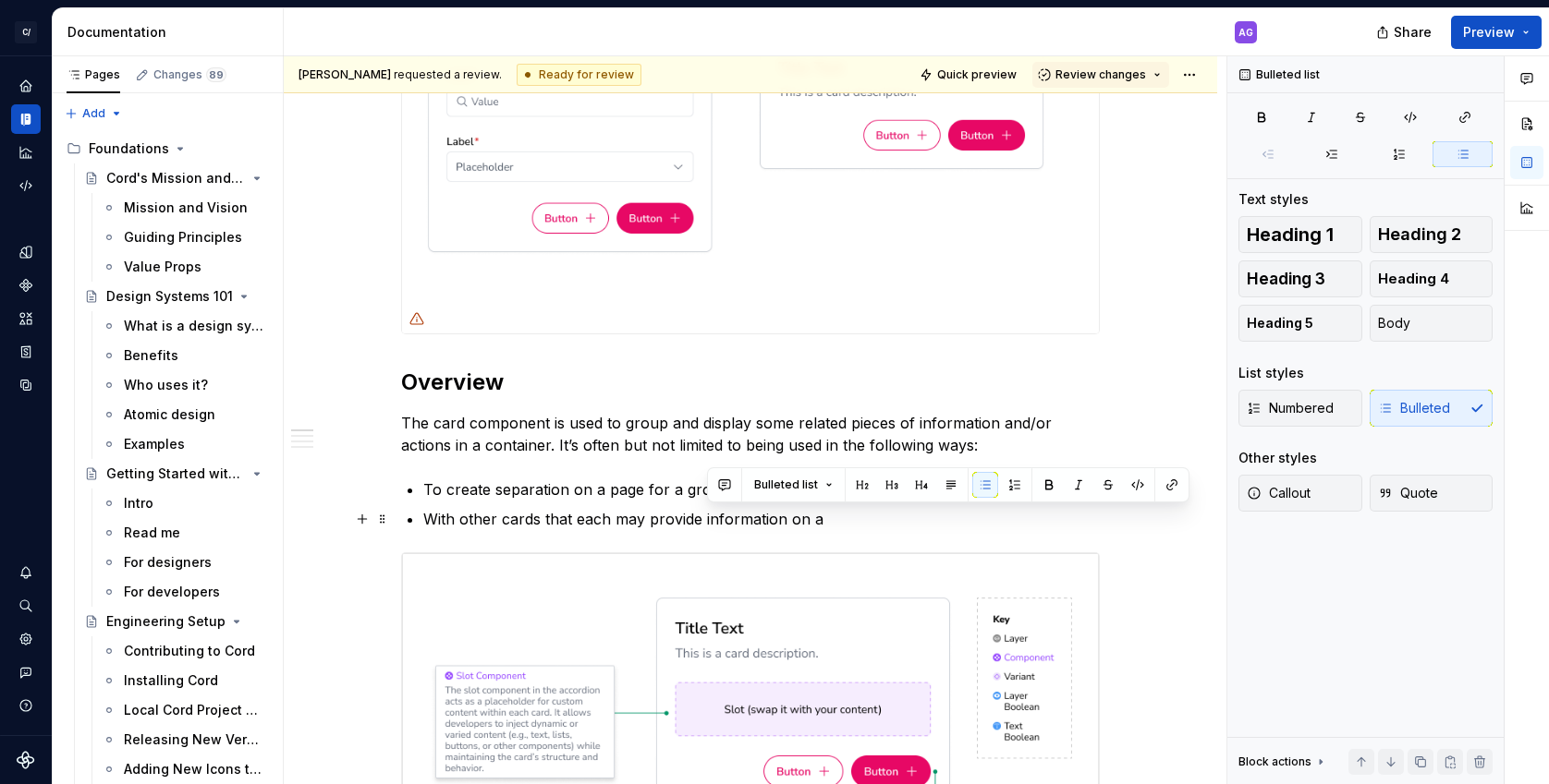
drag, startPoint x: 892, startPoint y: 520, endPoint x: 706, endPoint y: 521, distance: 186.0
click at [706, 521] on p "With other cards that each may provide information on a" at bounding box center [761, 518] width 677 height 22
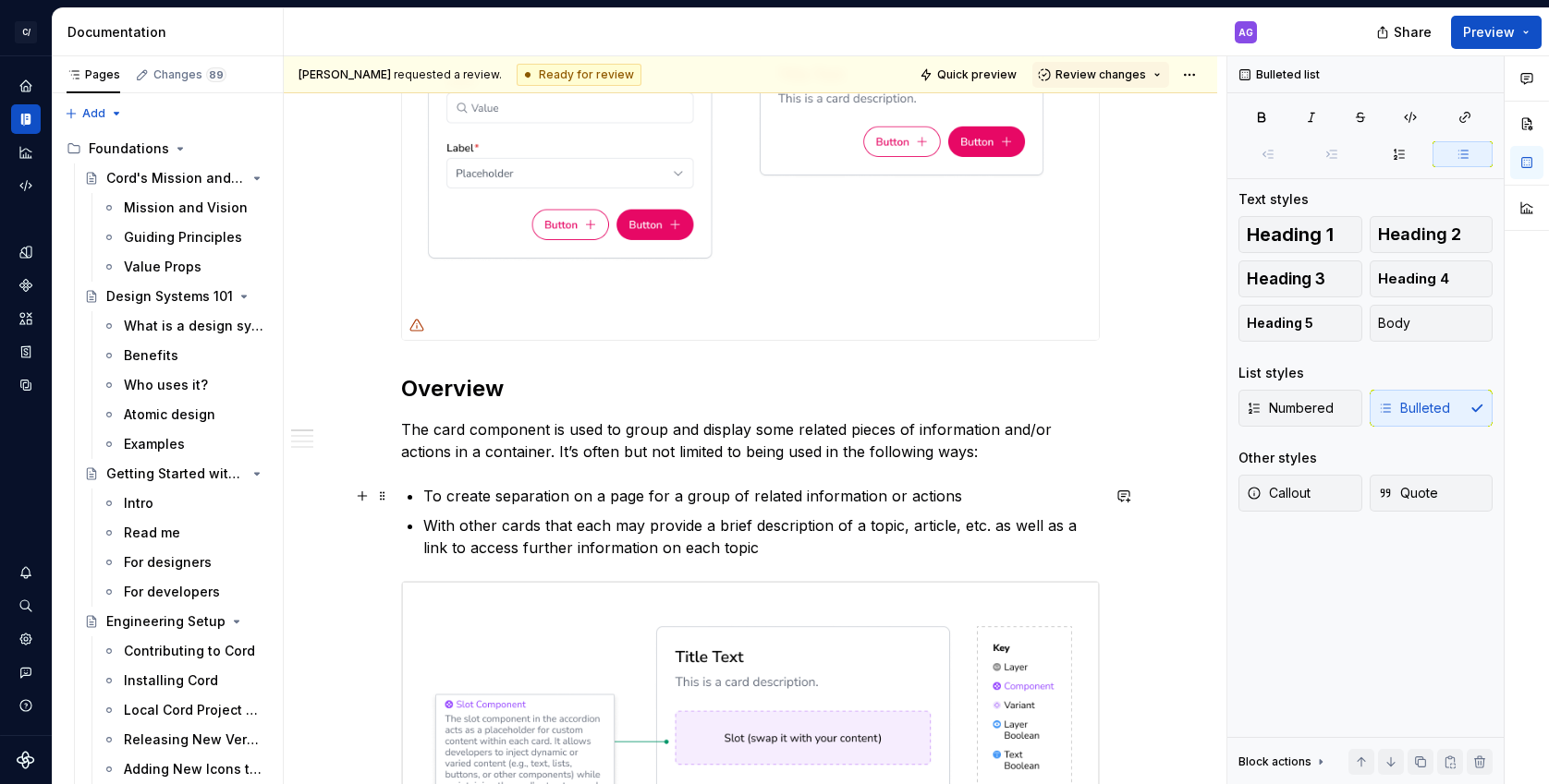
click at [998, 495] on p "To create separation on a page for a group of related information or actions" at bounding box center [761, 496] width 677 height 22
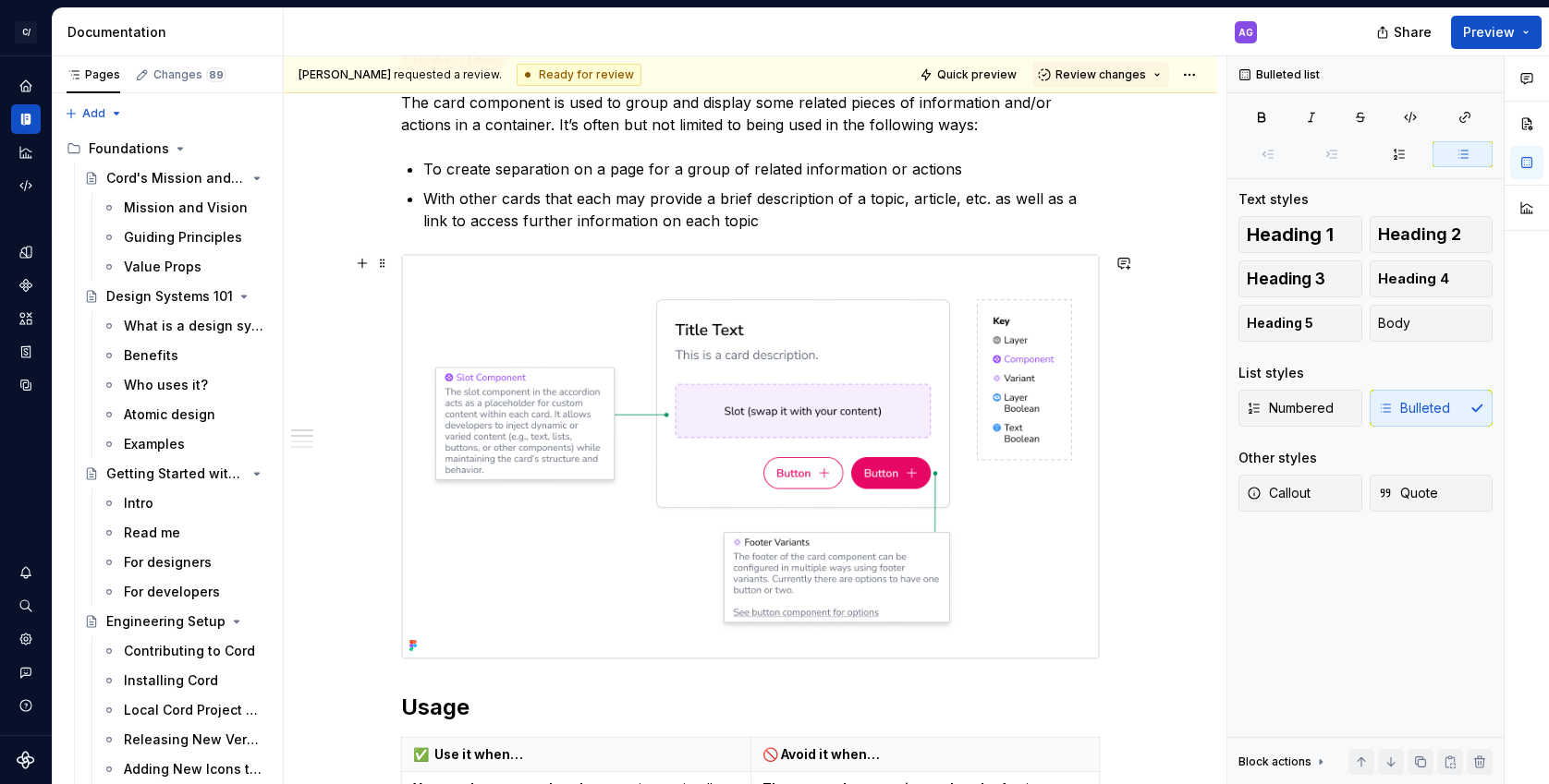
scroll to position [464, 0]
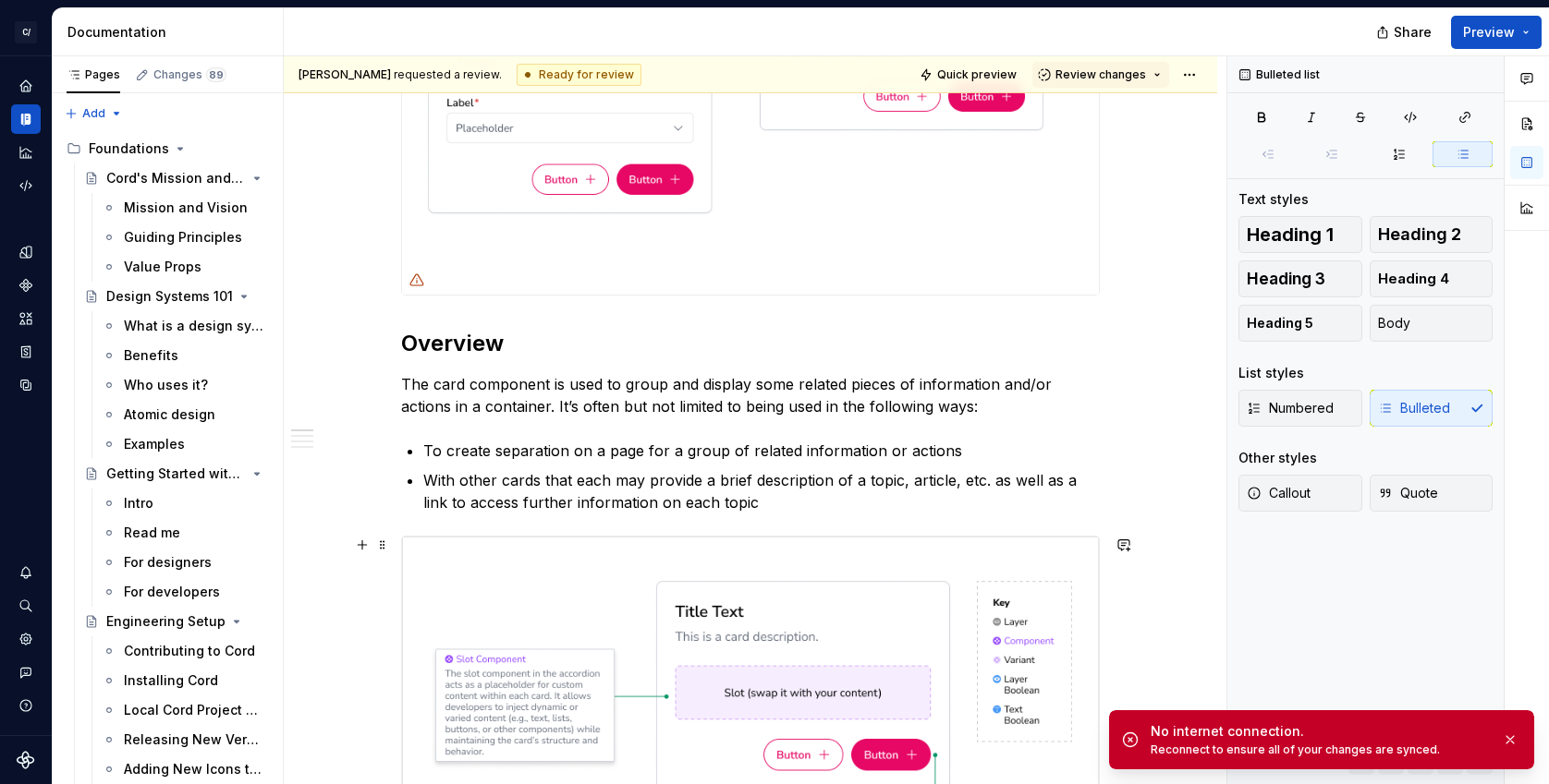
type textarea "*"
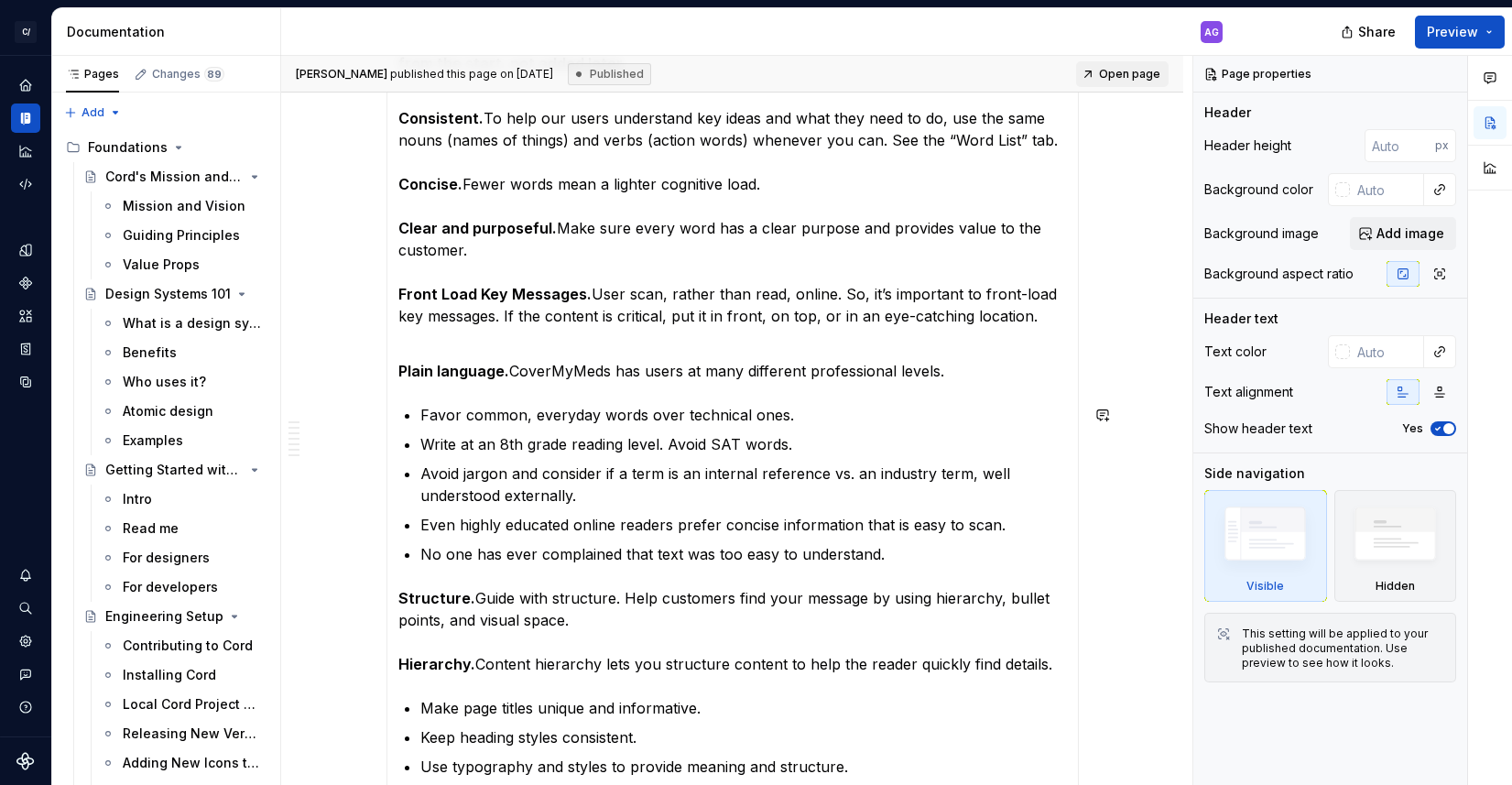
scroll to position [548, 0]
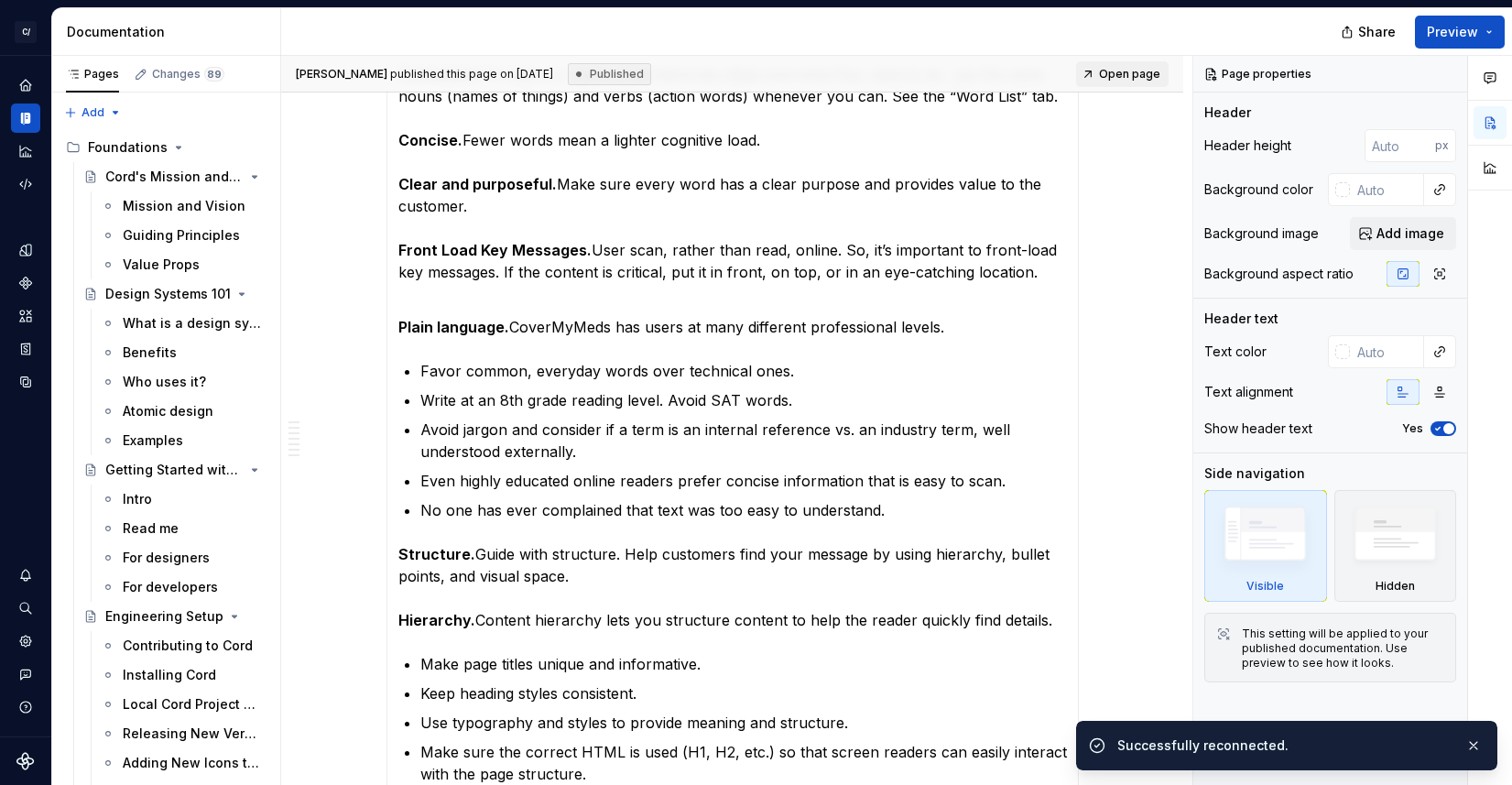
type textarea "*"
